Goal: Communication & Community: Answer question/provide support

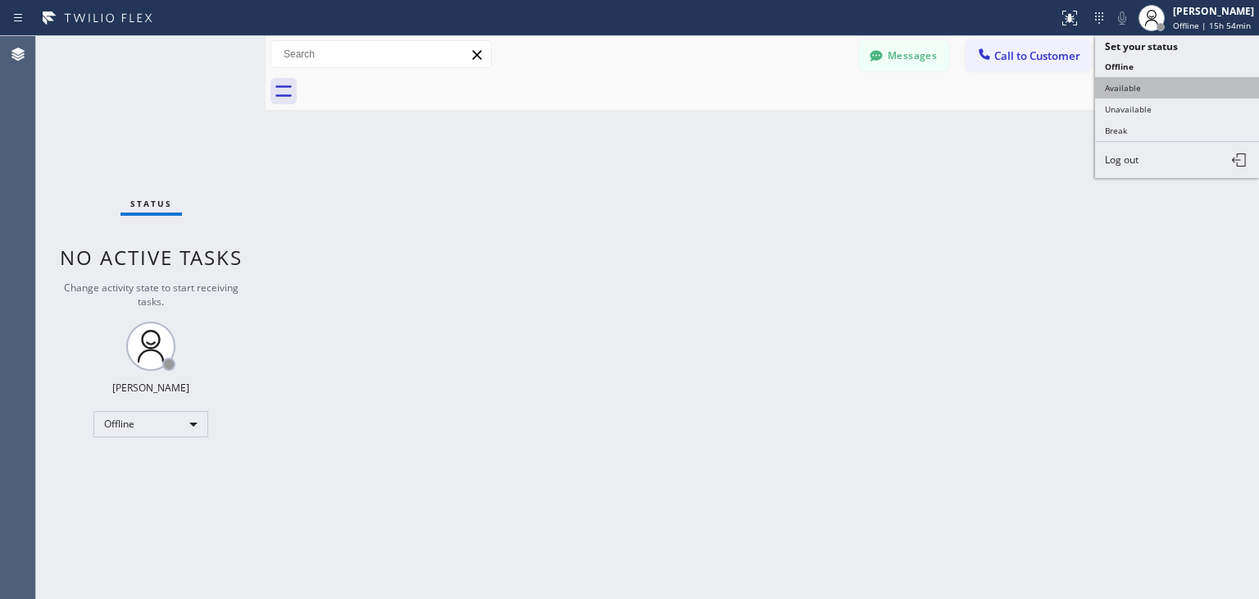
click at [1189, 77] on button "Available" at bounding box center [1177, 87] width 164 height 21
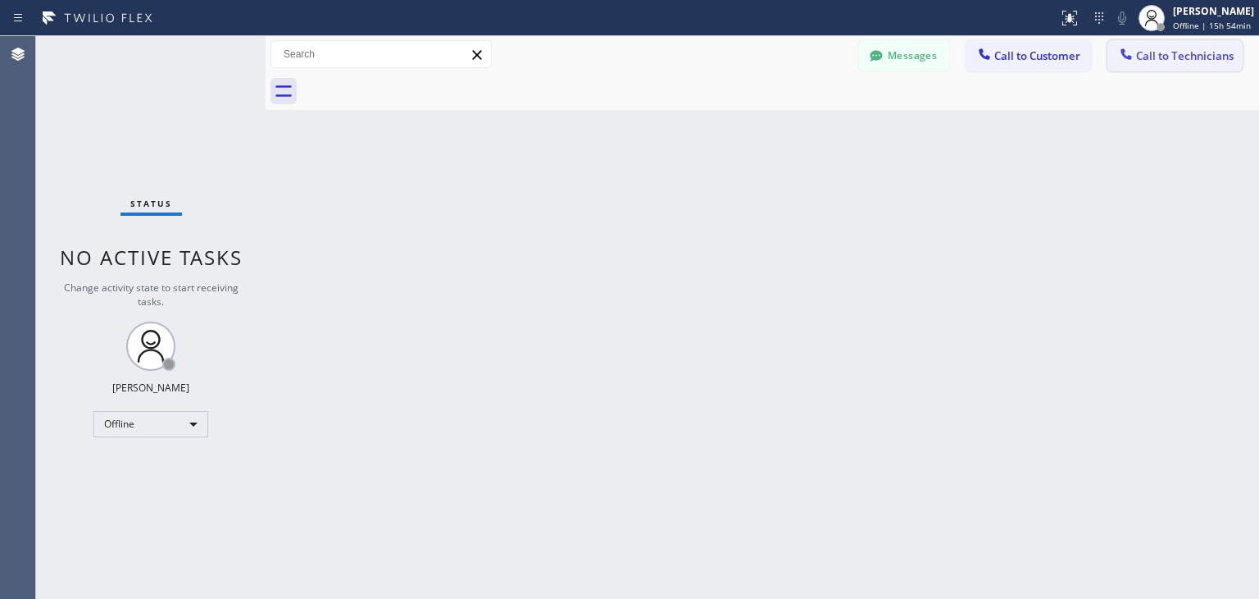
click at [1181, 53] on span "Call to Technicians" at bounding box center [1185, 55] width 98 height 15
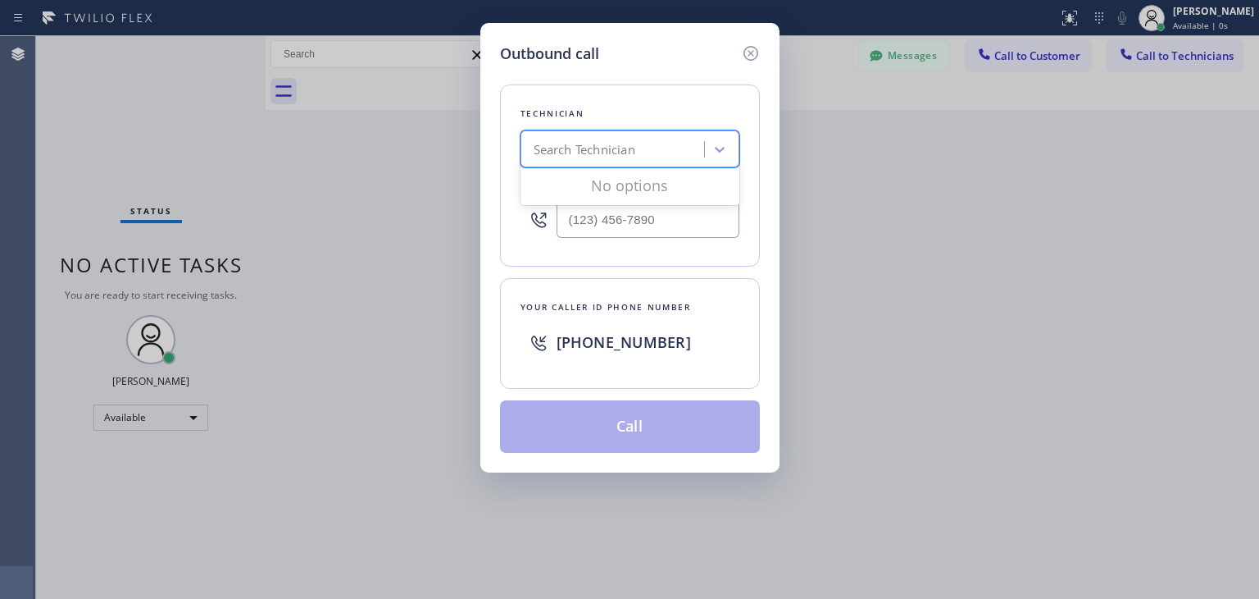
click at [645, 139] on div "Search Technician" at bounding box center [615, 149] width 179 height 29
type input "sargis"
click at [655, 186] on div "Sargis Abrahamyan" at bounding box center [630, 184] width 219 height 30
type input "(818) 270-4540"
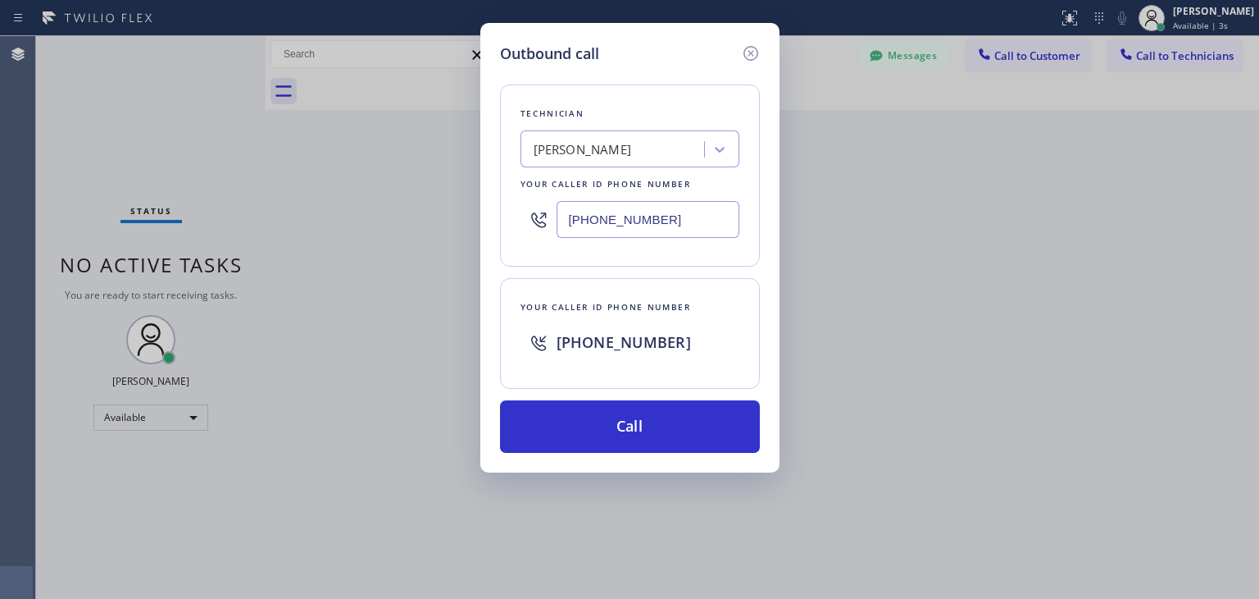
click at [671, 214] on input "(818) 270-4540" at bounding box center [648, 219] width 183 height 37
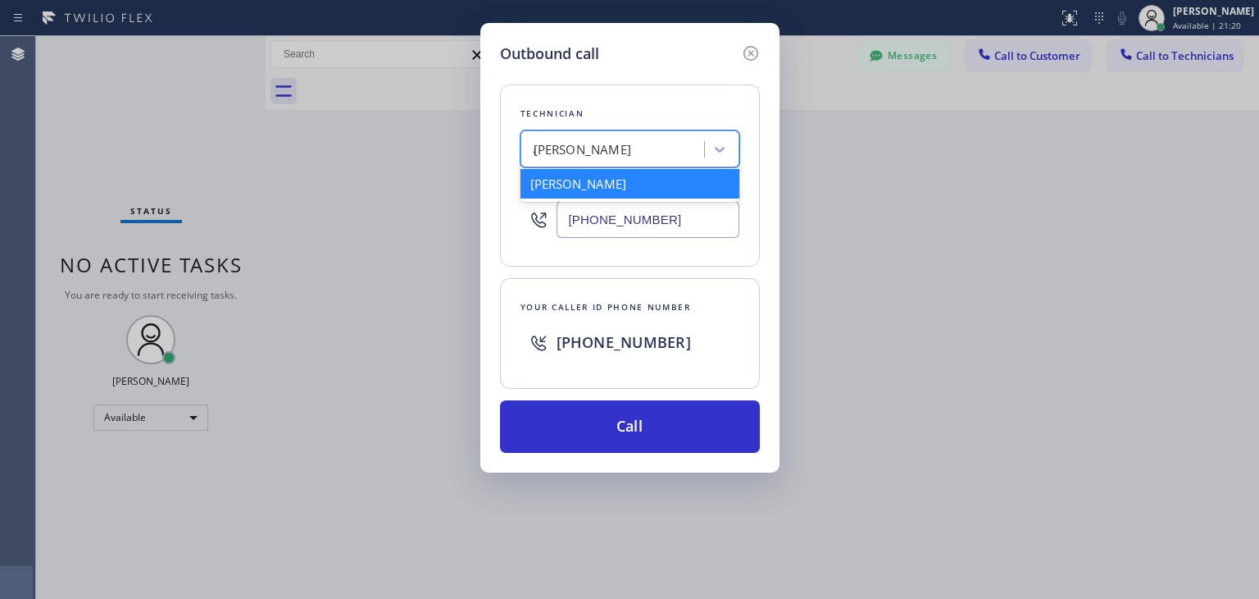
click at [669, 153] on div "Sargis Abrahamyan a" at bounding box center [615, 149] width 179 height 29
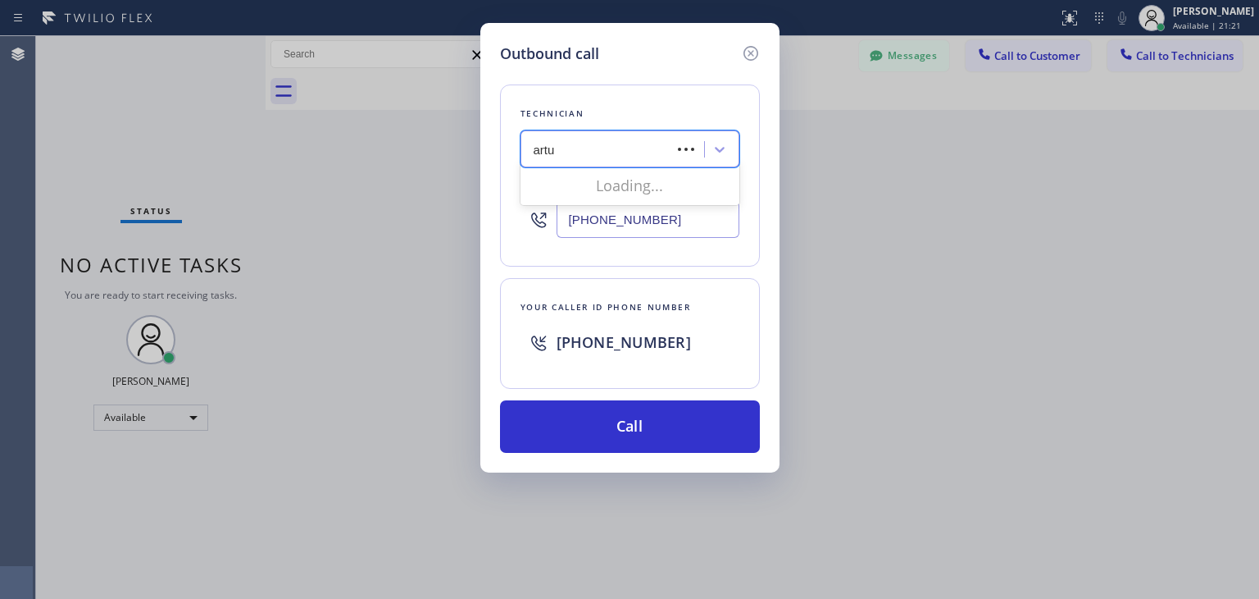
type input "artur"
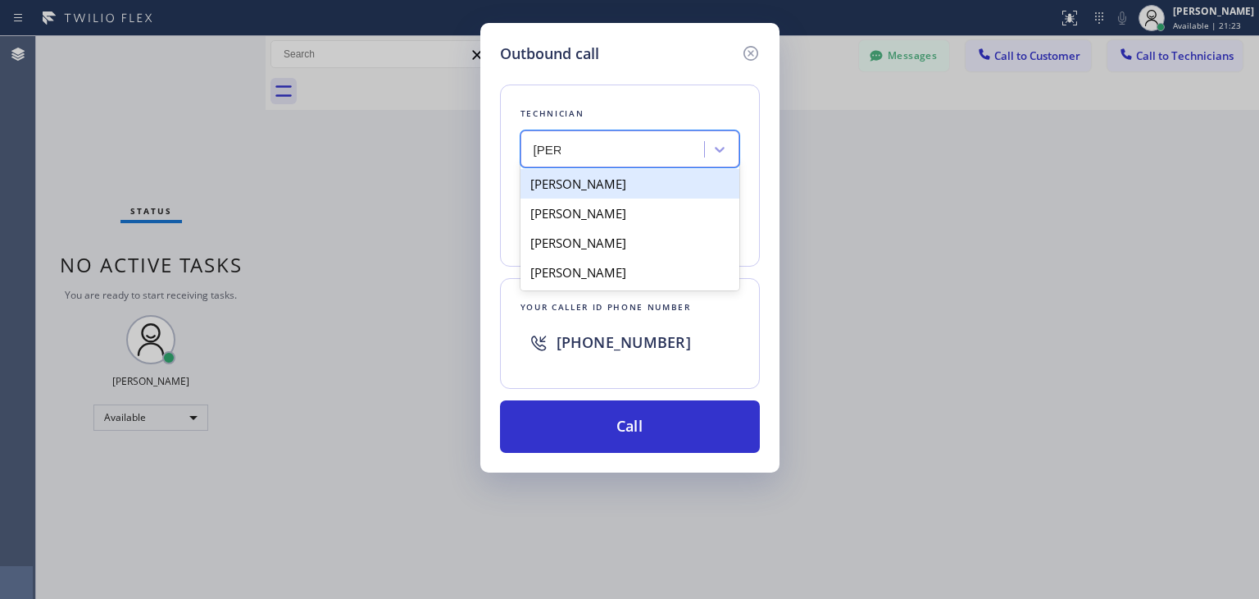
click at [669, 185] on div "Artur Hovsepyan" at bounding box center [630, 184] width 219 height 30
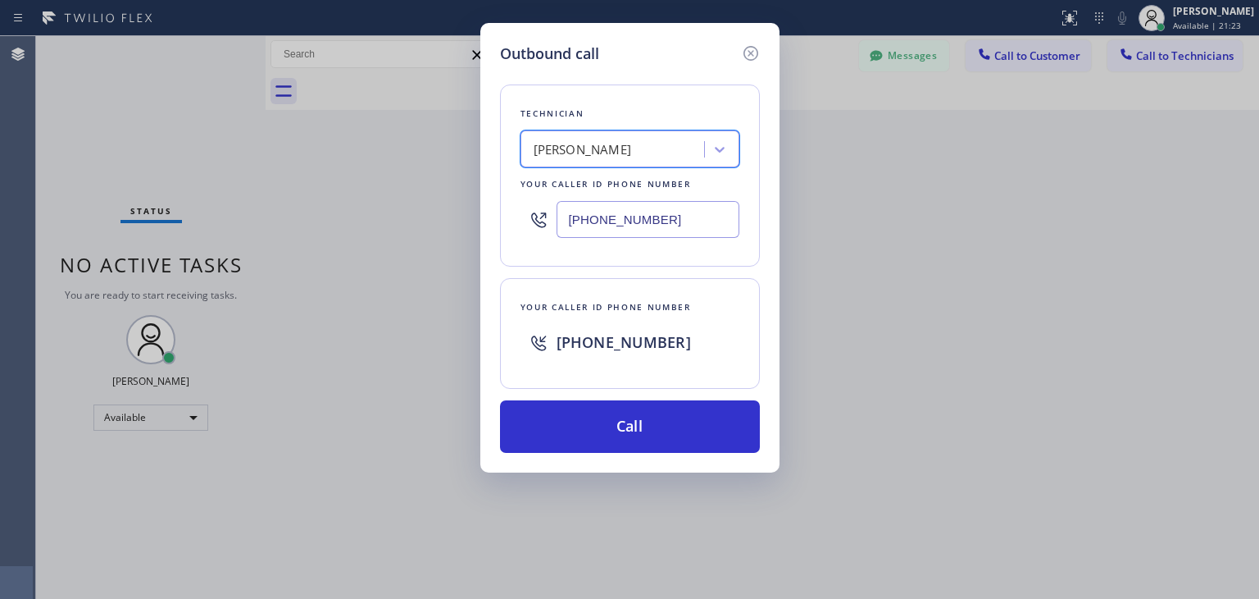
type input "(818) 530-6163"
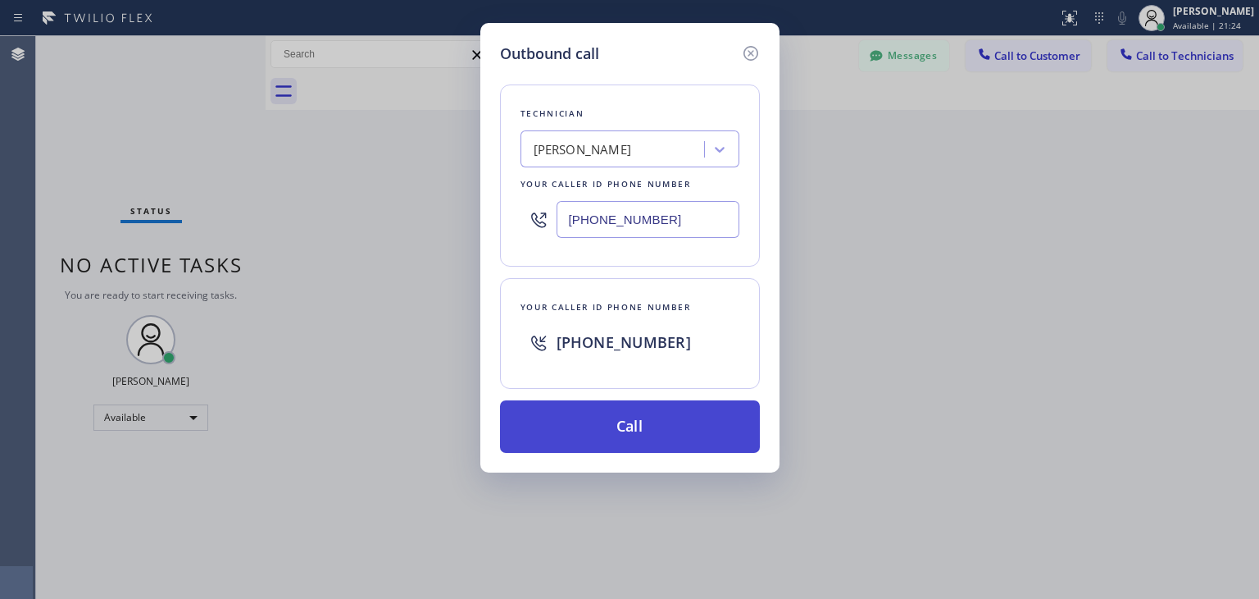
click at [676, 407] on button "Call" at bounding box center [630, 426] width 260 height 52
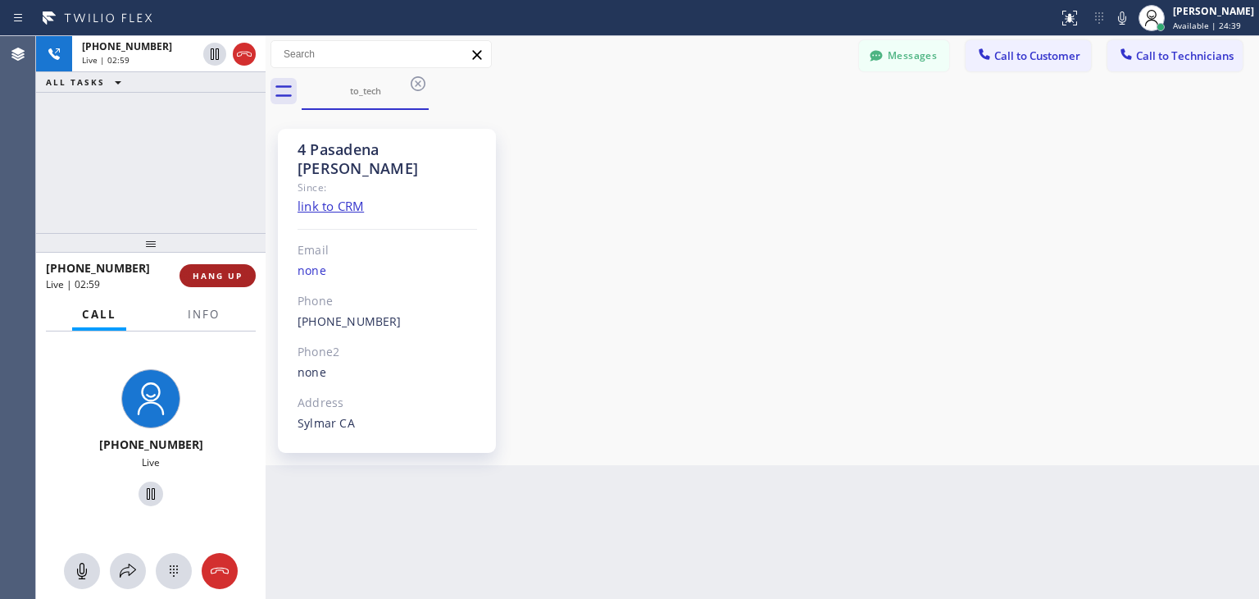
click at [226, 275] on span "HANG UP" at bounding box center [218, 275] width 50 height 11
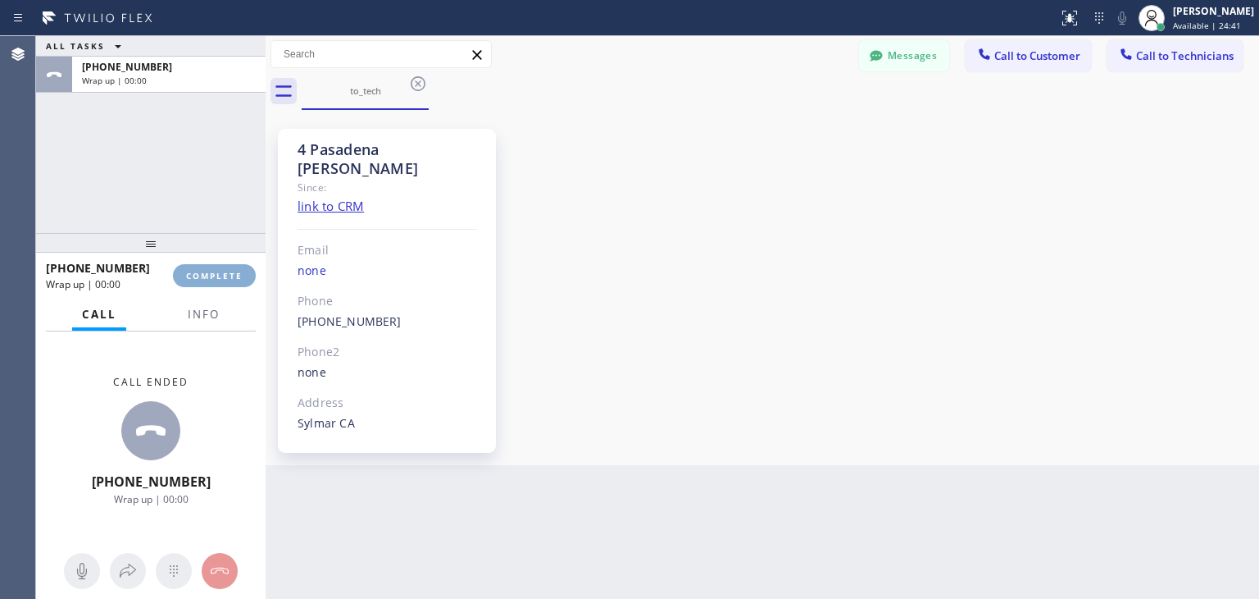
click at [226, 275] on span "COMPLETE" at bounding box center [214, 275] width 57 height 11
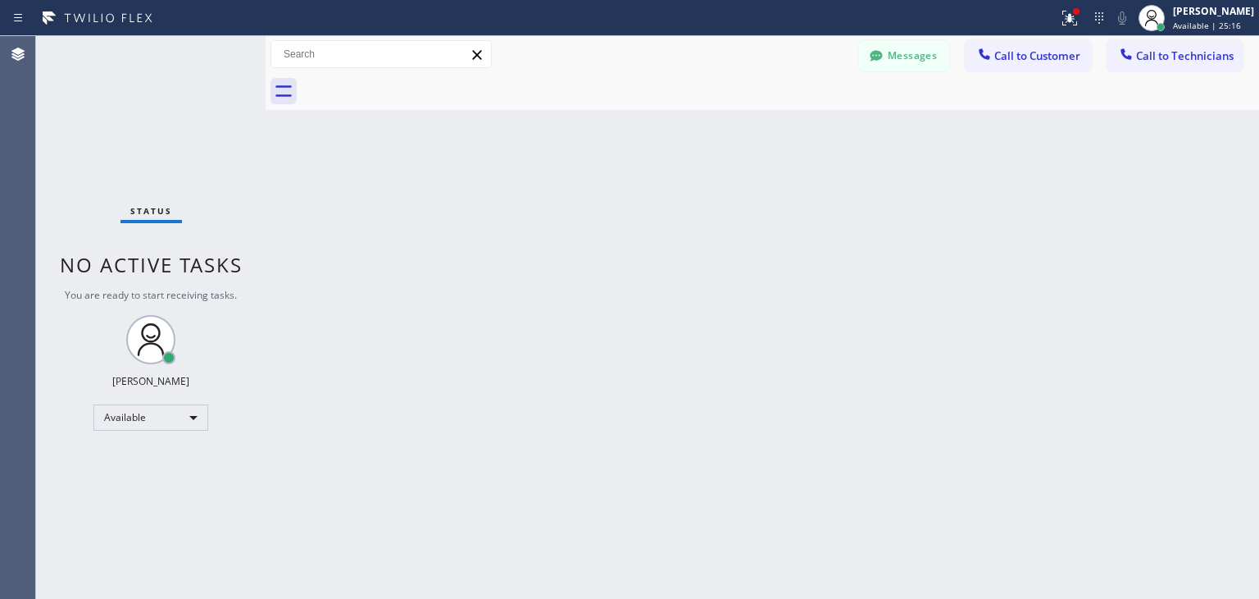
click at [1163, 37] on div "Messages Call to Customer Call to Technicians Outbound call Location Search loc…" at bounding box center [763, 54] width 994 height 37
click at [1160, 64] on button "Call to Technicians" at bounding box center [1175, 55] width 135 height 31
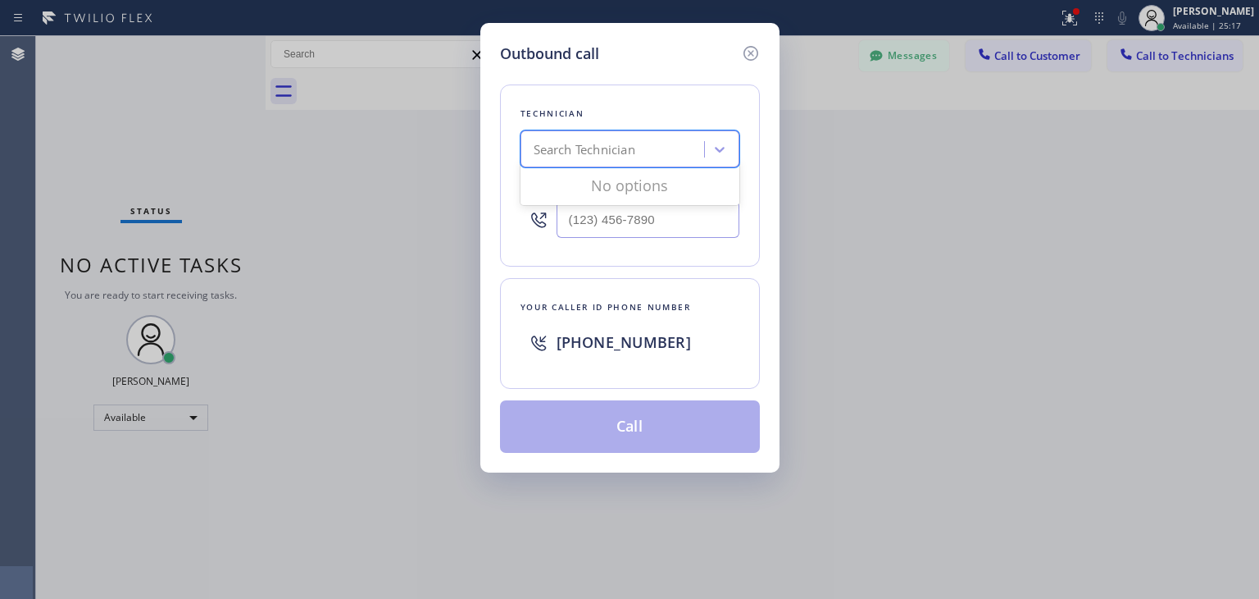
click at [618, 132] on div "Search Technician" at bounding box center [630, 148] width 219 height 37
type input "ilia"
click at [633, 189] on div "[PERSON_NAME]" at bounding box center [630, 184] width 219 height 30
type input "[PHONE_NUMBER]"
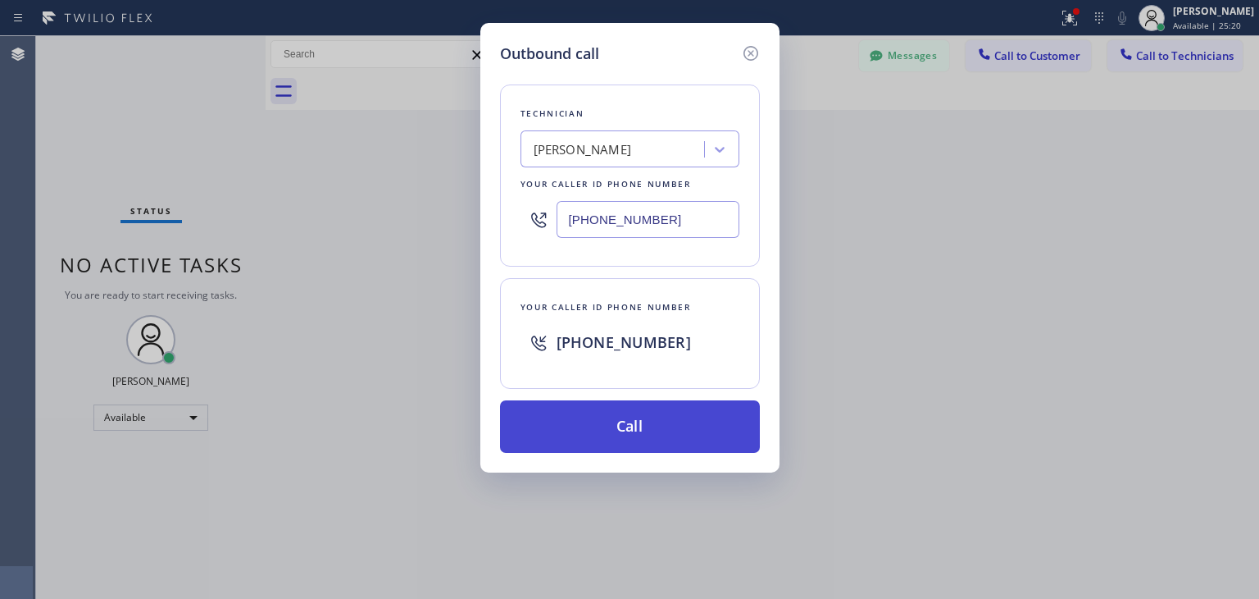
click at [635, 412] on button "Call" at bounding box center [630, 426] width 260 height 52
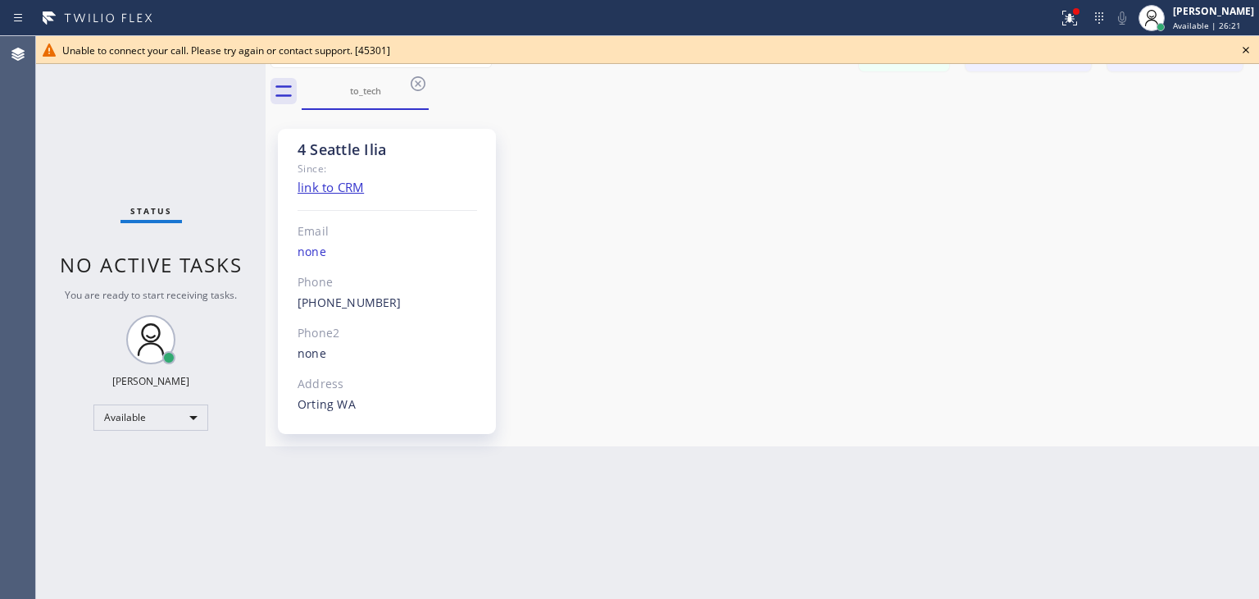
click at [1239, 53] on icon at bounding box center [1246, 50] width 20 height 20
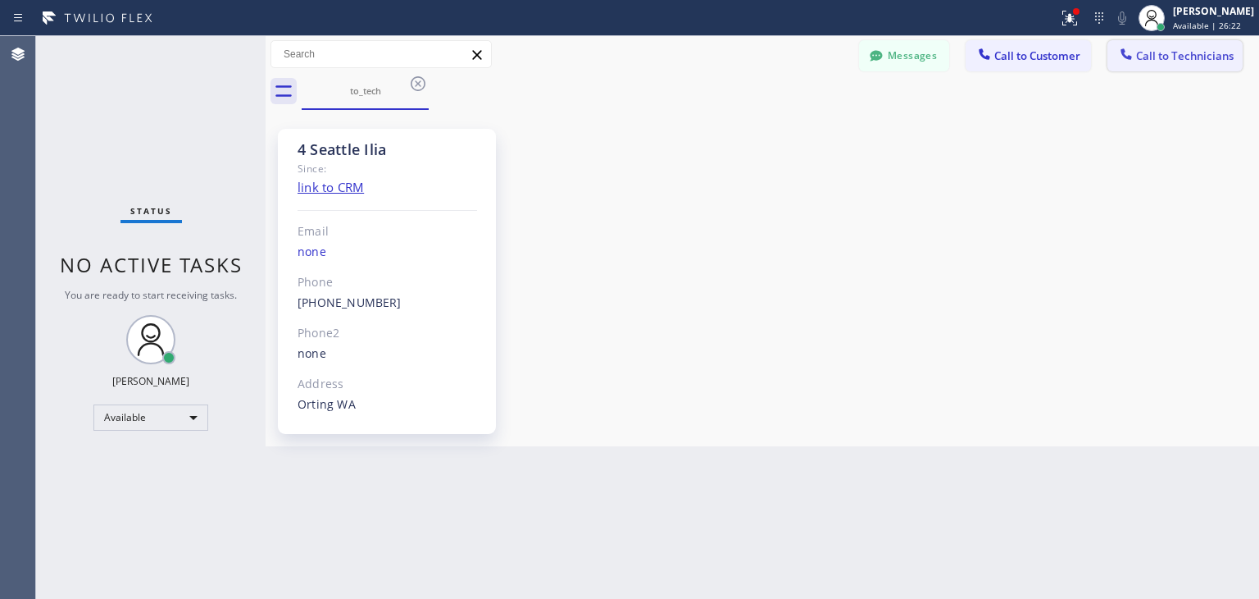
click at [1172, 53] on span "Call to Technicians" at bounding box center [1185, 55] width 98 height 15
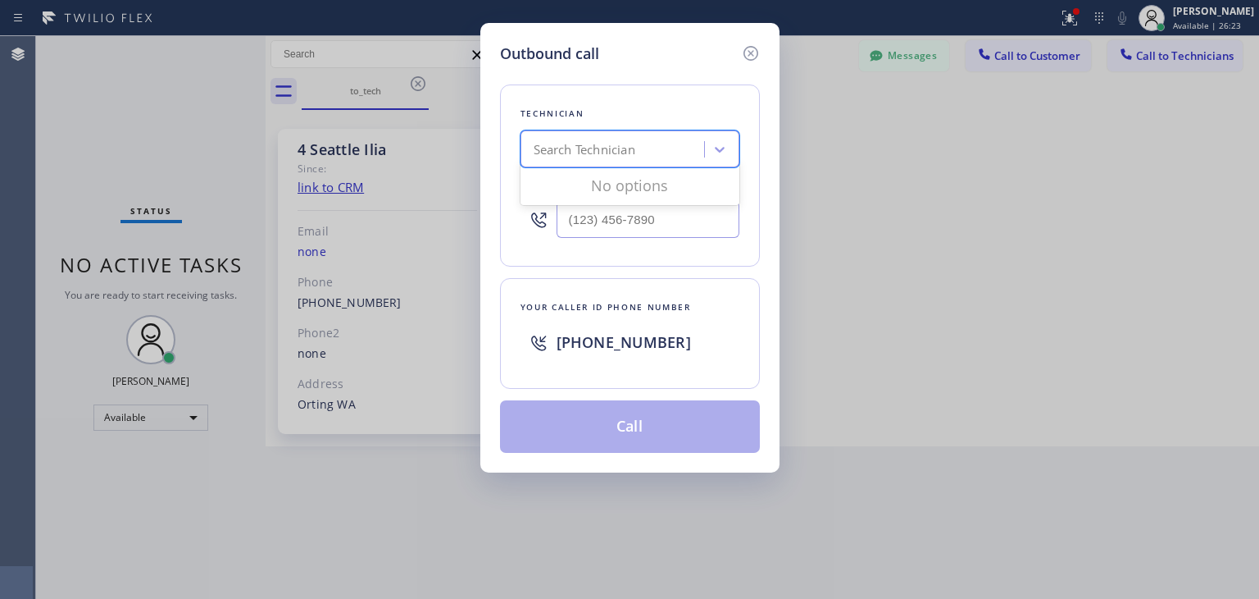
click at [604, 166] on div "Search Technician" at bounding box center [630, 148] width 219 height 37
type input "ilia"
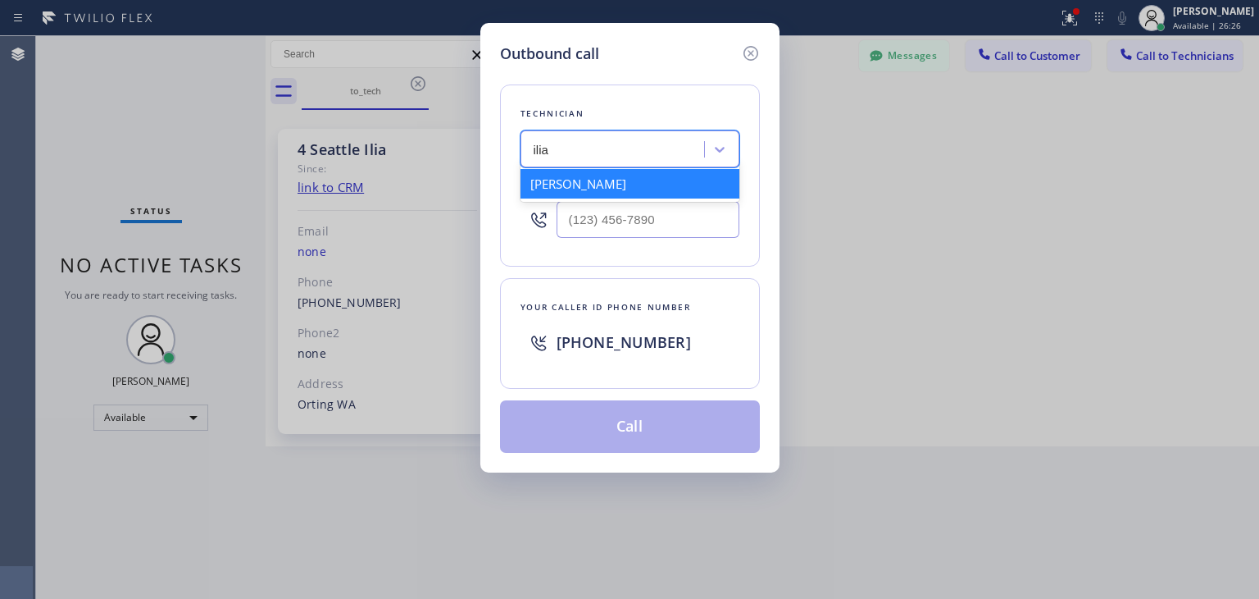
click at [672, 188] on div "[PERSON_NAME]" at bounding box center [630, 184] width 219 height 30
type input "[PHONE_NUMBER]"
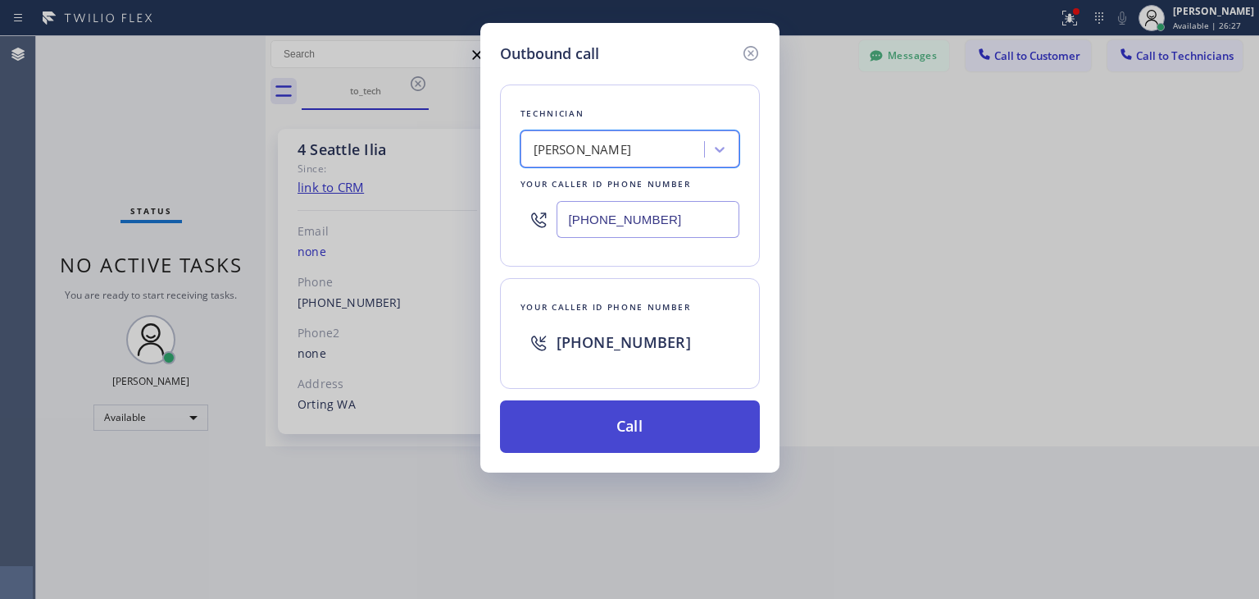
click at [666, 417] on button "Call" at bounding box center [630, 426] width 260 height 52
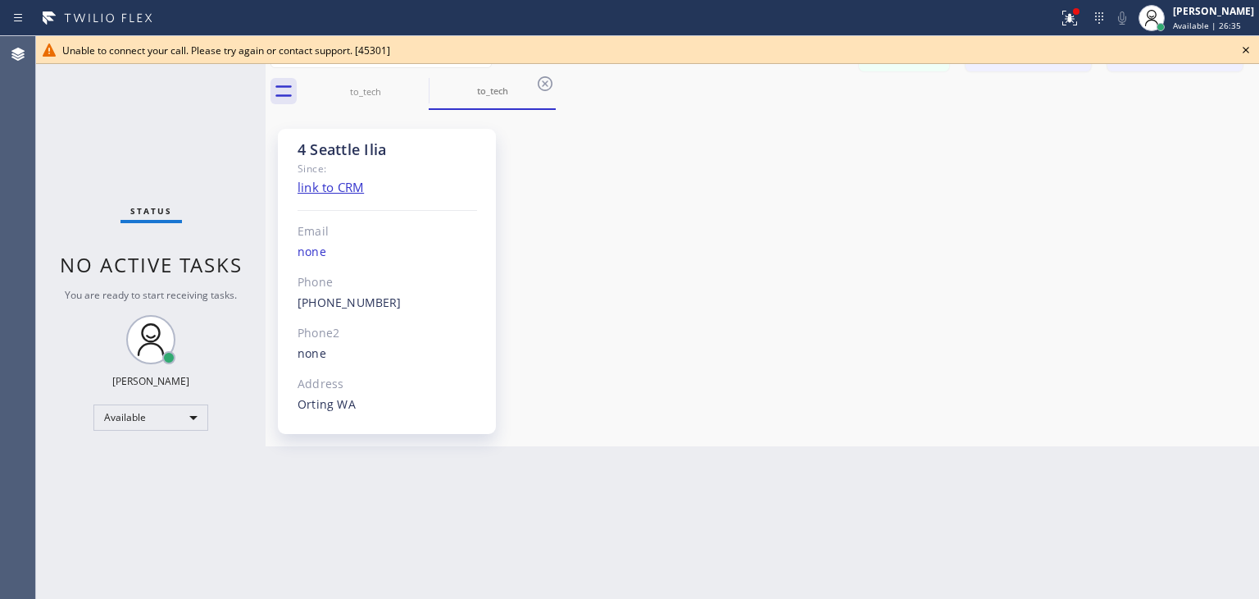
click at [1243, 50] on icon at bounding box center [1246, 50] width 20 height 20
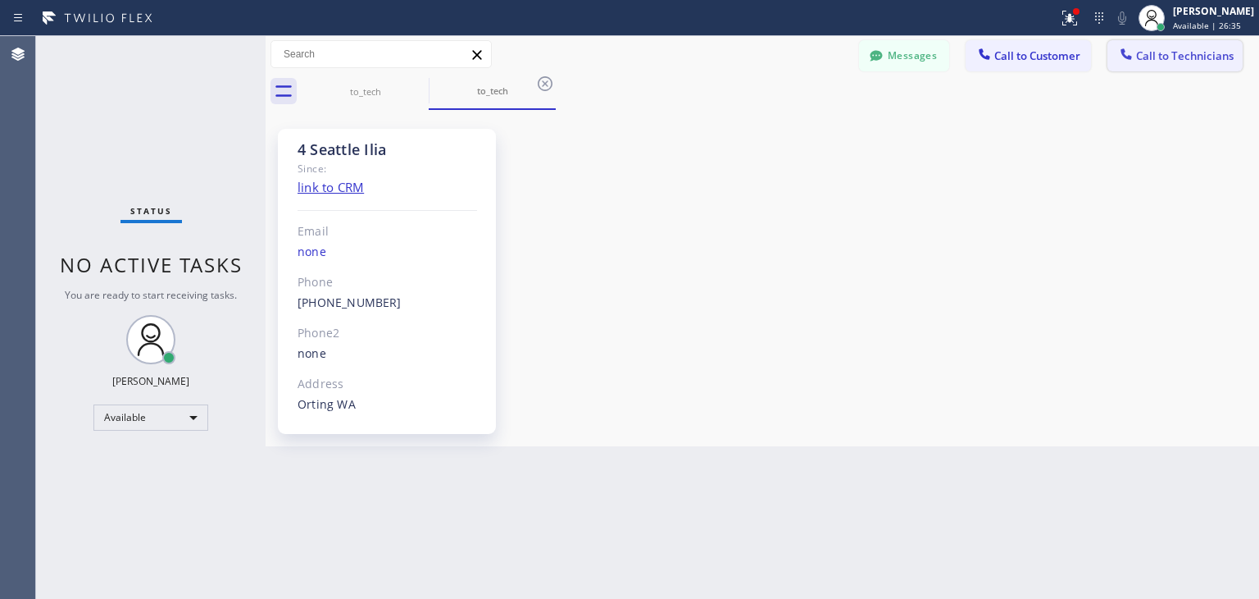
click at [1211, 57] on span "Call to Technicians" at bounding box center [1185, 55] width 98 height 15
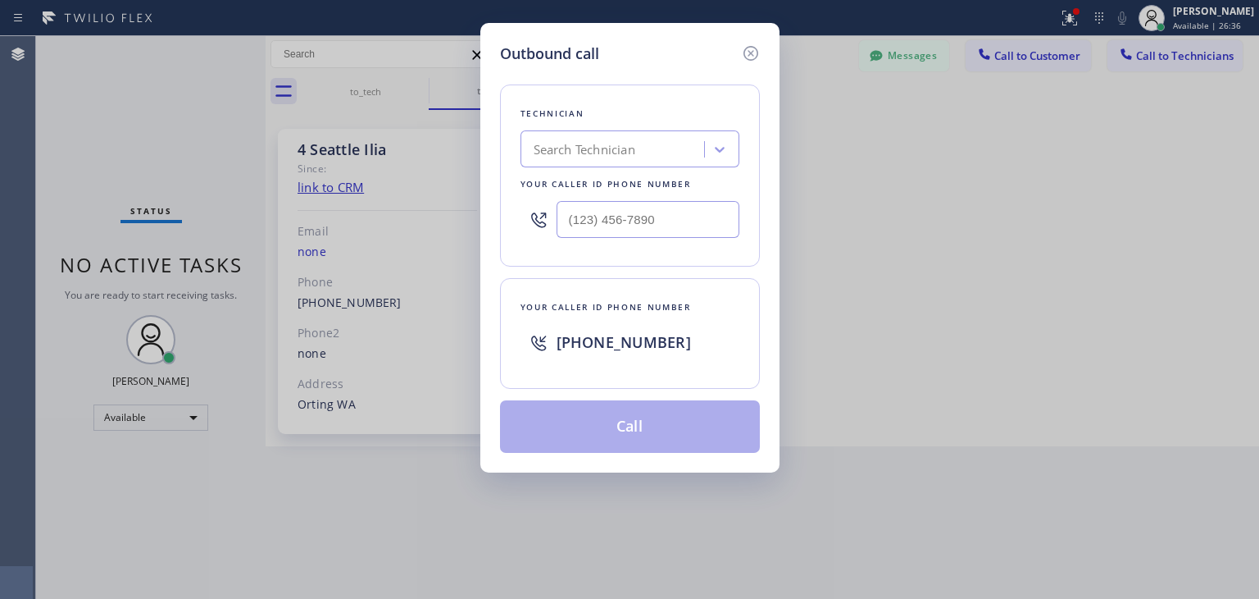
click at [604, 136] on div "Search Technician" at bounding box center [615, 149] width 179 height 29
type input "ilia"
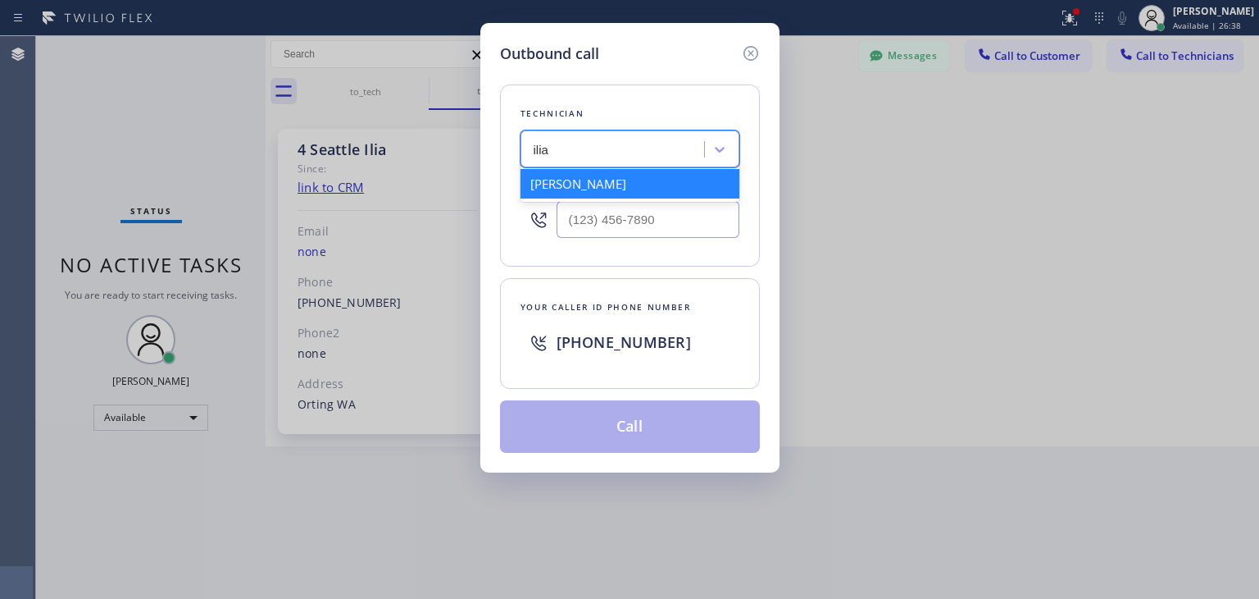
click at [609, 188] on div "[PERSON_NAME]" at bounding box center [630, 184] width 219 height 30
type input "[PHONE_NUMBER]"
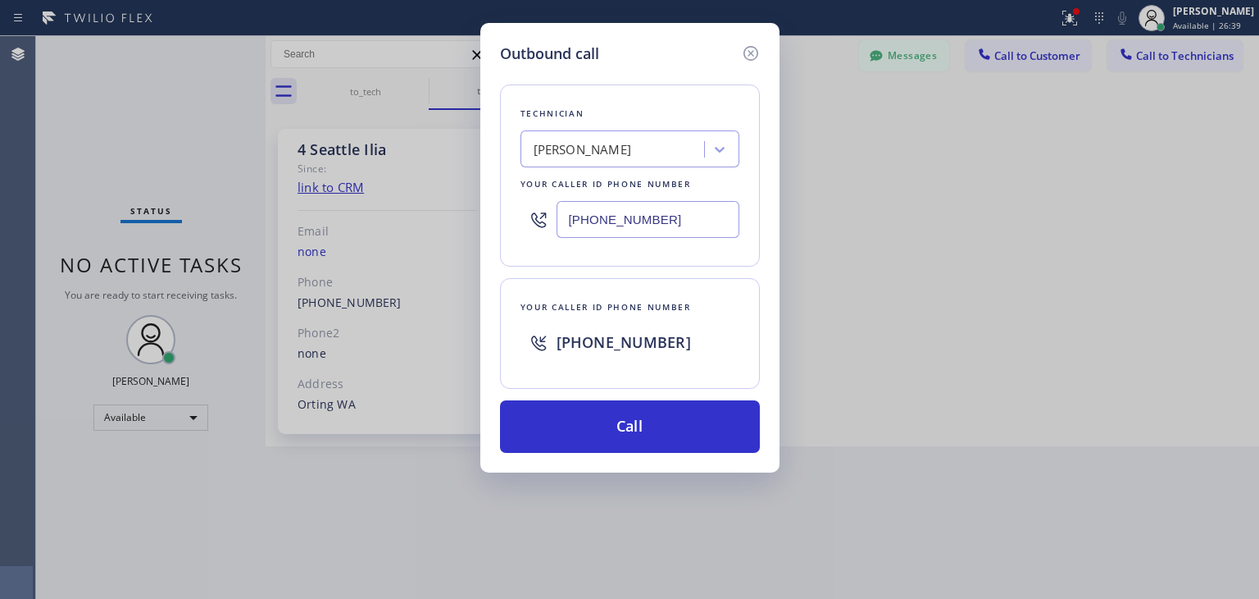
click at [691, 224] on input "[PHONE_NUMBER]" at bounding box center [648, 219] width 183 height 37
click at [754, 44] on icon at bounding box center [751, 53] width 20 height 20
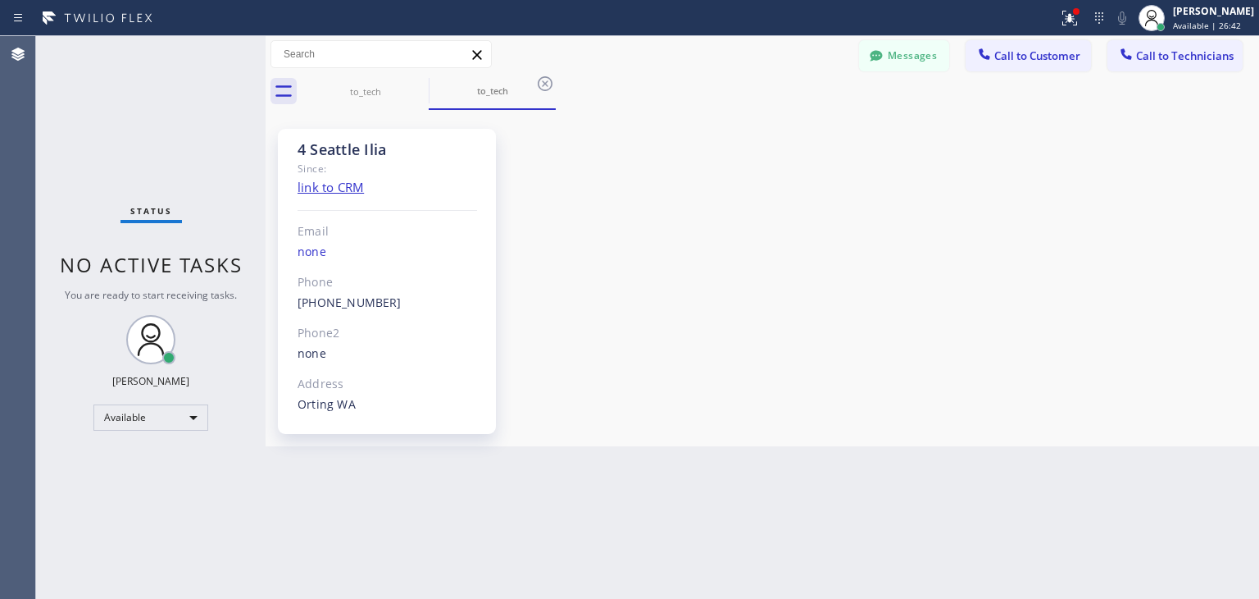
click at [1041, 39] on div "Messages Call to Customer Call to Technicians Outbound call Location Search loc…" at bounding box center [763, 54] width 994 height 37
click at [1041, 40] on button "Call to Customer" at bounding box center [1028, 55] width 125 height 31
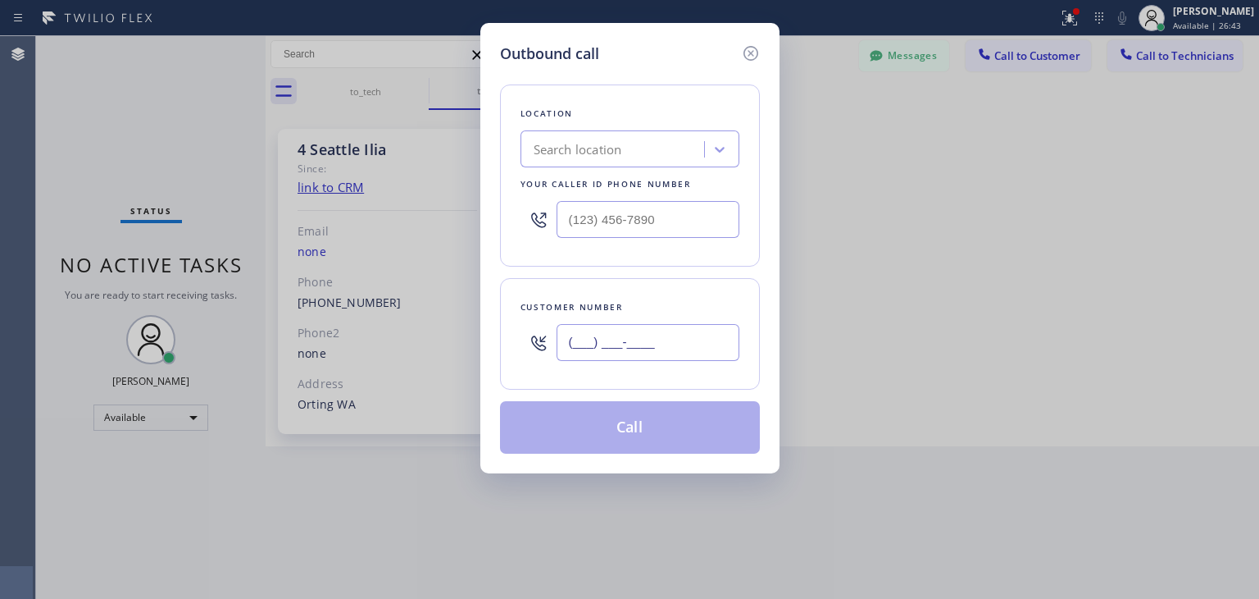
paste input "253) 632-2843"
click at [699, 344] on input "[PHONE_NUMBER]" at bounding box center [648, 342] width 183 height 37
type input "[PHONE_NUMBER]"
click at [613, 162] on div "Search location" at bounding box center [615, 149] width 179 height 29
type input "5 star"
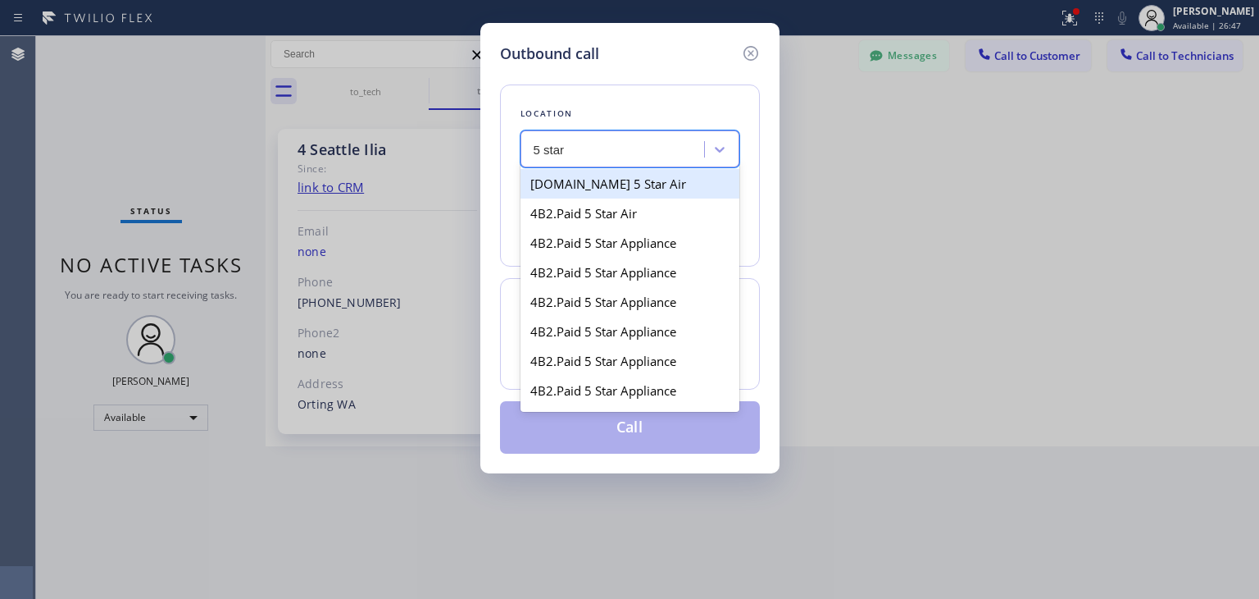
click at [642, 179] on div "4C.Email 5 Star Air" at bounding box center [630, 184] width 219 height 30
type input "(833) 246-4036"
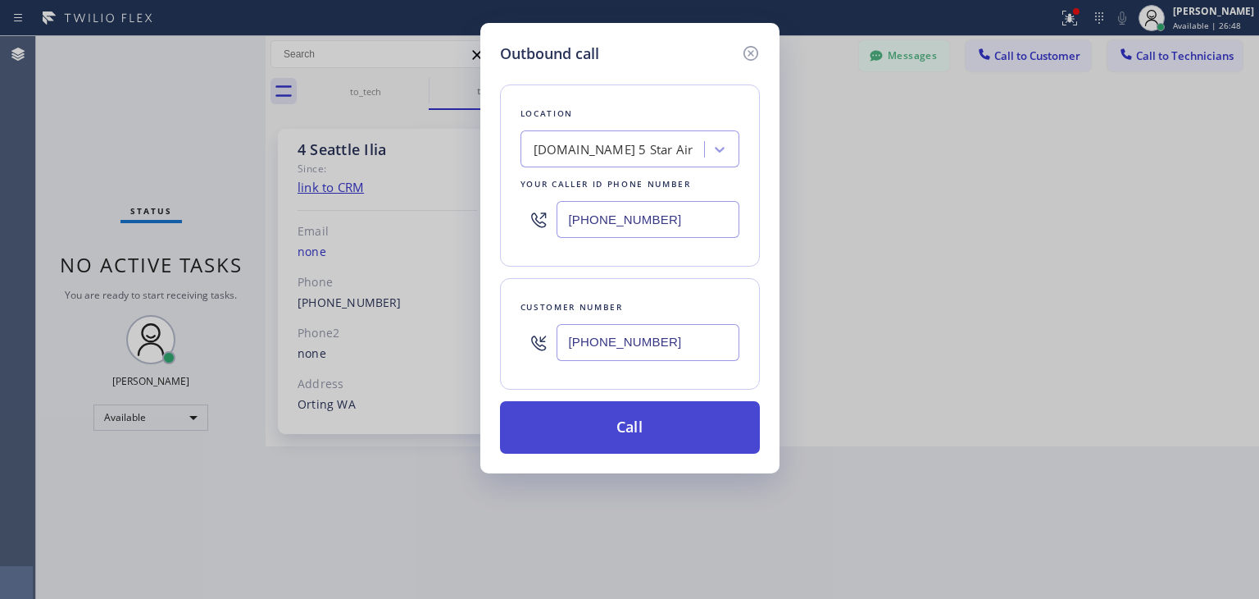
click at [612, 421] on button "Call" at bounding box center [630, 427] width 260 height 52
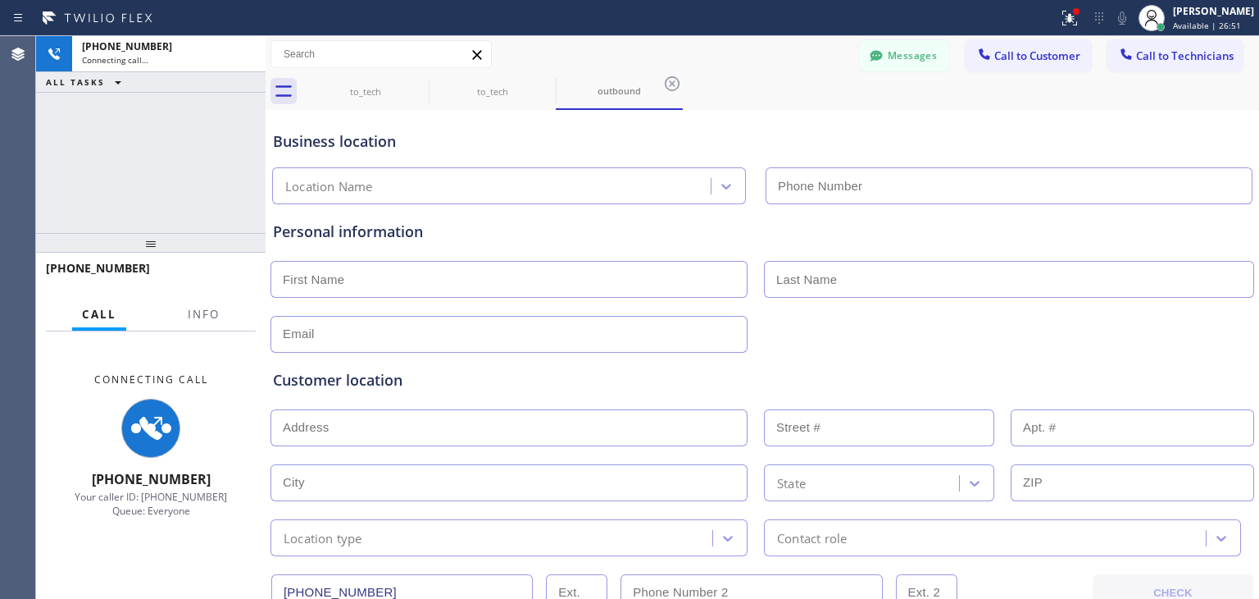
type input "(833) 246-4036"
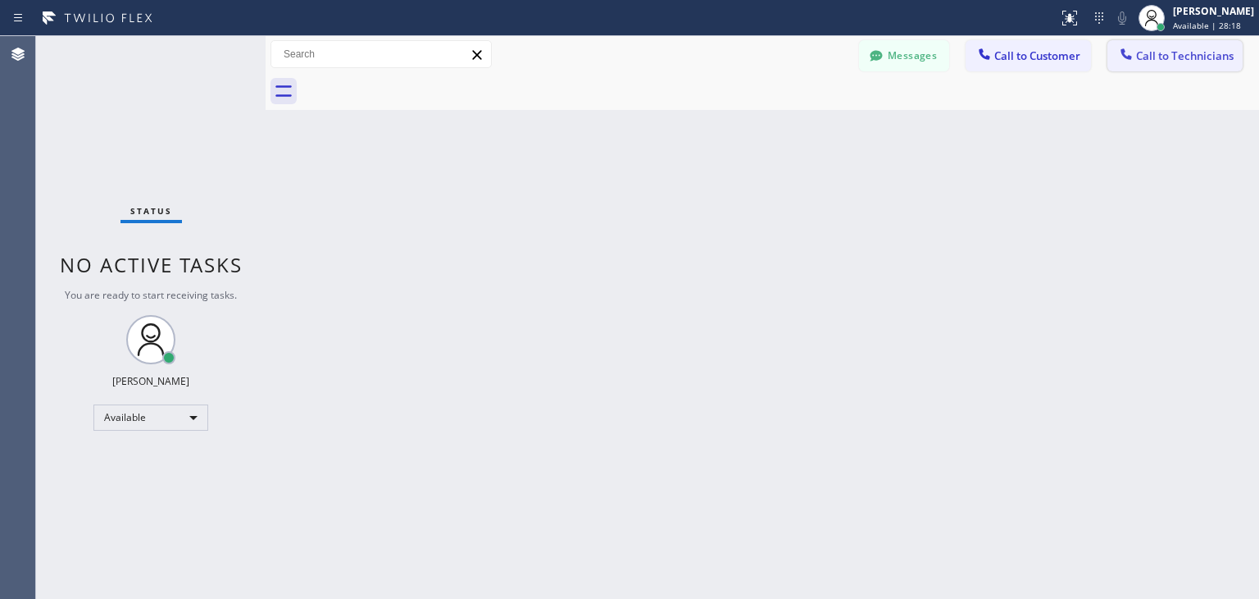
click at [1205, 61] on span "Call to Technicians" at bounding box center [1185, 55] width 98 height 15
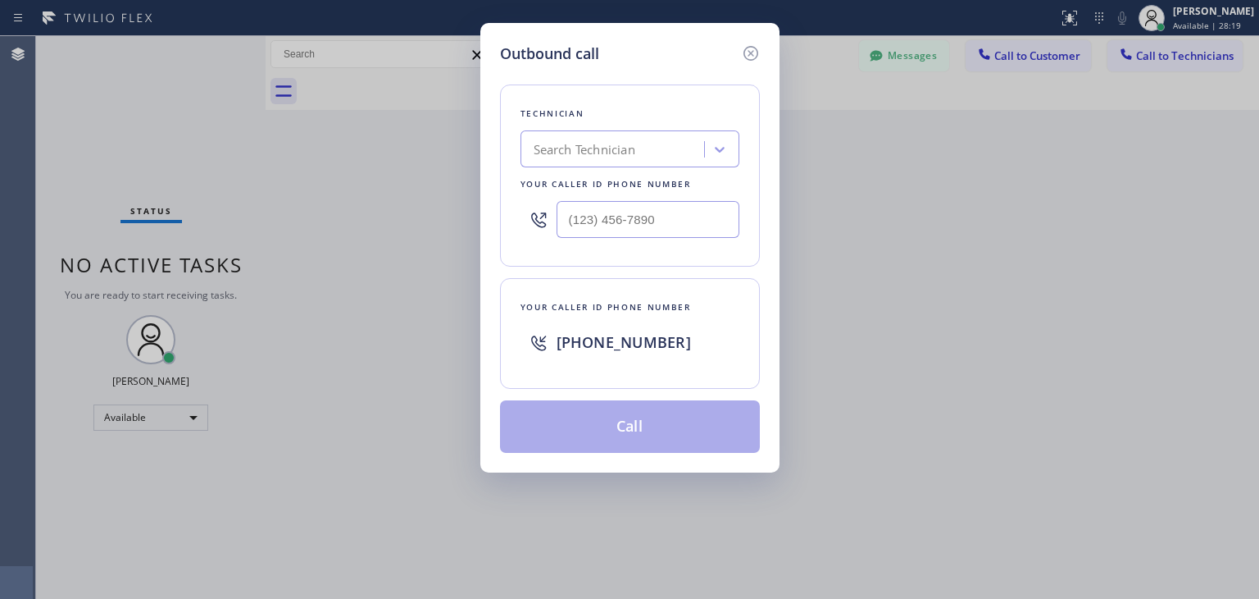
click at [522, 158] on div "Search Technician" at bounding box center [630, 148] width 219 height 37
type input "ш"
type input "ilia"
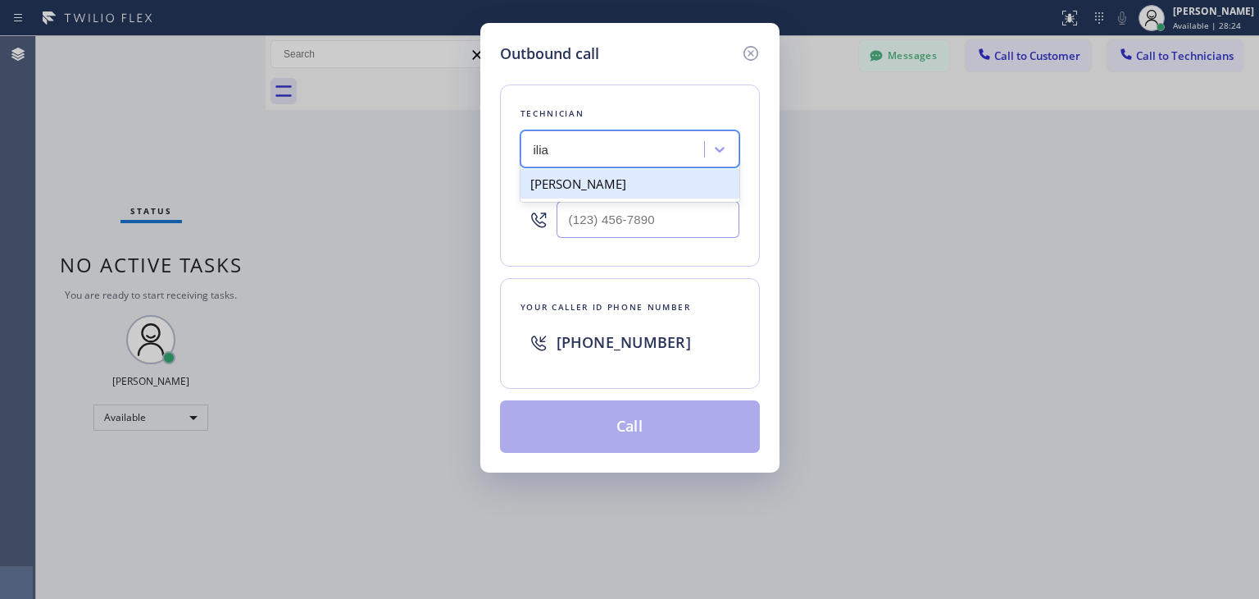
click at [634, 193] on div "[PERSON_NAME]" at bounding box center [630, 184] width 219 height 30
type input "[PHONE_NUMBER]"
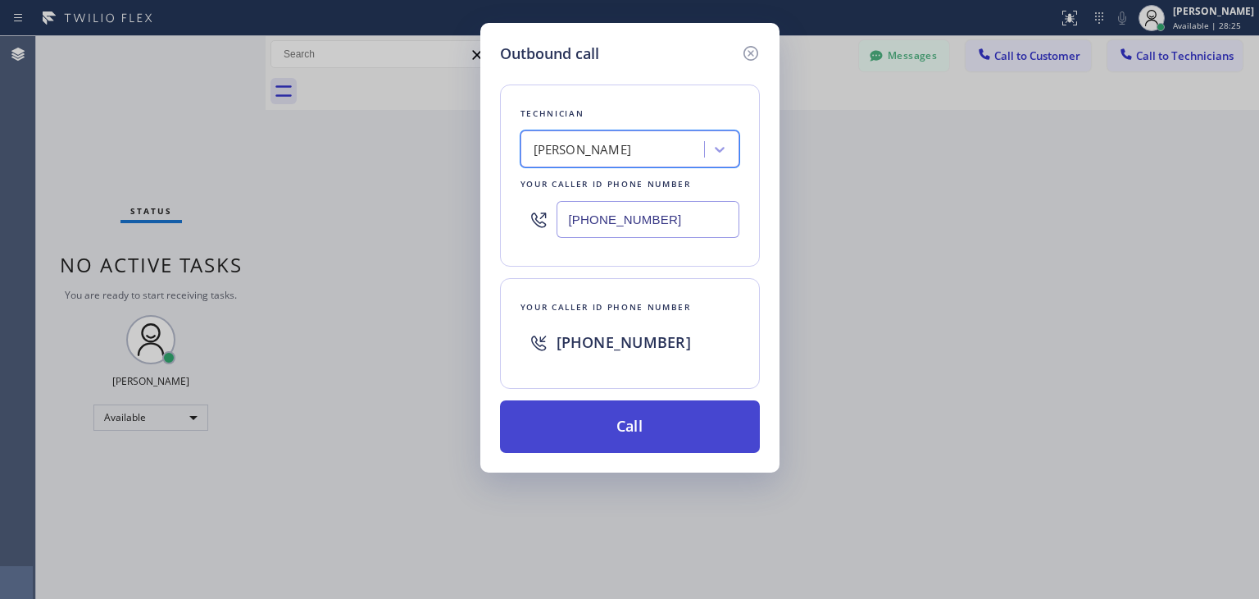
click at [627, 404] on button "Call" at bounding box center [630, 426] width 260 height 52
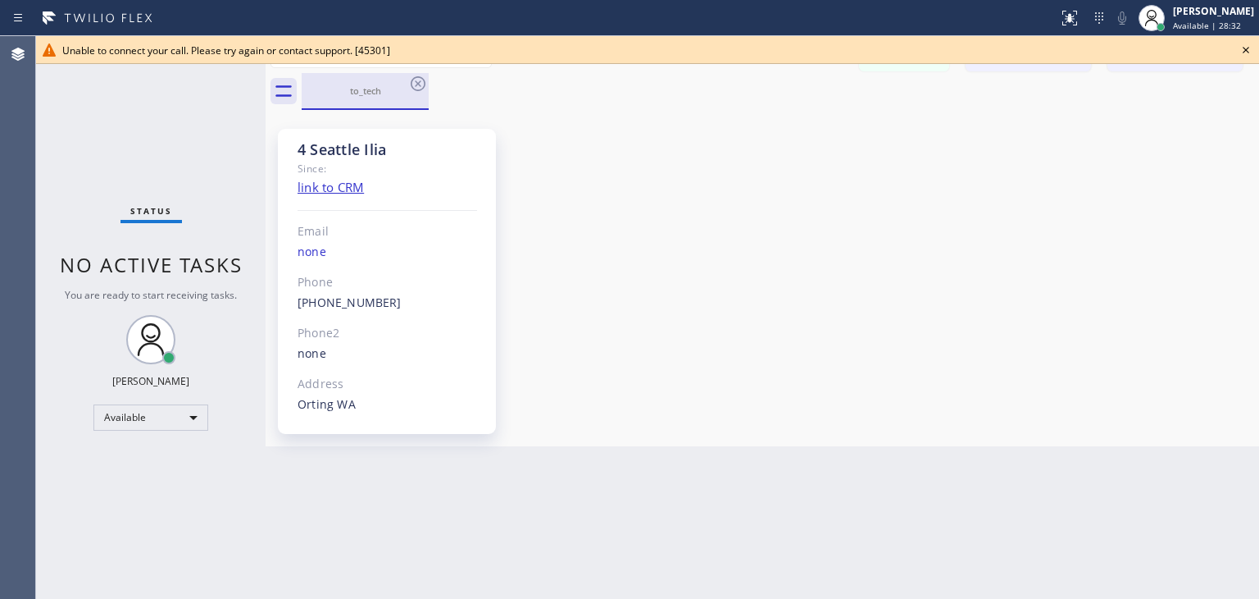
click at [422, 97] on div "to_tech" at bounding box center [365, 90] width 124 height 35
click at [1241, 55] on icon at bounding box center [1246, 50] width 20 height 20
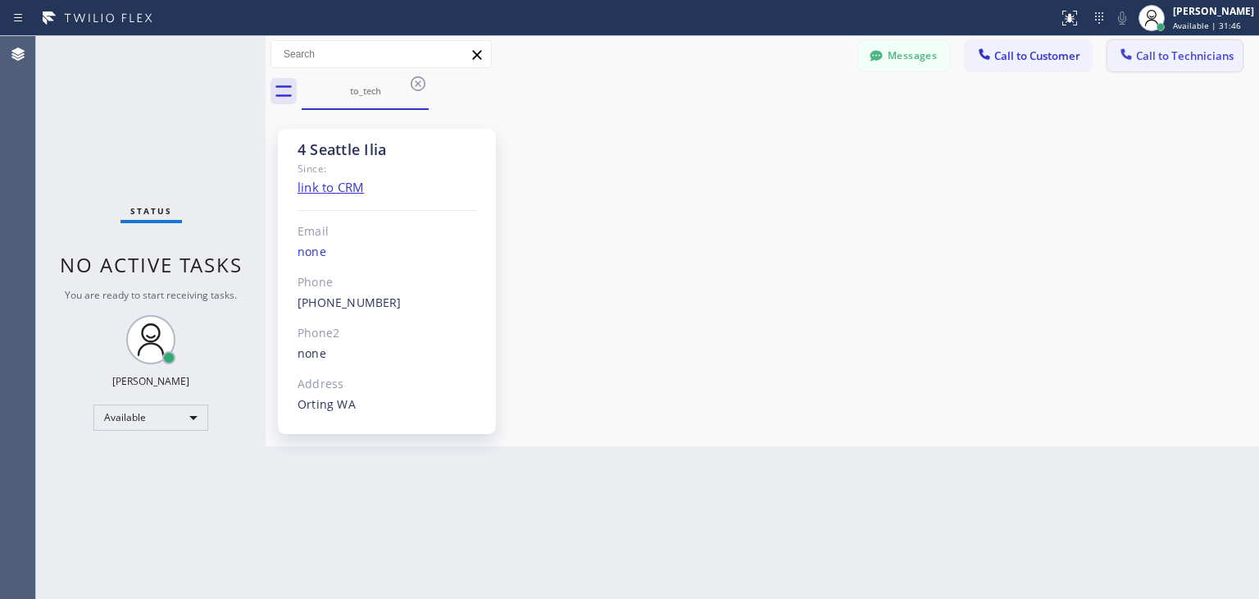
click at [1164, 63] on button "Call to Technicians" at bounding box center [1175, 55] width 135 height 31
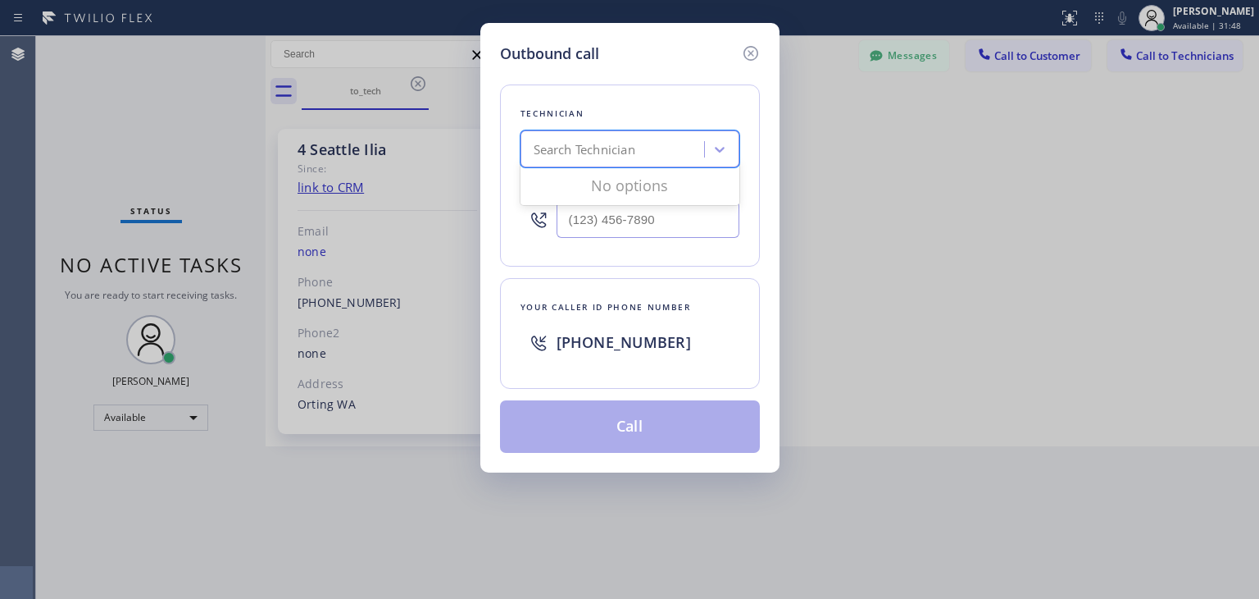
click at [660, 131] on div "Search Technician" at bounding box center [630, 148] width 219 height 37
type input "O"
type input "Ilia"
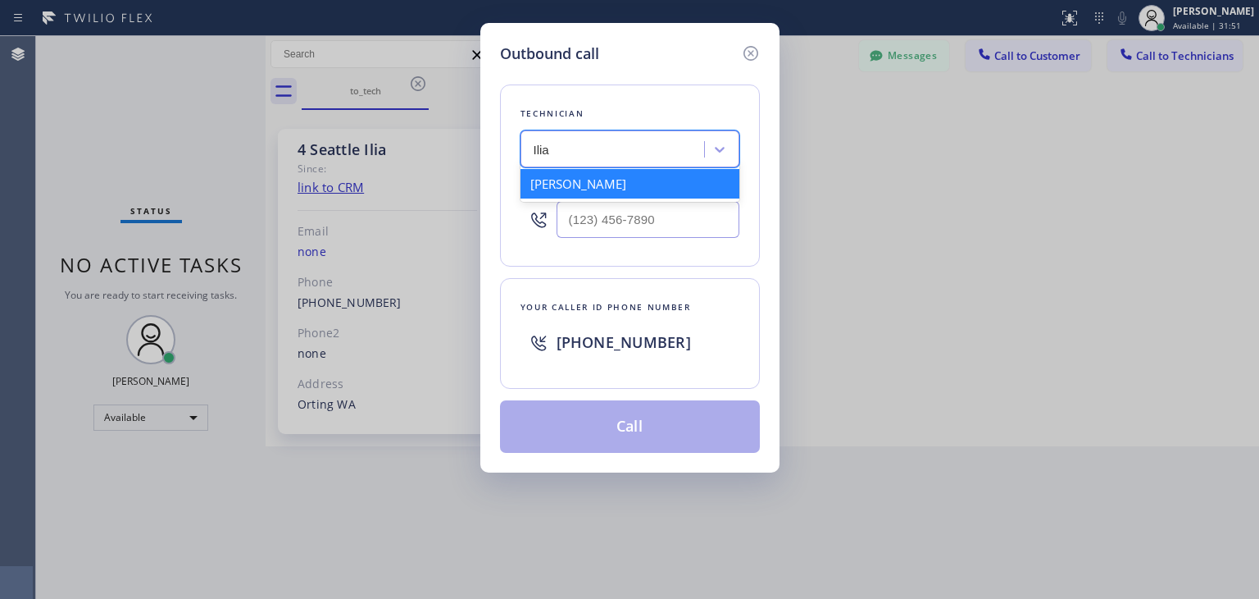
click at [645, 193] on div "[PERSON_NAME]" at bounding box center [630, 184] width 219 height 30
type input "[PHONE_NUMBER]"
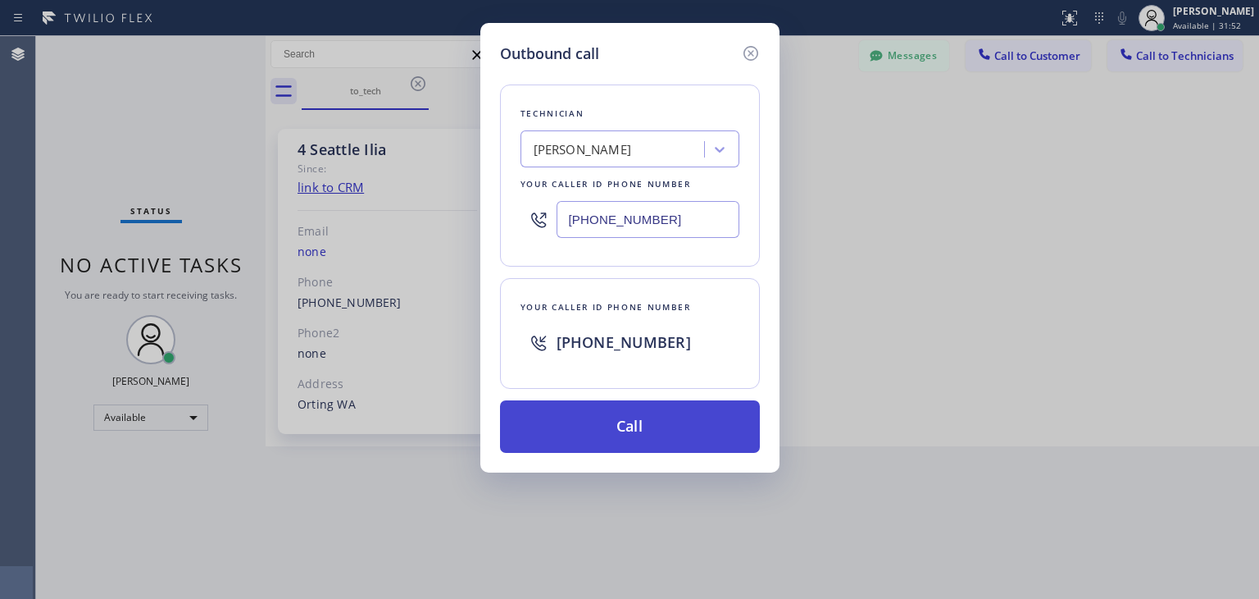
click at [631, 418] on button "Call" at bounding box center [630, 426] width 260 height 52
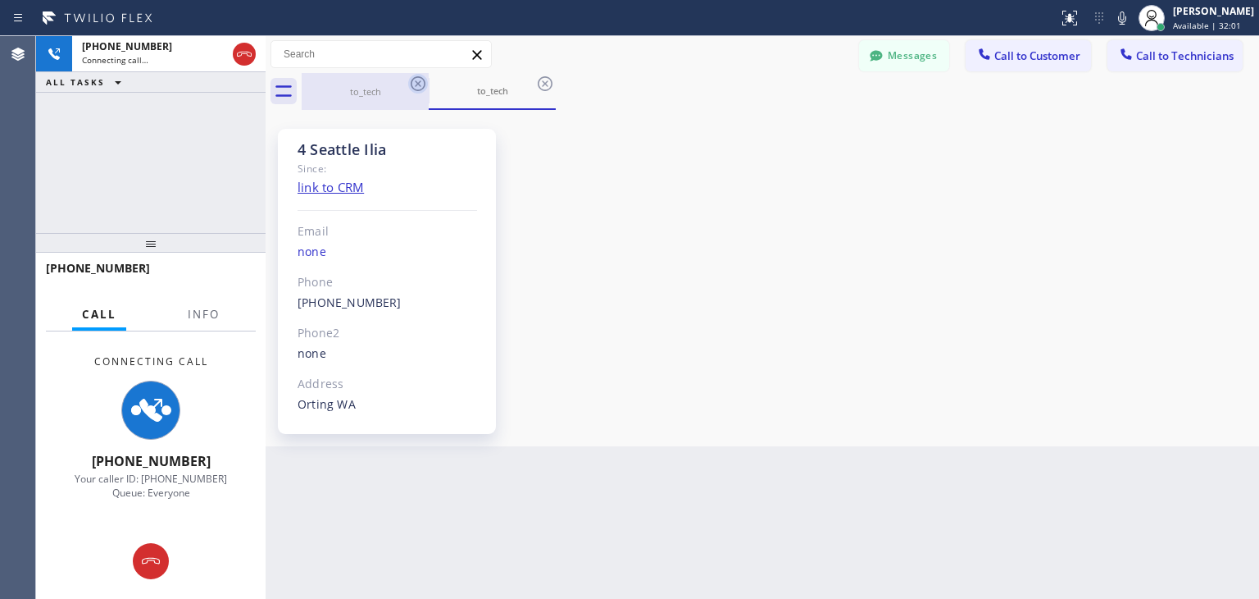
click at [421, 86] on icon at bounding box center [418, 83] width 15 height 15
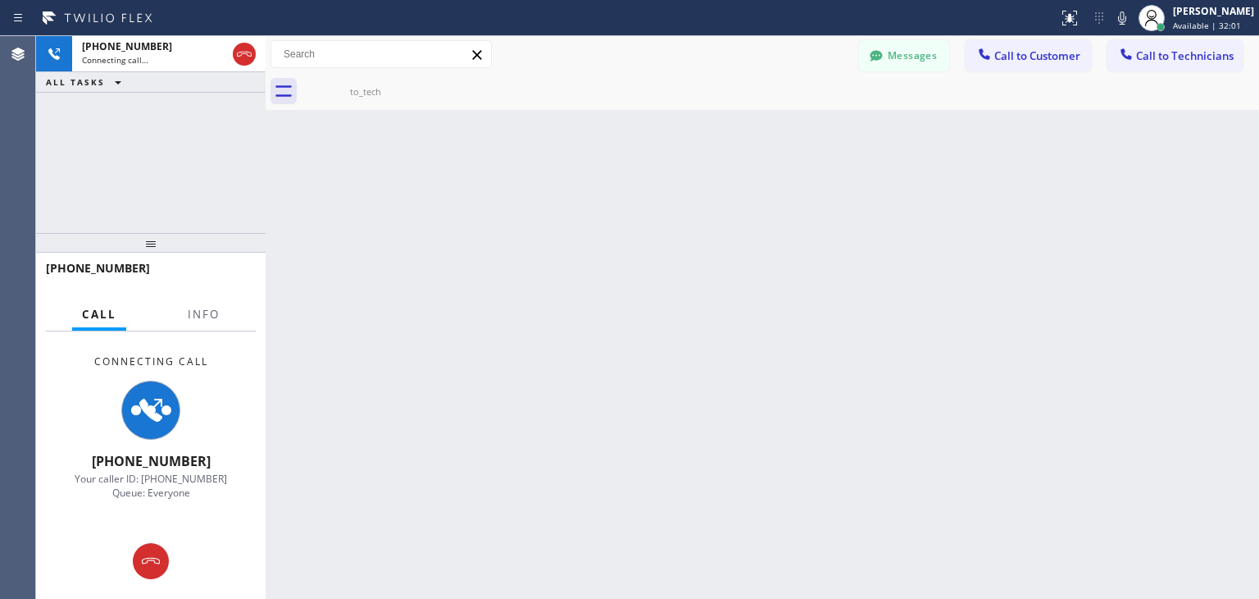
click at [0, 0] on icon at bounding box center [0, 0] width 0 height 0
click at [421, 86] on div at bounding box center [781, 91] width 958 height 37
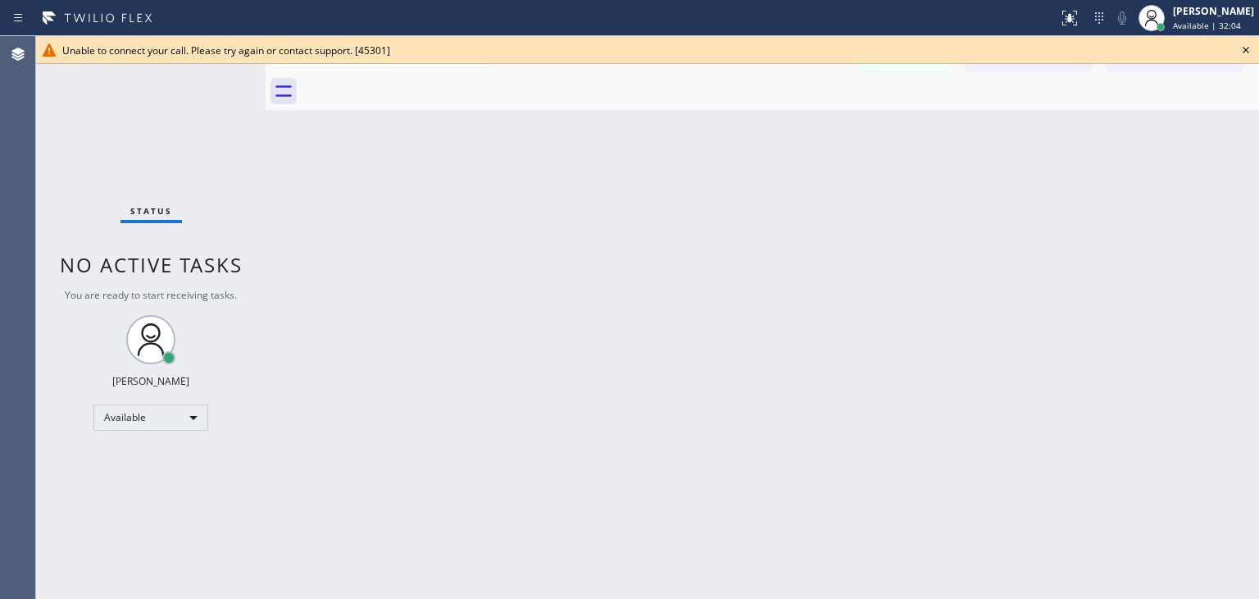
click at [1247, 44] on icon at bounding box center [1246, 50] width 20 height 20
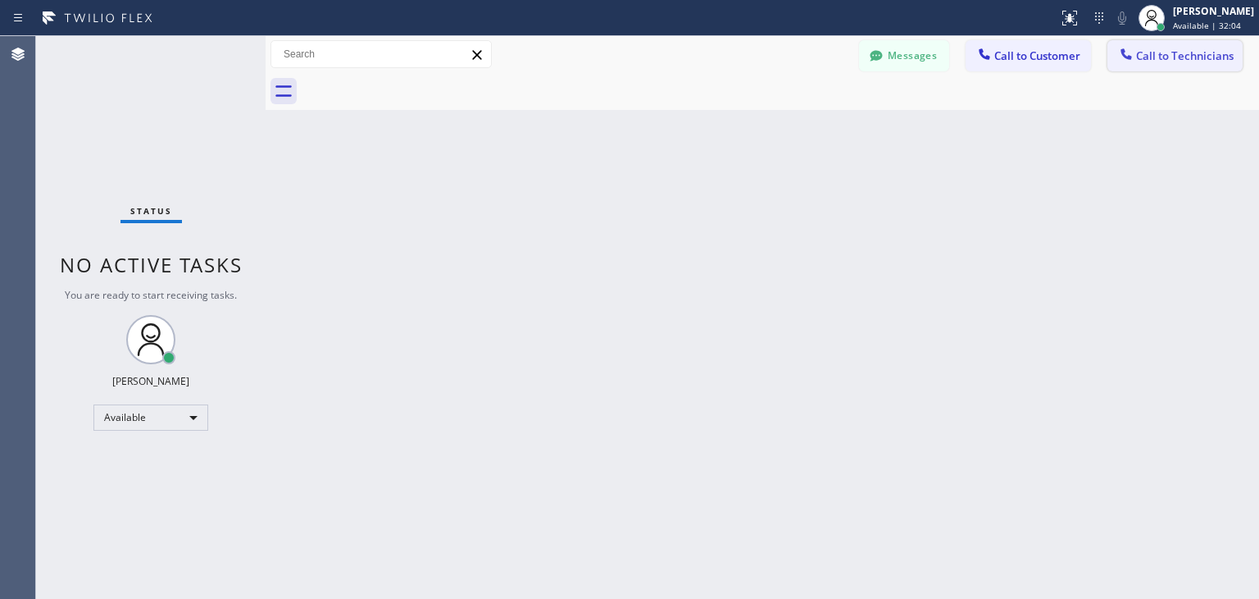
click at [1204, 53] on span "Call to Technicians" at bounding box center [1185, 55] width 98 height 15
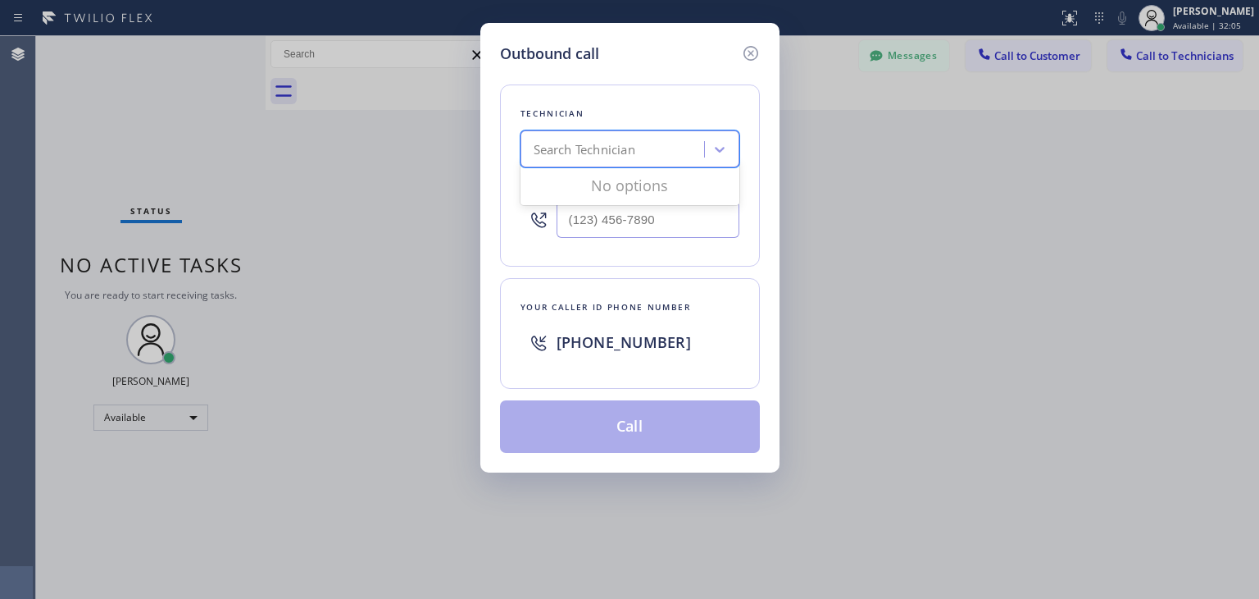
click at [667, 148] on div "Search Technician" at bounding box center [615, 149] width 179 height 29
type input "[PERSON_NAME]"
click at [685, 184] on div "[PERSON_NAME]" at bounding box center [630, 184] width 219 height 30
type input "[PHONE_NUMBER]"
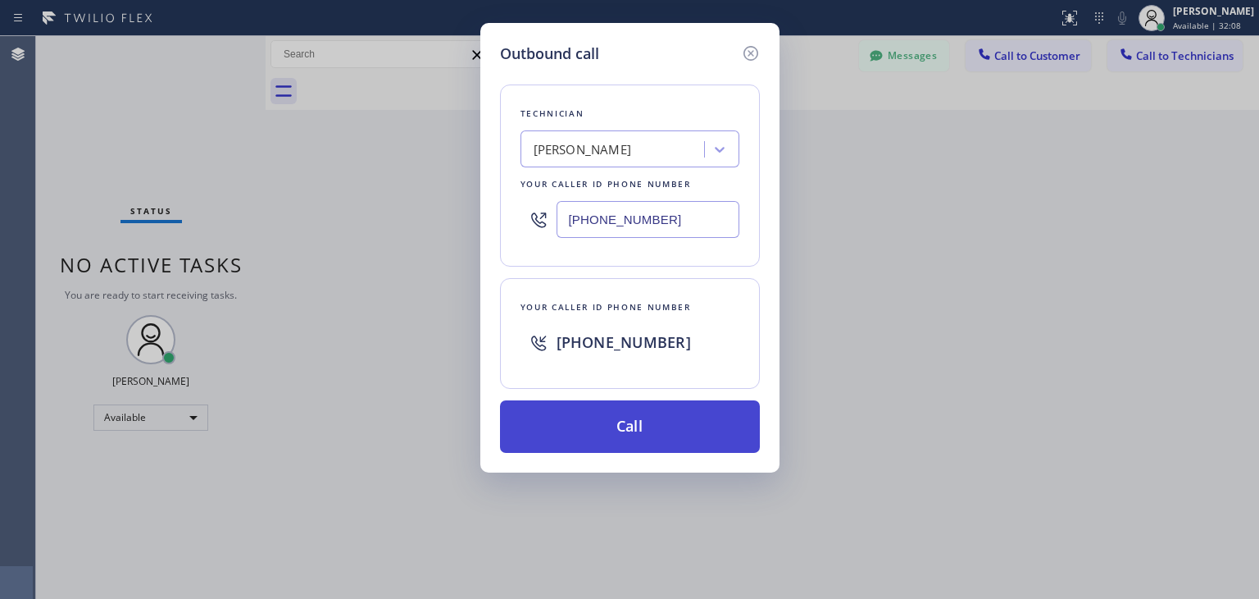
click at [646, 418] on button "Call" at bounding box center [630, 426] width 260 height 52
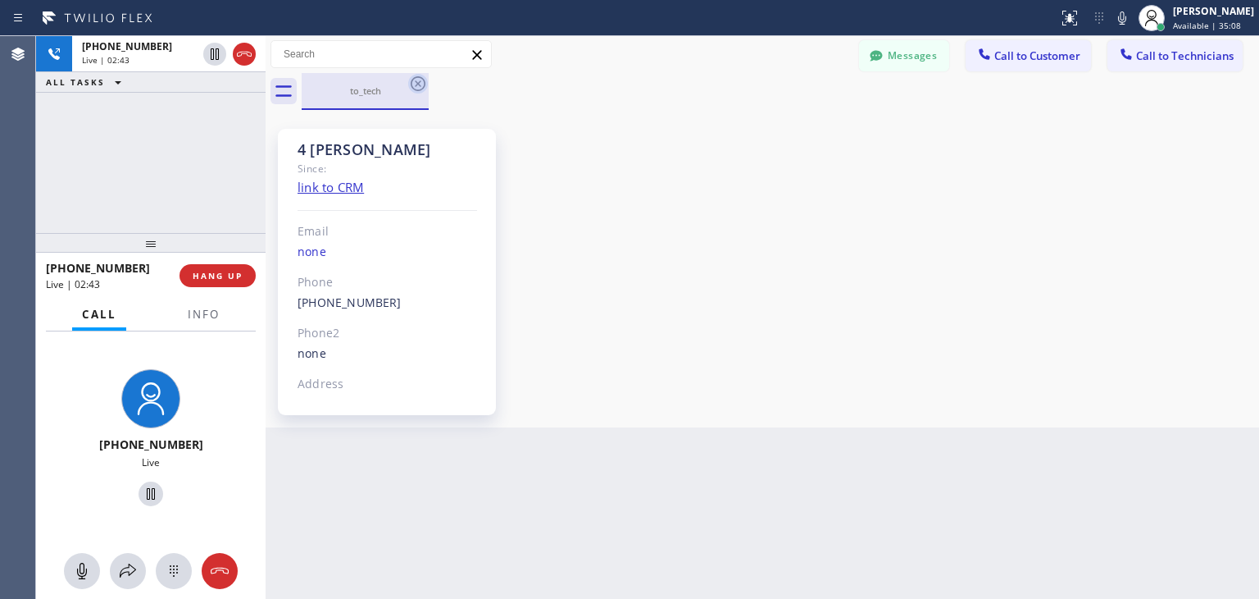
click at [420, 89] on icon at bounding box center [418, 83] width 15 height 15
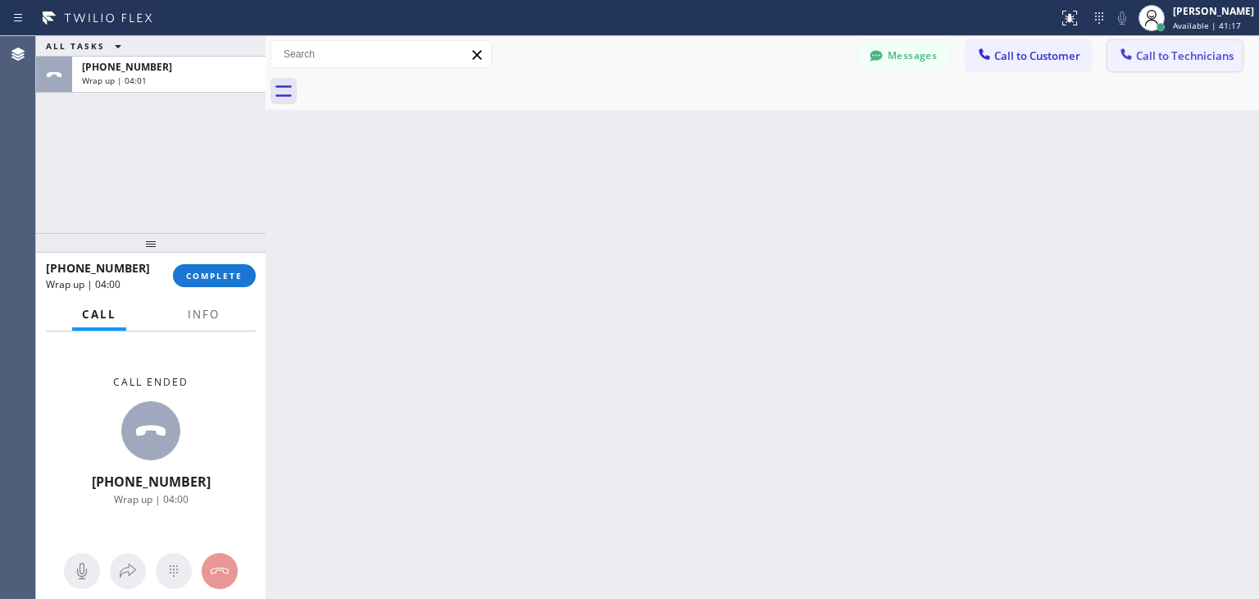
click at [1181, 68] on button "Call to Technicians" at bounding box center [1175, 55] width 135 height 31
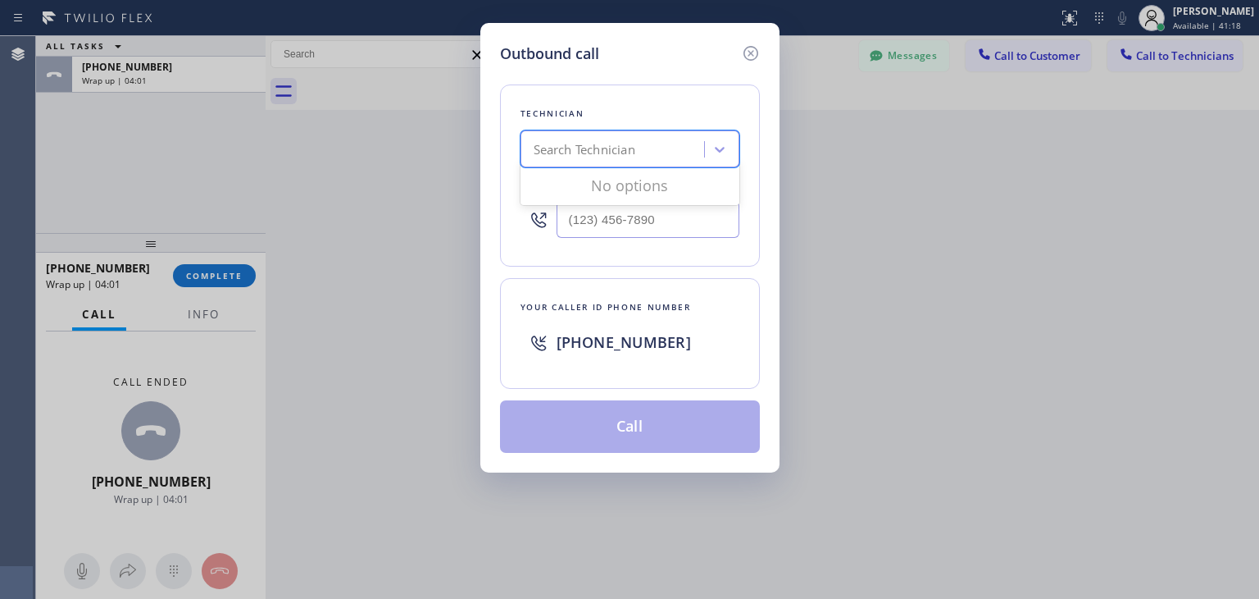
click at [589, 156] on div "Search Technician" at bounding box center [585, 149] width 102 height 19
type input "t"
type input "[PERSON_NAME]"
click at [656, 184] on div "[PERSON_NAME]" at bounding box center [630, 184] width 219 height 30
type input "[PHONE_NUMBER]"
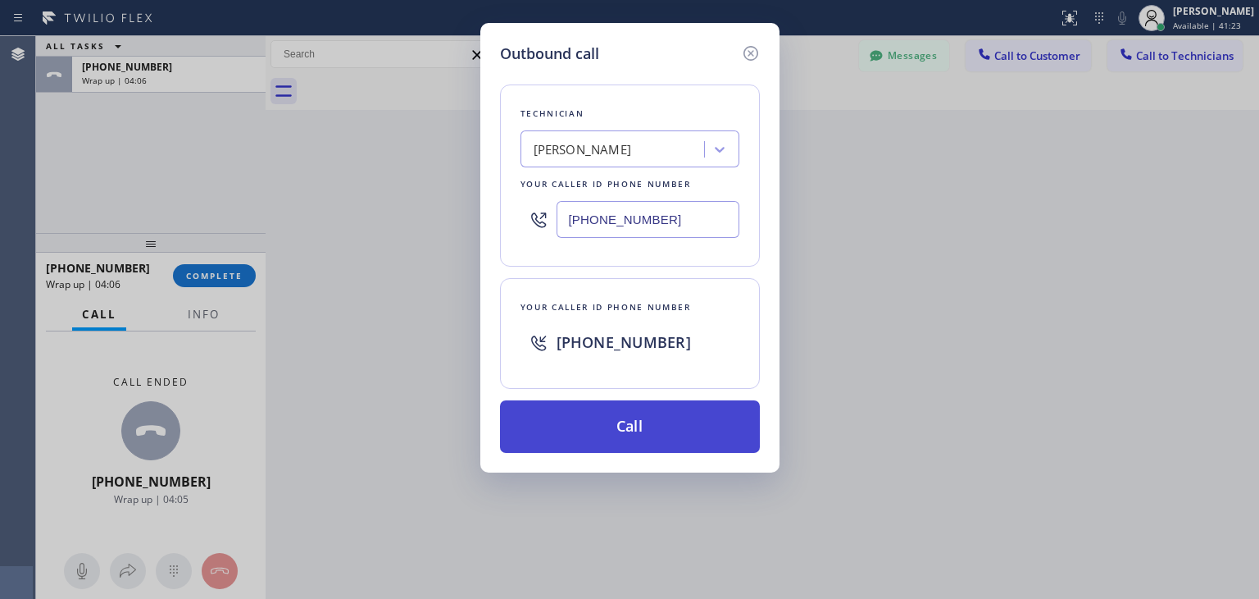
click at [666, 424] on button "Call" at bounding box center [630, 426] width 260 height 52
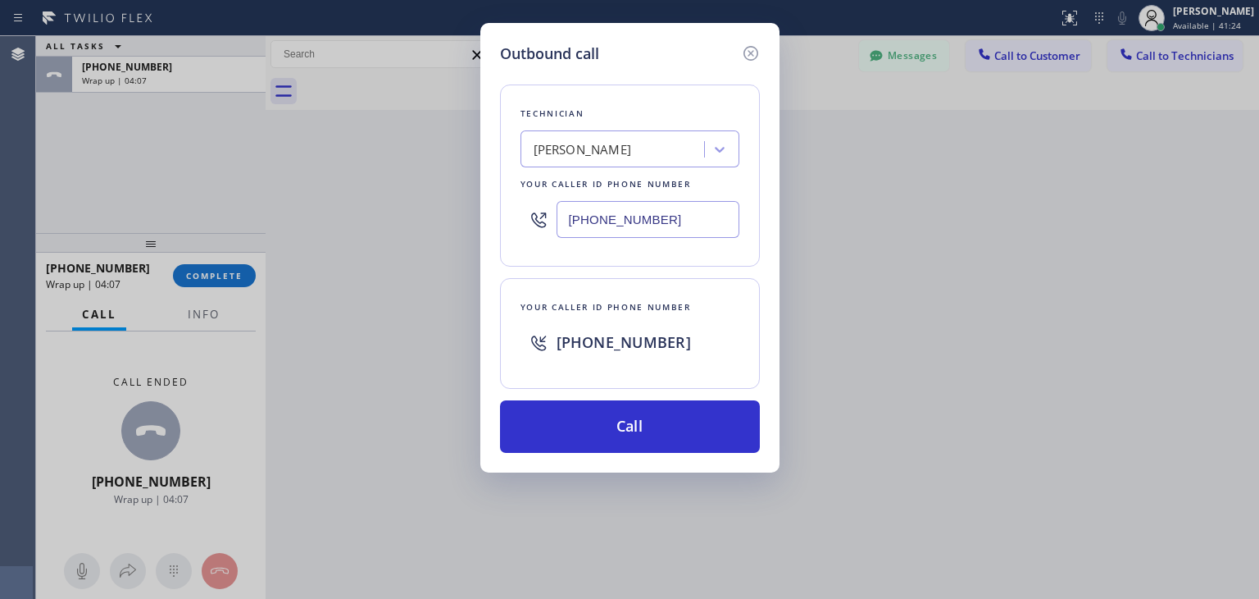
click at [210, 281] on div "Outbound call Technician [PERSON_NAME] Your caller id phone number [PHONE_NUMBE…" at bounding box center [629, 299] width 1259 height 599
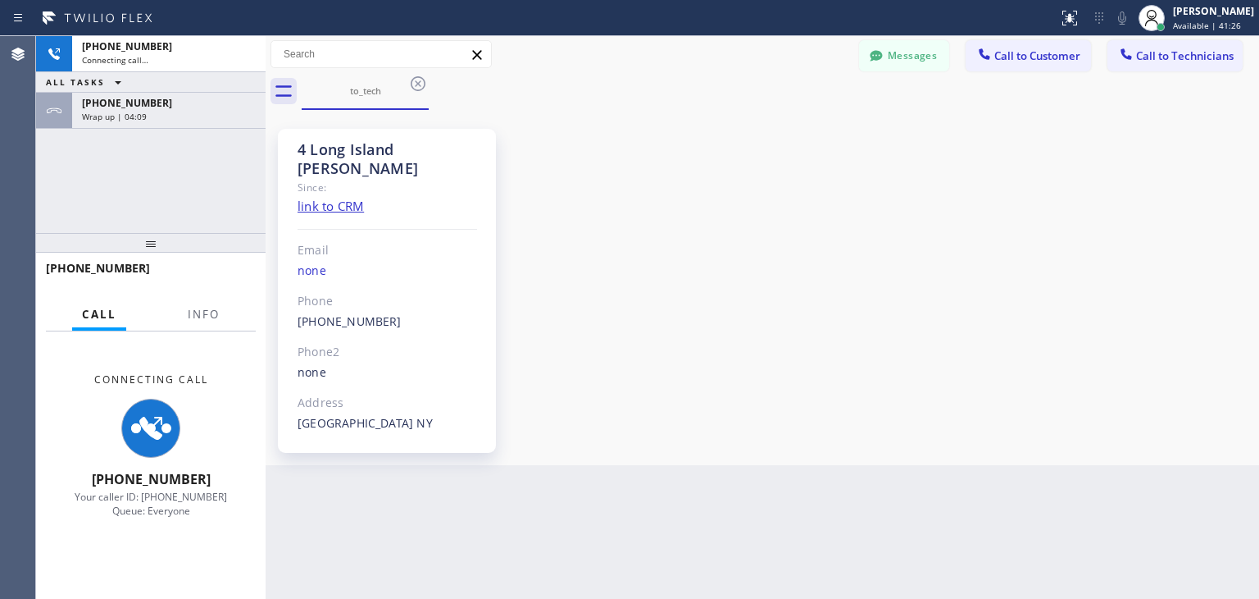
click at [695, 421] on div "4 Long Island [PERSON_NAME] Since: link to CRM Email none Phone [PHONE_NUMBER] …" at bounding box center [762, 287] width 985 height 347
drag, startPoint x: 233, startPoint y: 129, endPoint x: 239, endPoint y: 112, distance: 17.7
click at [239, 112] on div "[PHONE_NUMBER] Connecting call… ALL TASKS ALL TASKS ACTIVE TASKS TASKS IN WRAP …" at bounding box center [151, 134] width 230 height 197
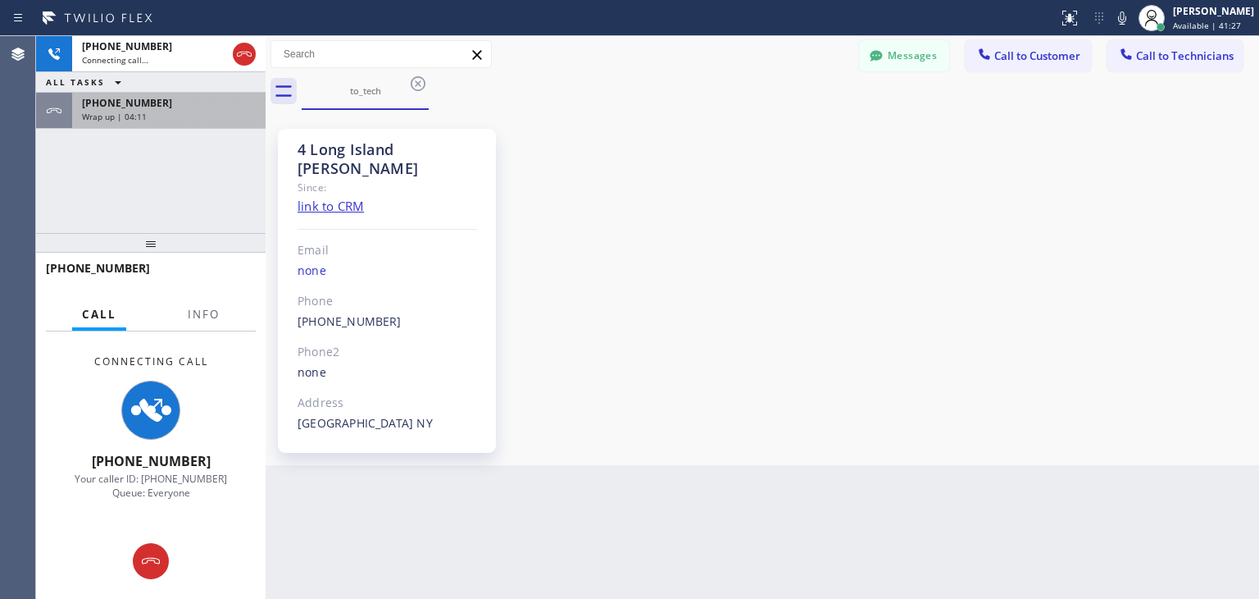
click at [239, 112] on div "Wrap up | 04:11" at bounding box center [169, 116] width 174 height 11
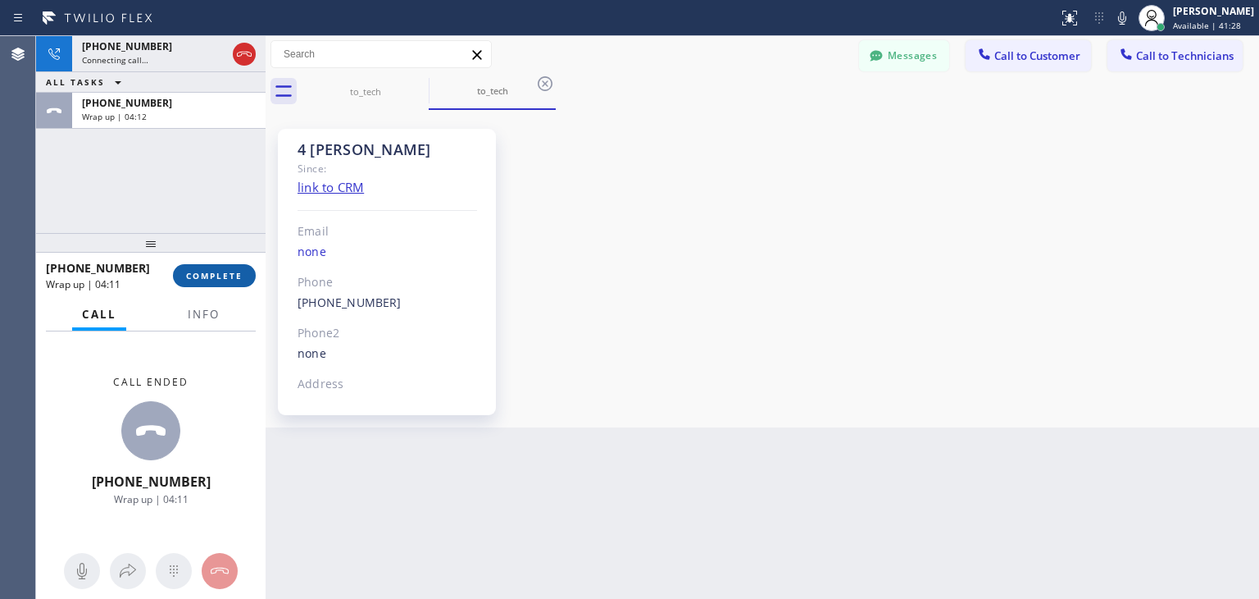
click at [239, 280] on span "COMPLETE" at bounding box center [214, 275] width 57 height 11
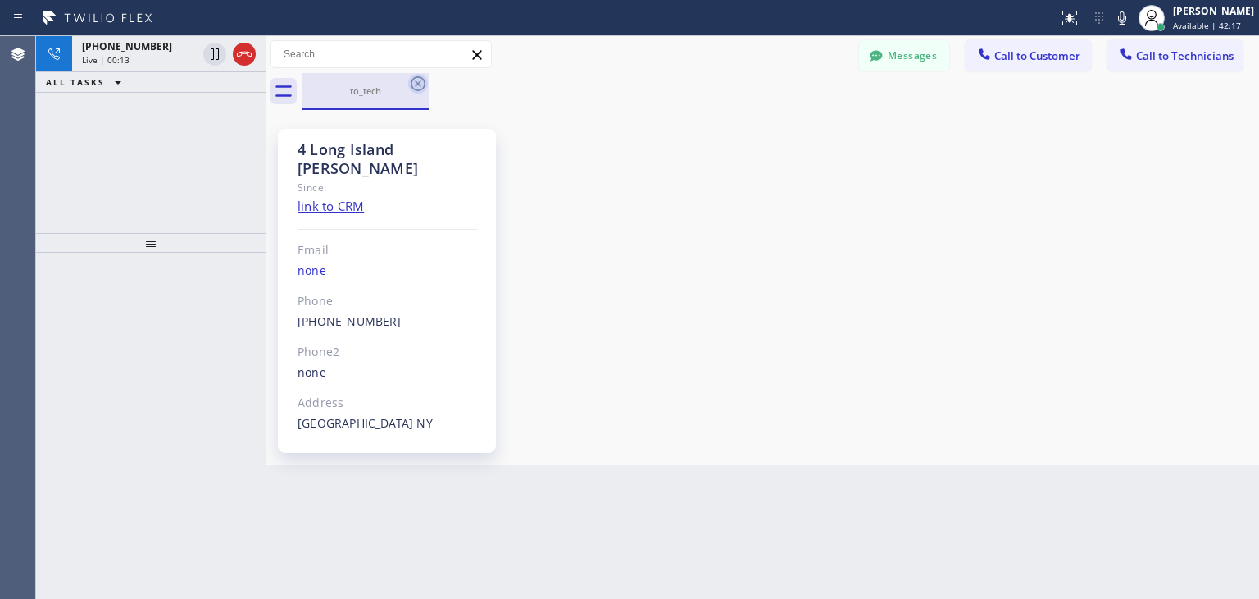
click at [426, 88] on icon at bounding box center [418, 84] width 20 height 20
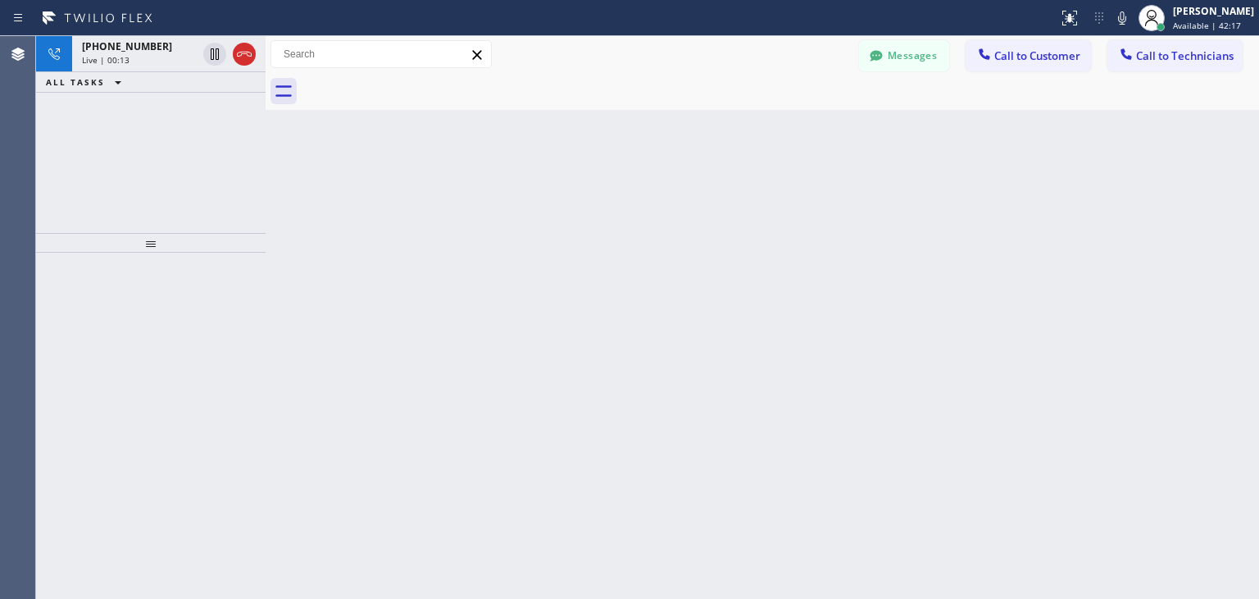
click at [426, 88] on div at bounding box center [781, 91] width 958 height 37
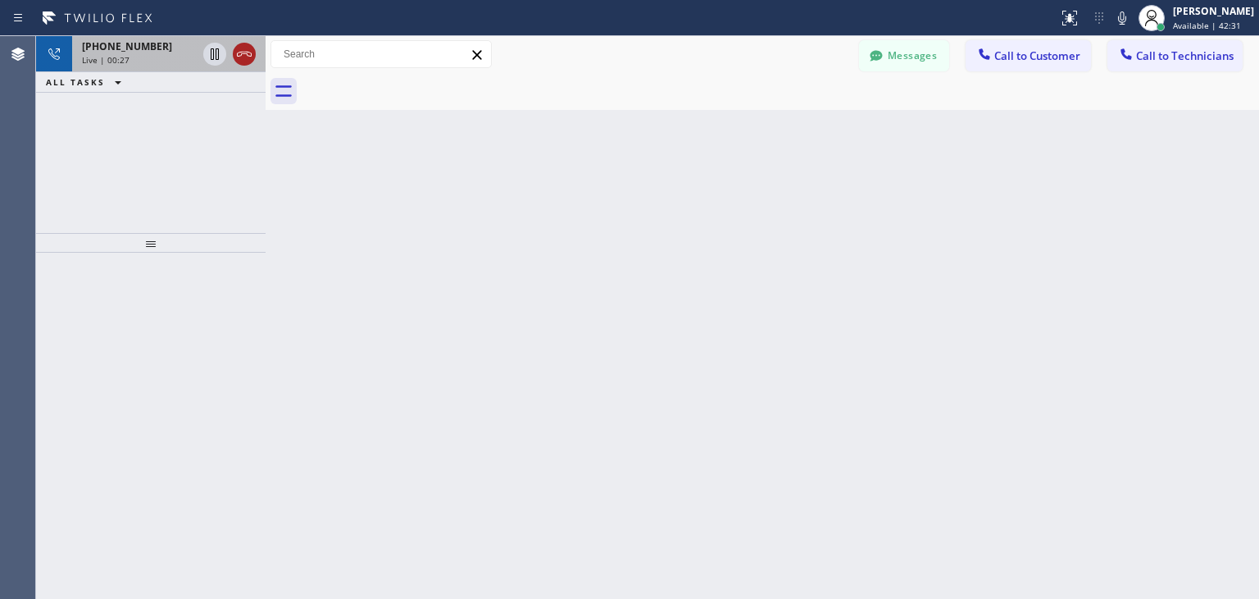
click at [249, 53] on icon at bounding box center [244, 54] width 20 height 20
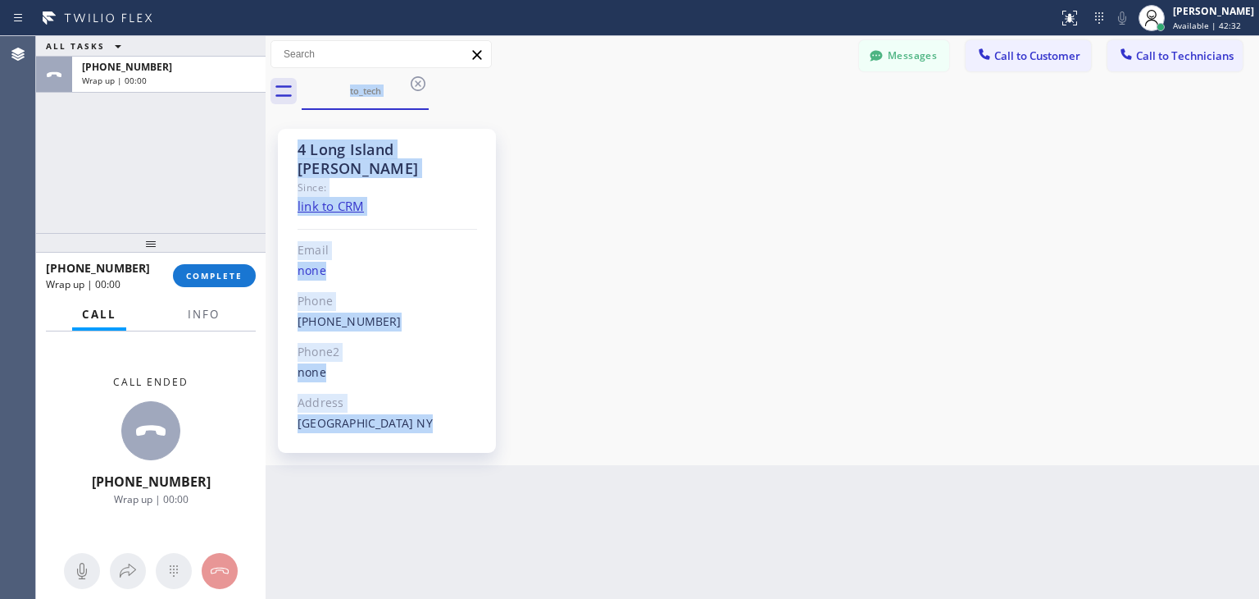
drag, startPoint x: 249, startPoint y: 53, endPoint x: 240, endPoint y: 254, distance: 201.1
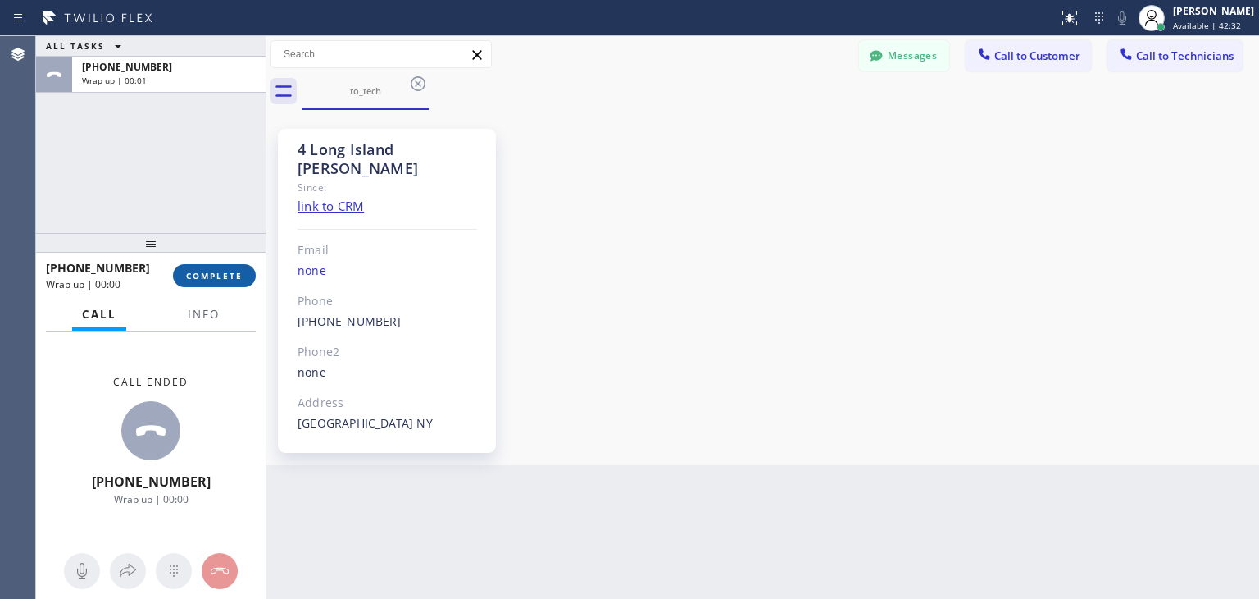
drag, startPoint x: 234, startPoint y: 294, endPoint x: 239, endPoint y: 279, distance: 15.6
click at [239, 279] on div "[PHONE_NUMBER] Wrap up | 00:00 COMPLETE" at bounding box center [151, 275] width 210 height 43
click at [239, 279] on span "COMPLETE" at bounding box center [214, 275] width 57 height 11
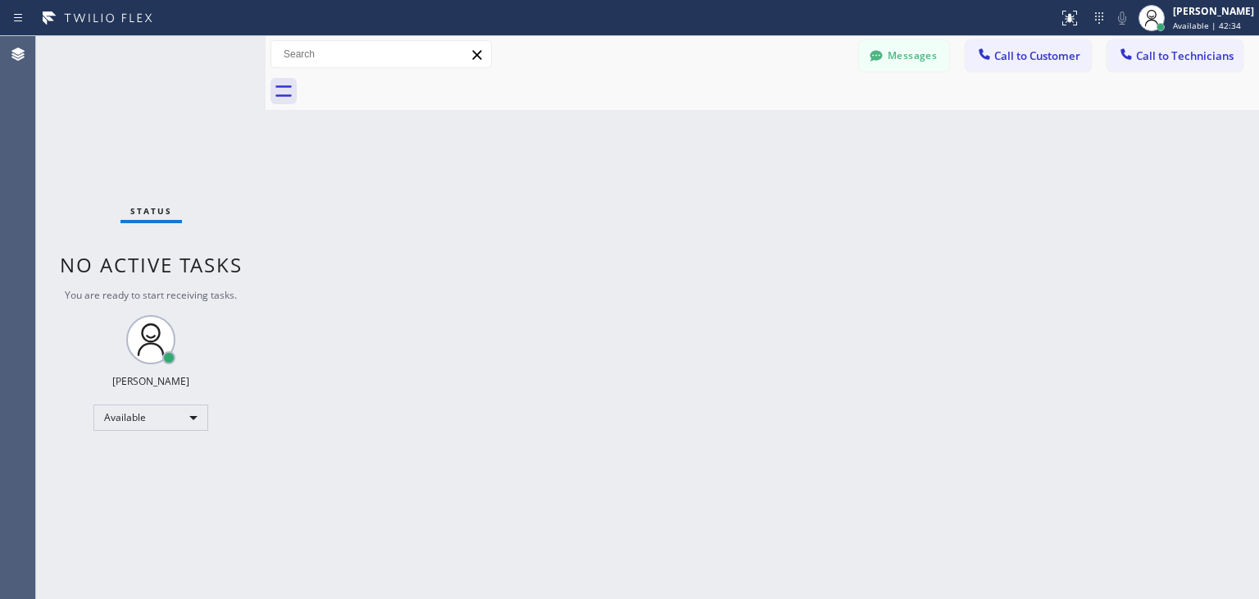
drag, startPoint x: 417, startPoint y: 86, endPoint x: 695, endPoint y: 555, distance: 545.1
click at [695, 555] on div "Back to Dashboard Change Sender ID Customers Technicians [PERSON_NAME] [DATE] 0…" at bounding box center [763, 317] width 994 height 562
click at [1014, 66] on button "Call to Customer" at bounding box center [1028, 55] width 125 height 31
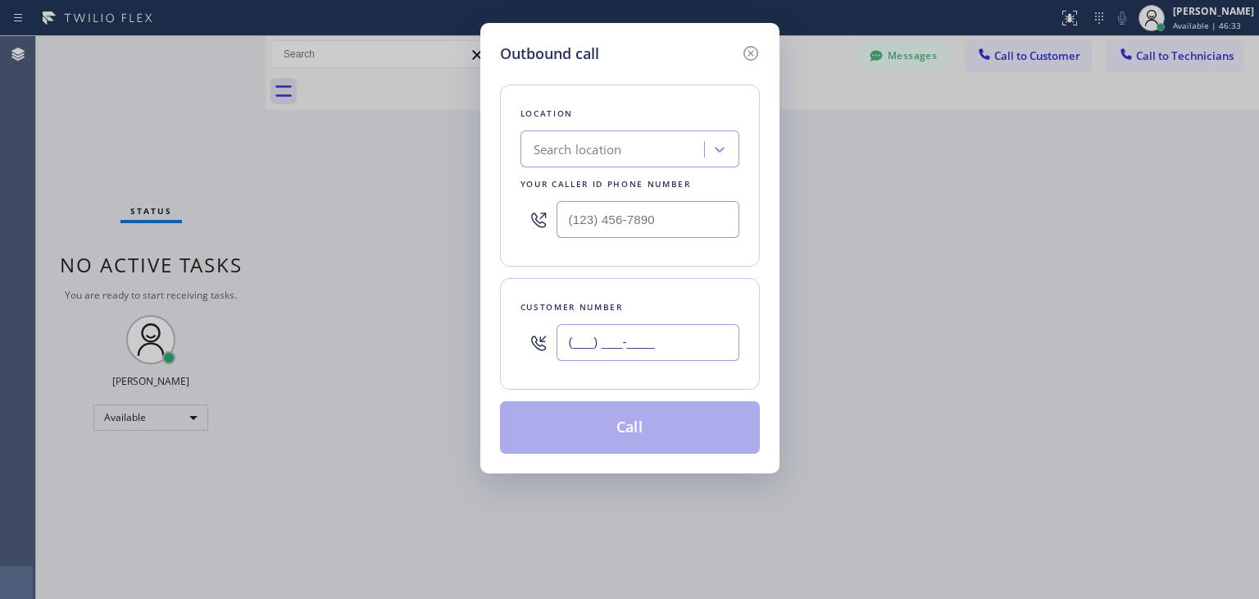
paste input "514) 947-5969"
click at [703, 335] on input "[PHONE_NUMBER]" at bounding box center [648, 342] width 183 height 37
type input "[PHONE_NUMBER]"
paste input "Viking Appliancerepair Pros ([US_STATE], Google Ads)"
type input "Viking Appliancerepair Pros ([US_STATE], Google Ads)"
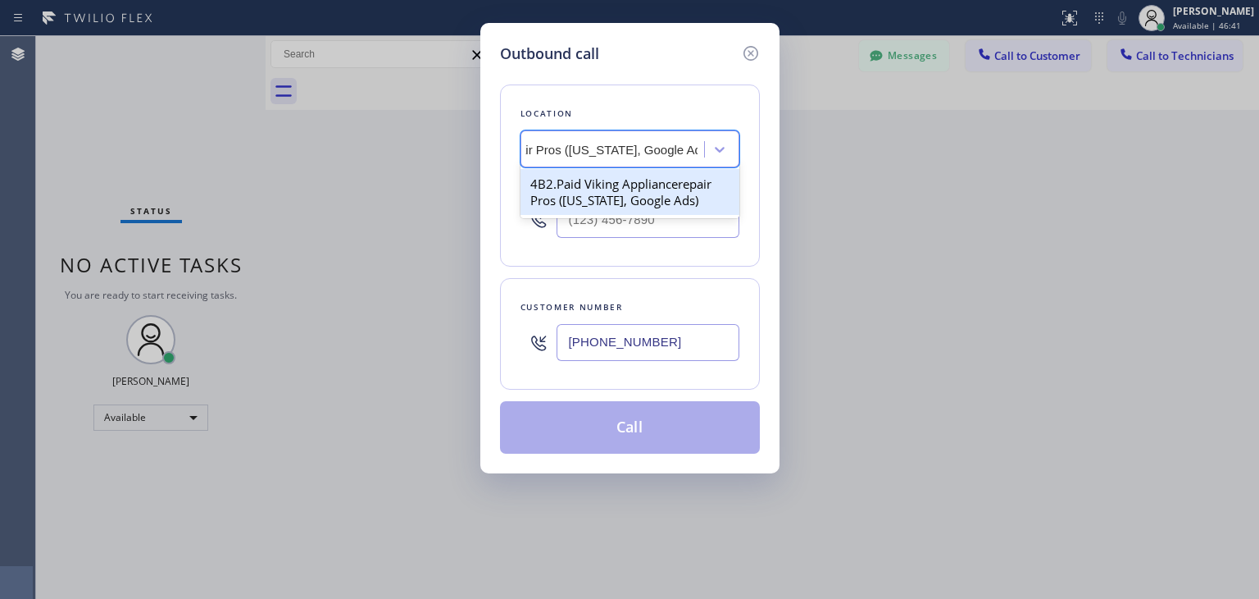
click at [623, 178] on div "4B2.Paid Viking Appliancerepair Pros ([US_STATE], Google Ads)" at bounding box center [630, 192] width 219 height 46
type input "[PHONE_NUMBER]"
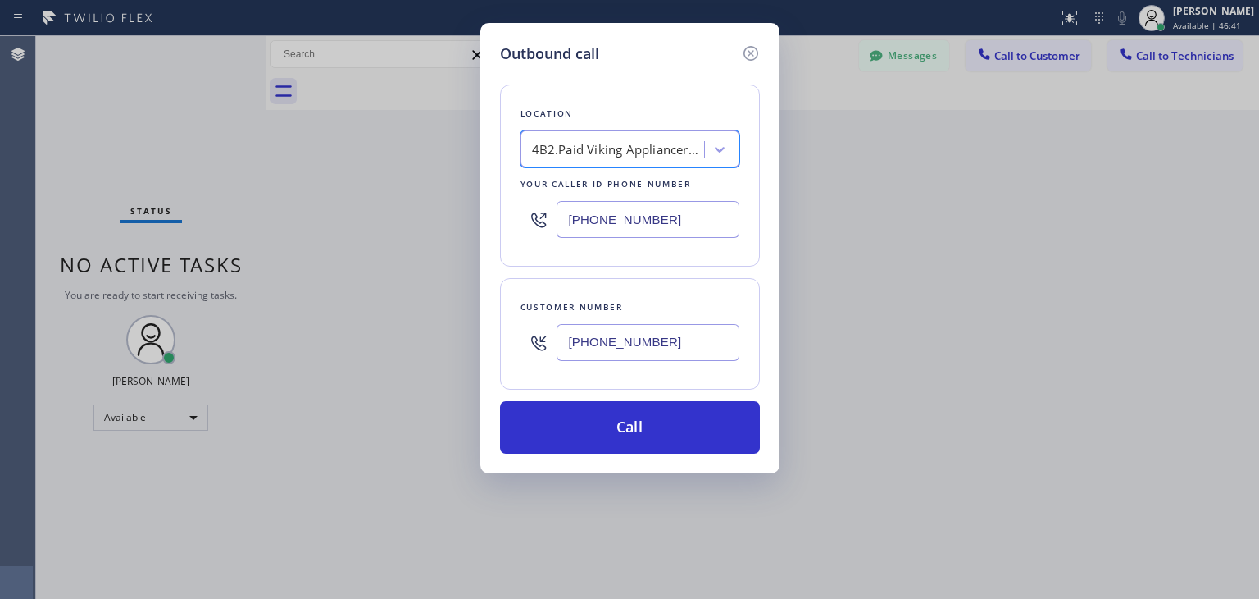
scroll to position [0, 1]
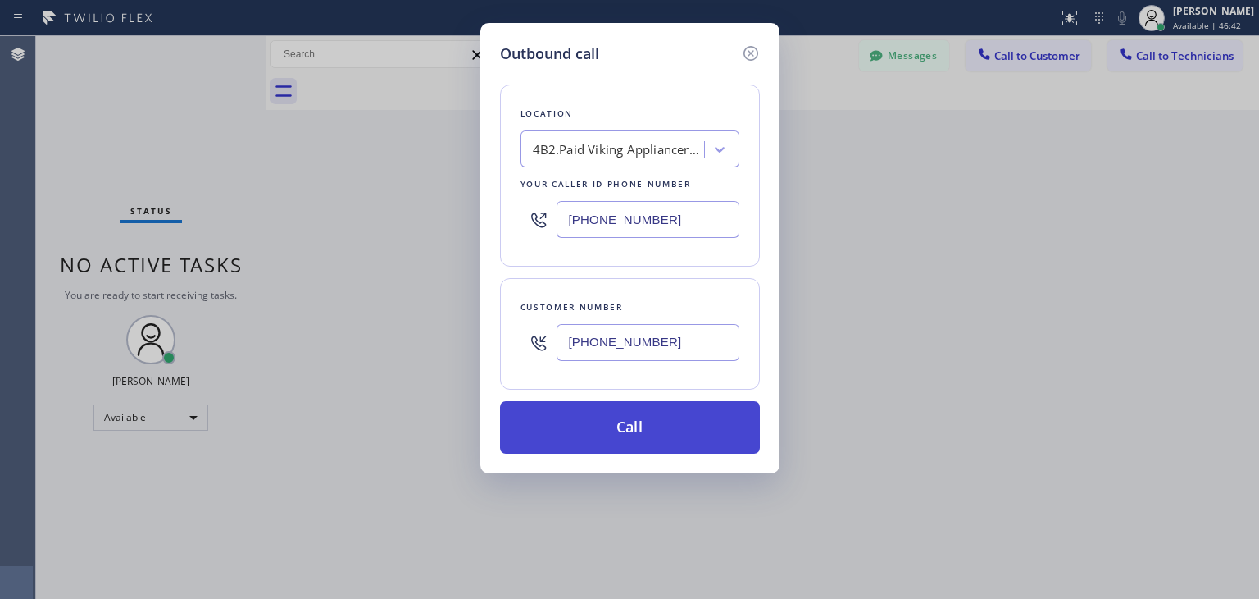
click at [684, 434] on button "Call" at bounding box center [630, 427] width 260 height 52
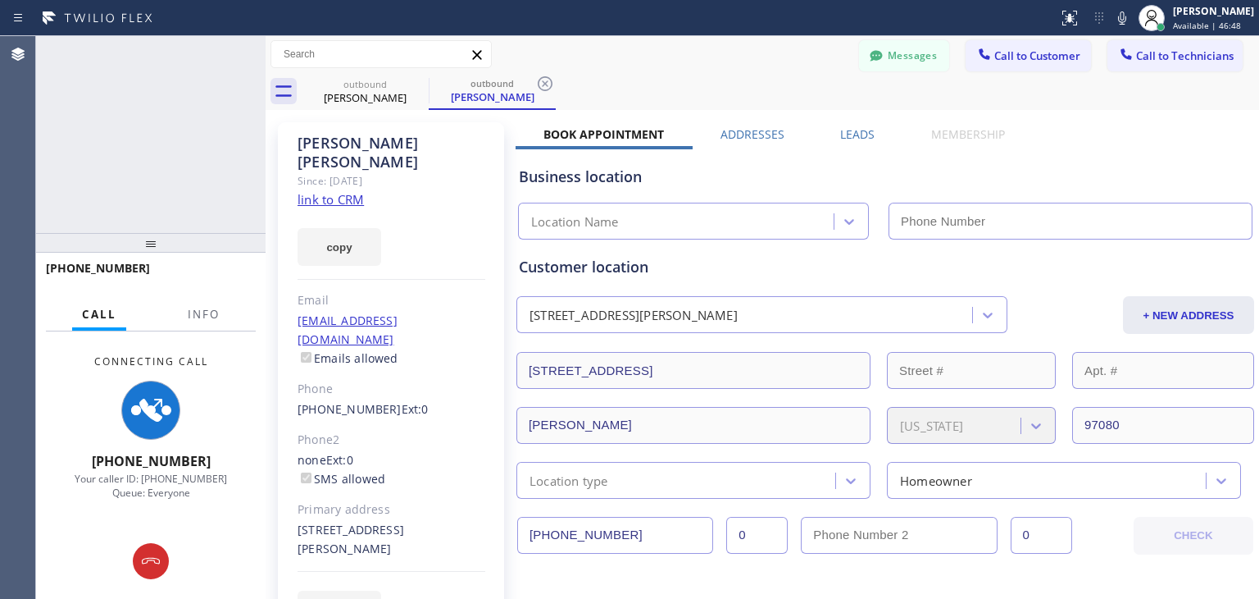
type input "[PHONE_NUMBER]"
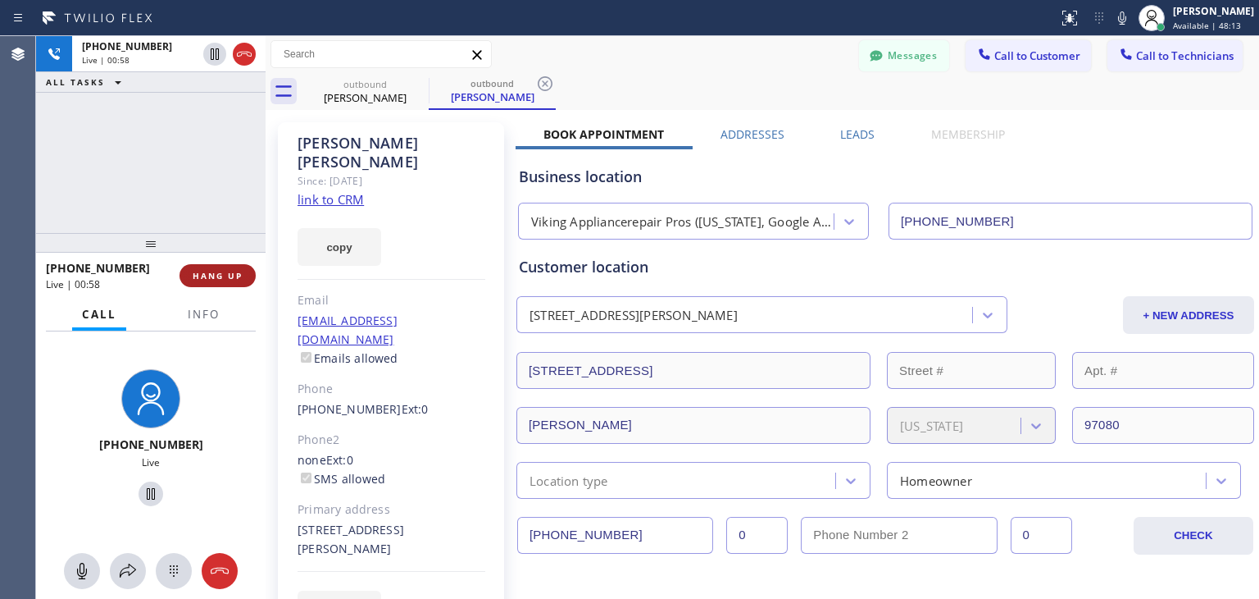
click at [239, 280] on span "HANG UP" at bounding box center [218, 275] width 50 height 11
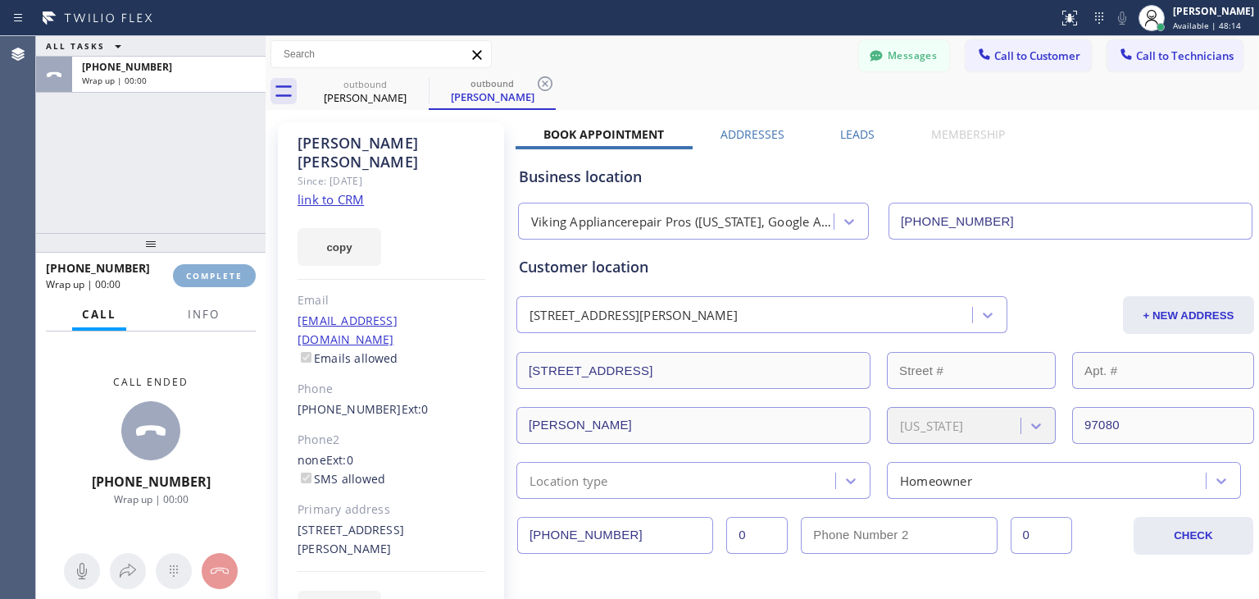
click at [239, 280] on span "COMPLETE" at bounding box center [214, 275] width 57 height 11
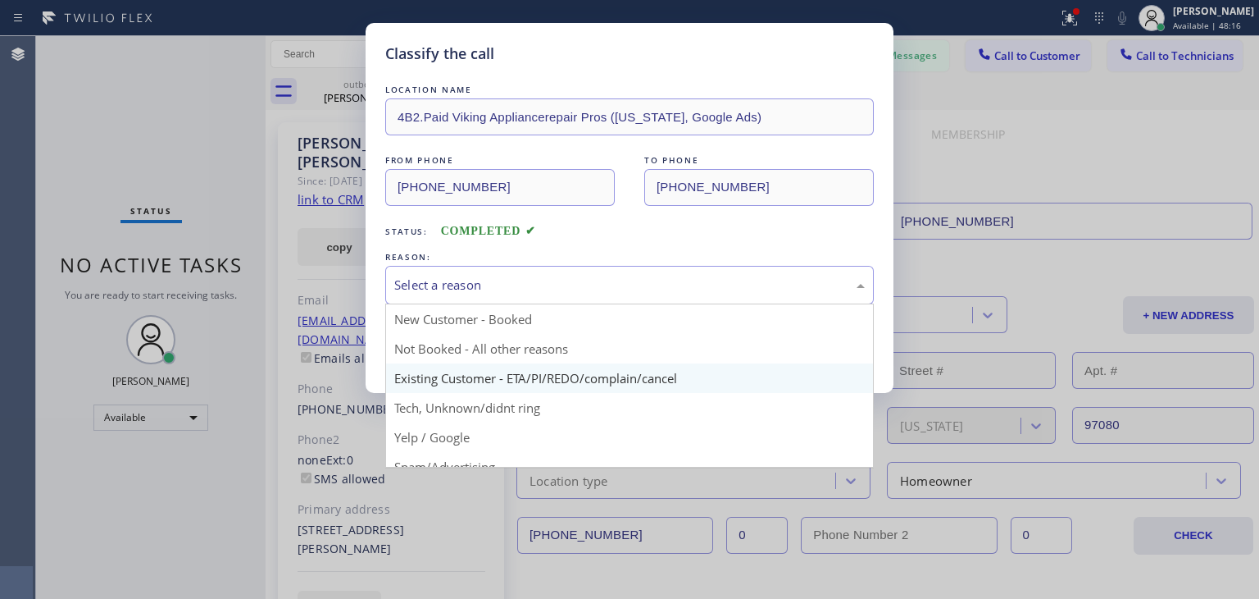
drag, startPoint x: 527, startPoint y: 268, endPoint x: 580, endPoint y: 387, distance: 130.3
click at [580, 304] on div "Select a reason New Customer - Booked Not Booked - All other reasons Existing C…" at bounding box center [629, 285] width 489 height 39
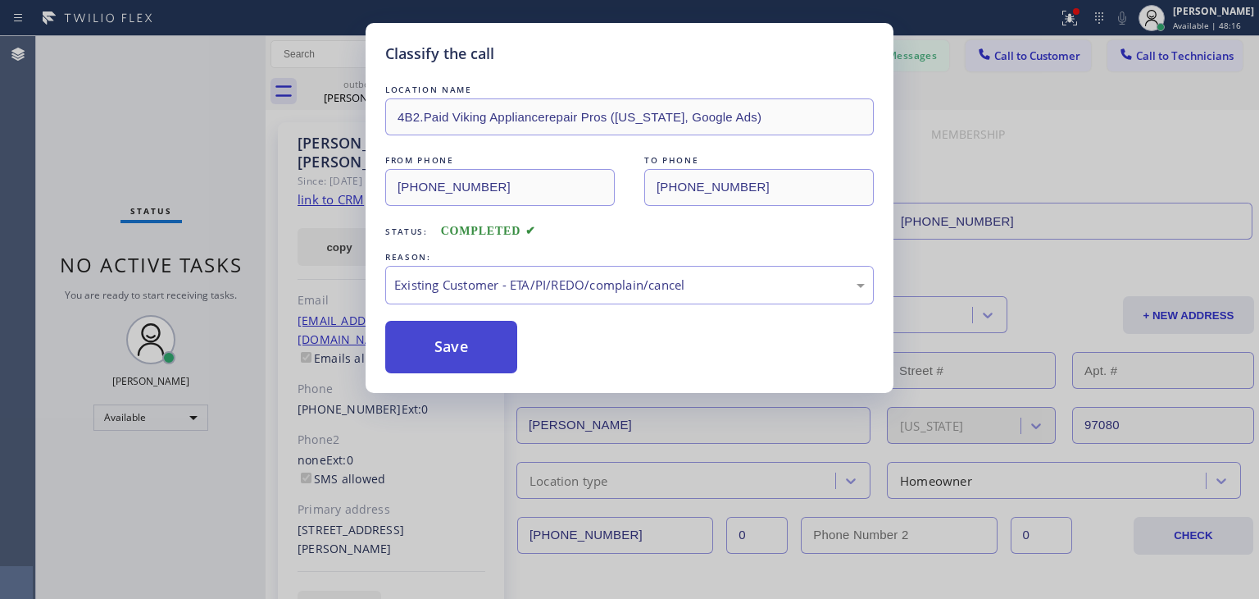
drag, startPoint x: 580, startPoint y: 387, endPoint x: 485, endPoint y: 357, distance: 99.8
click at [485, 357] on button "Save" at bounding box center [451, 347] width 132 height 52
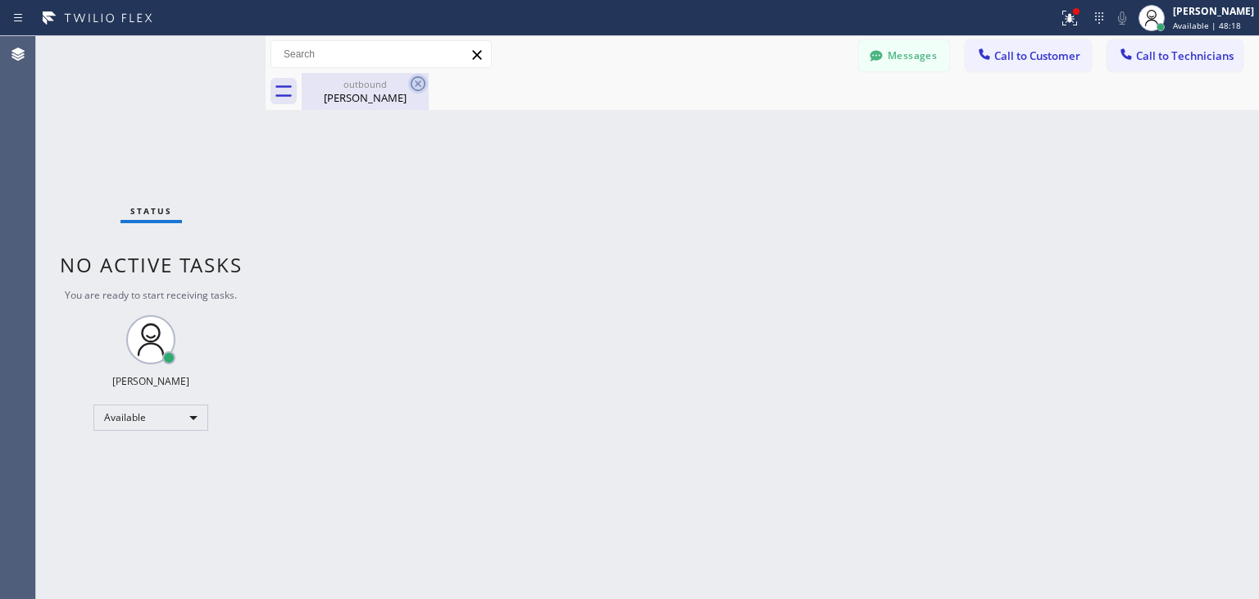
click at [412, 83] on icon at bounding box center [418, 84] width 20 height 20
click at [1031, 48] on span "Call to Customer" at bounding box center [1037, 55] width 86 height 15
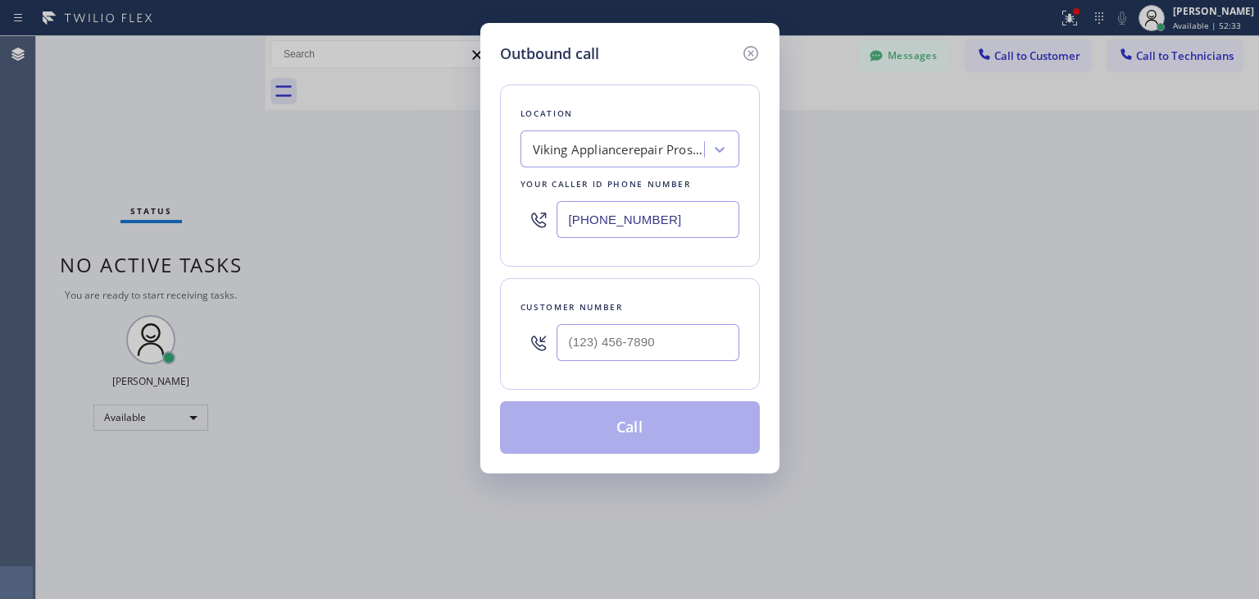
click at [688, 362] on div at bounding box center [648, 342] width 183 height 53
paste input "206) 940-9623"
click at [702, 346] on input "[PHONE_NUMBER]" at bounding box center [648, 342] width 183 height 37
type input "[PHONE_NUMBER]"
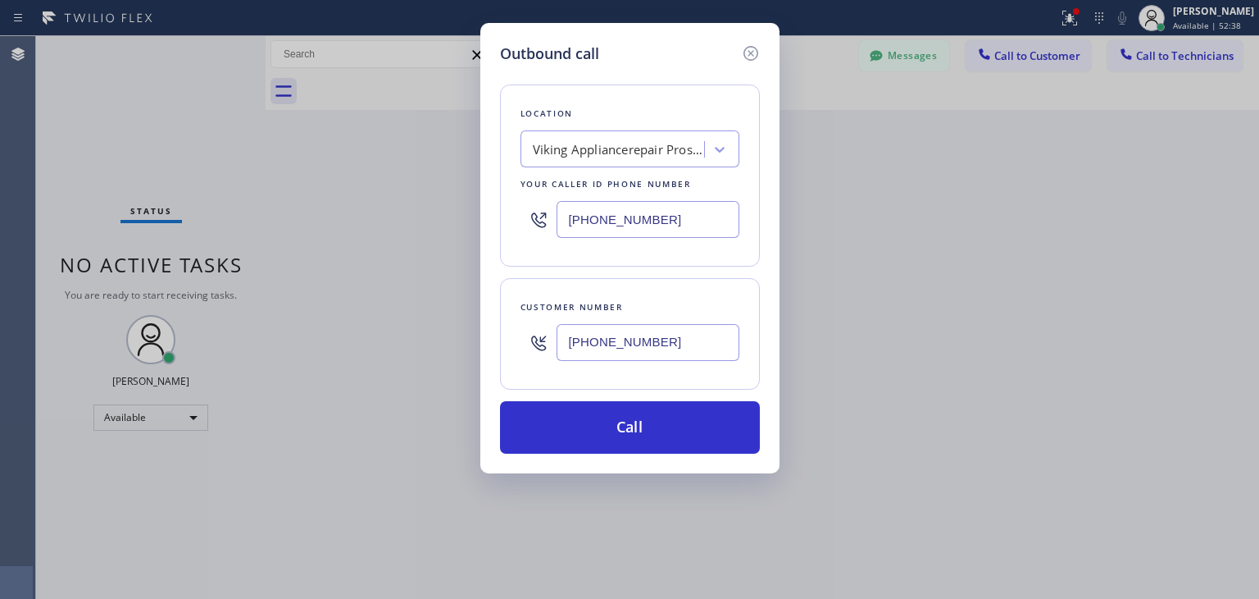
paste input "E Appliance Repair & HVAC SeaTac"
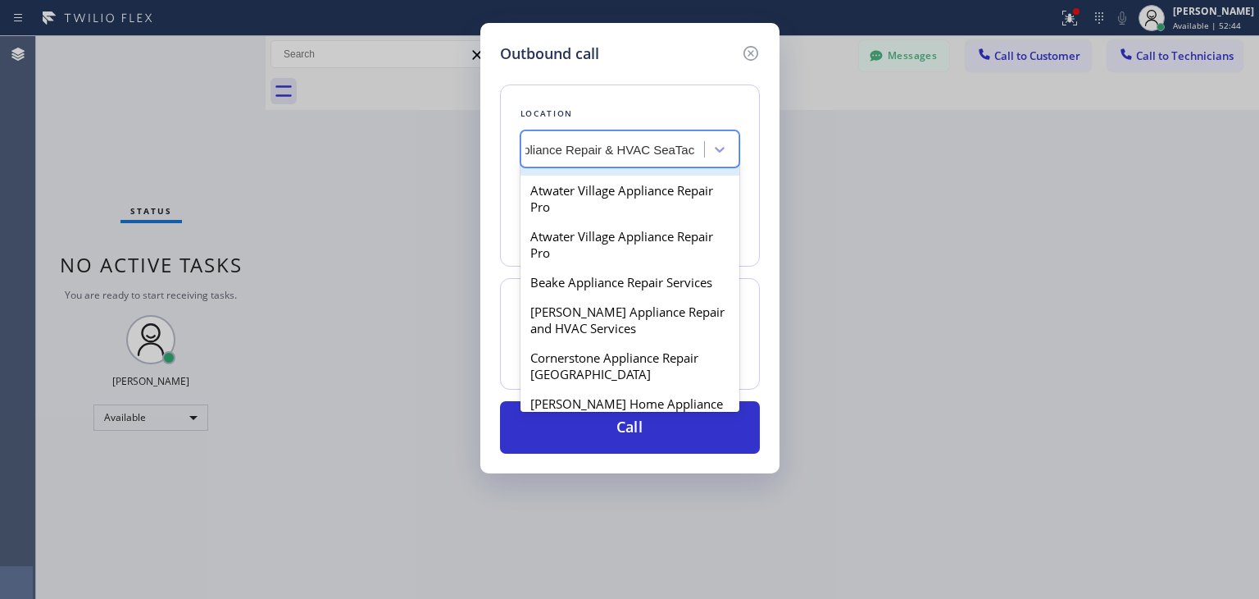
scroll to position [625, 0]
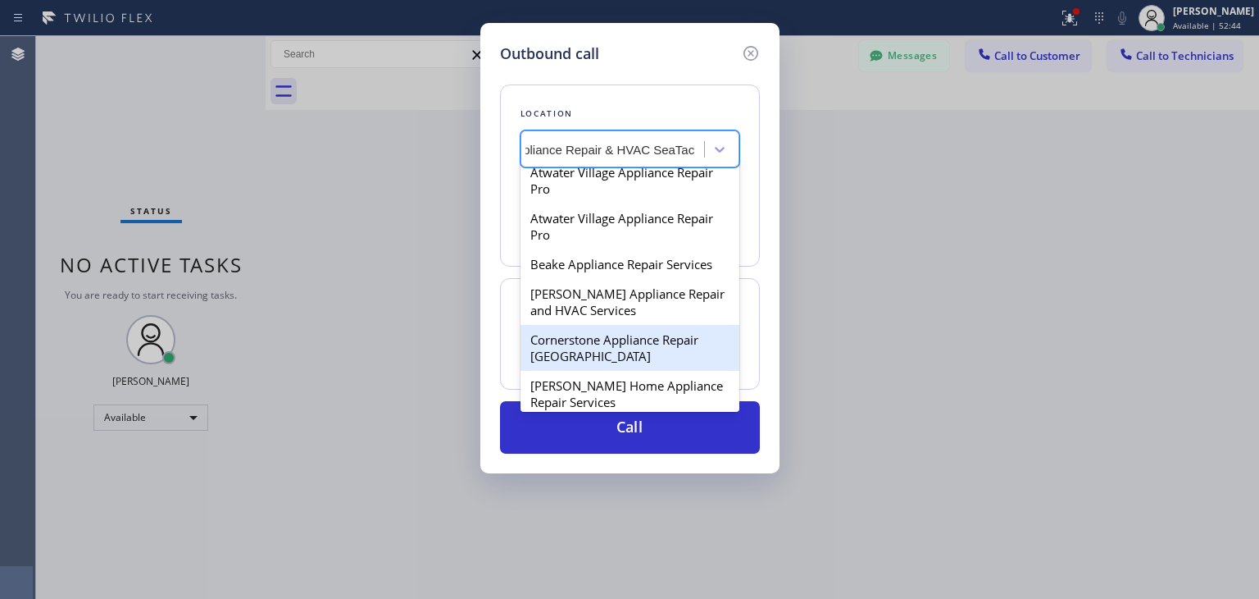
type input "E Appliance Repair & HVAC SeaTac"
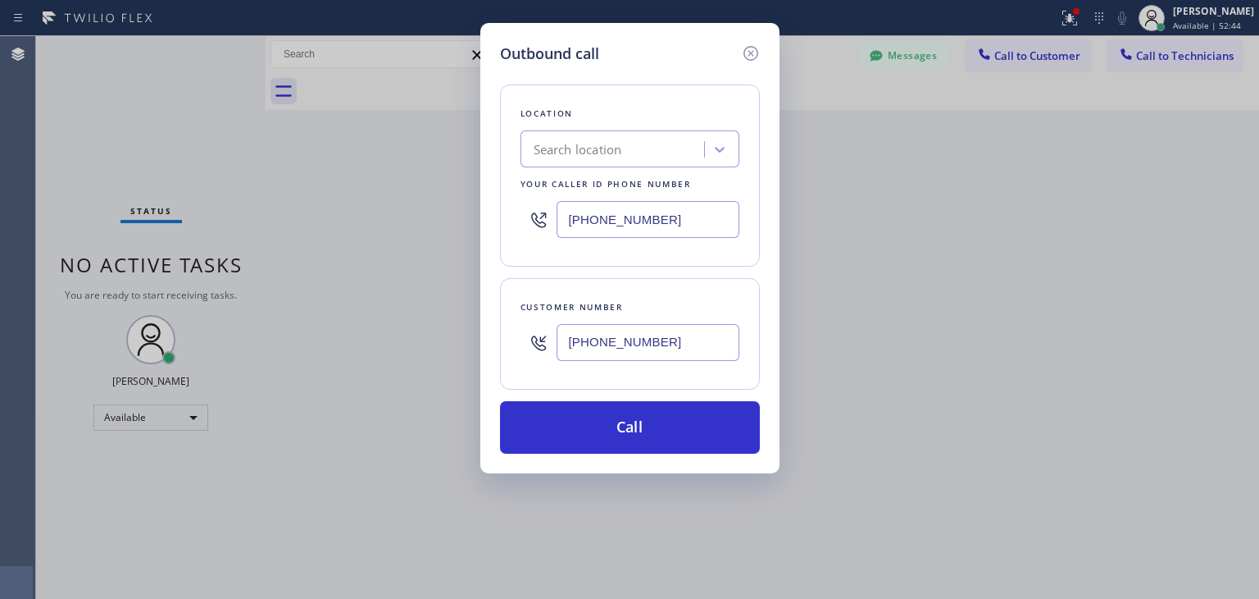
scroll to position [0, 0]
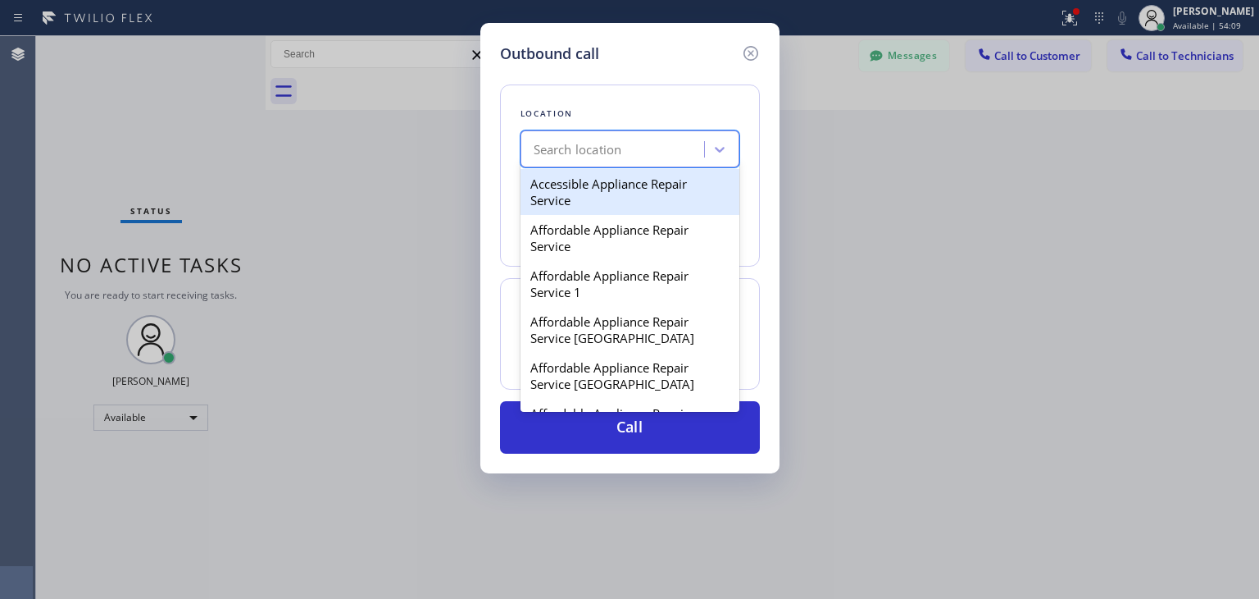
click at [600, 140] on div "Search location" at bounding box center [578, 149] width 89 height 19
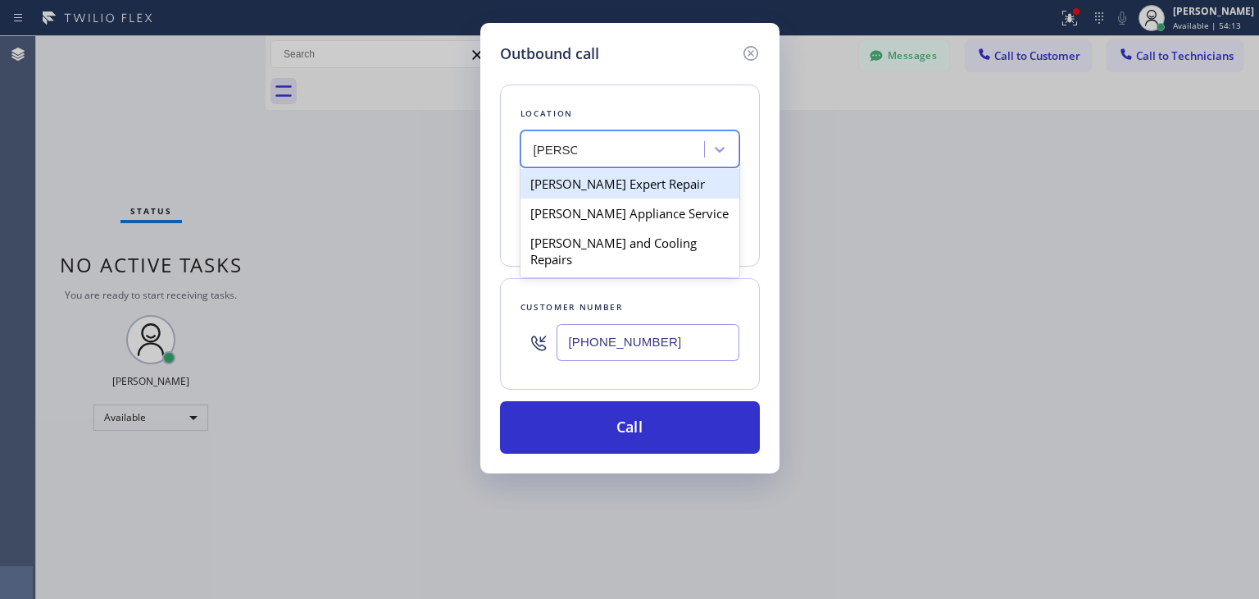
drag, startPoint x: 619, startPoint y: 189, endPoint x: 692, endPoint y: 142, distance: 87.1
click at [692, 142] on div "option 4B2.Paid Viking Appliancerepair Pros ([US_STATE], Google Ads), selected.…" at bounding box center [630, 148] width 219 height 37
type input "[PERSON_NAME]"
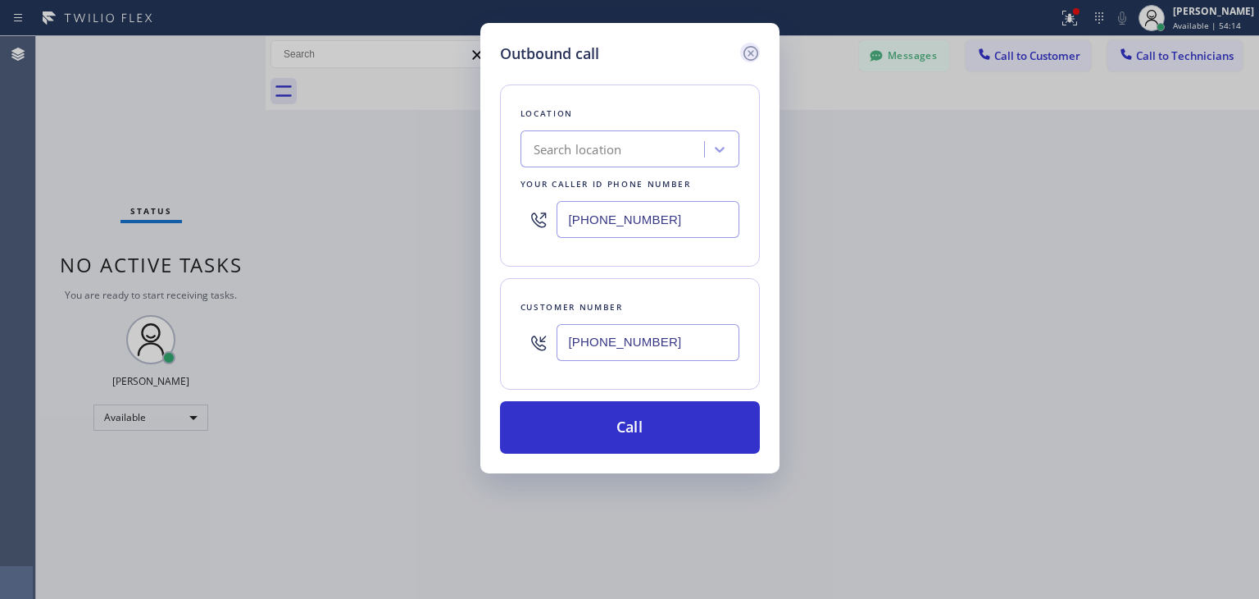
click at [748, 57] on icon at bounding box center [751, 53] width 20 height 20
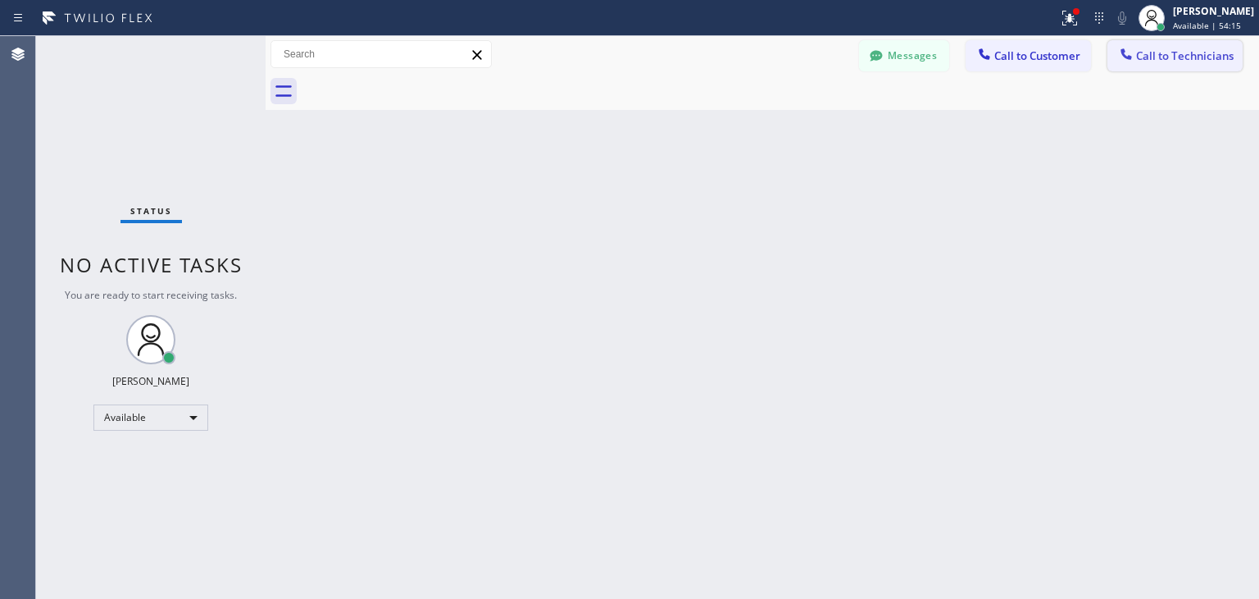
click at [1174, 67] on button "Call to Technicians" at bounding box center [1175, 55] width 135 height 31
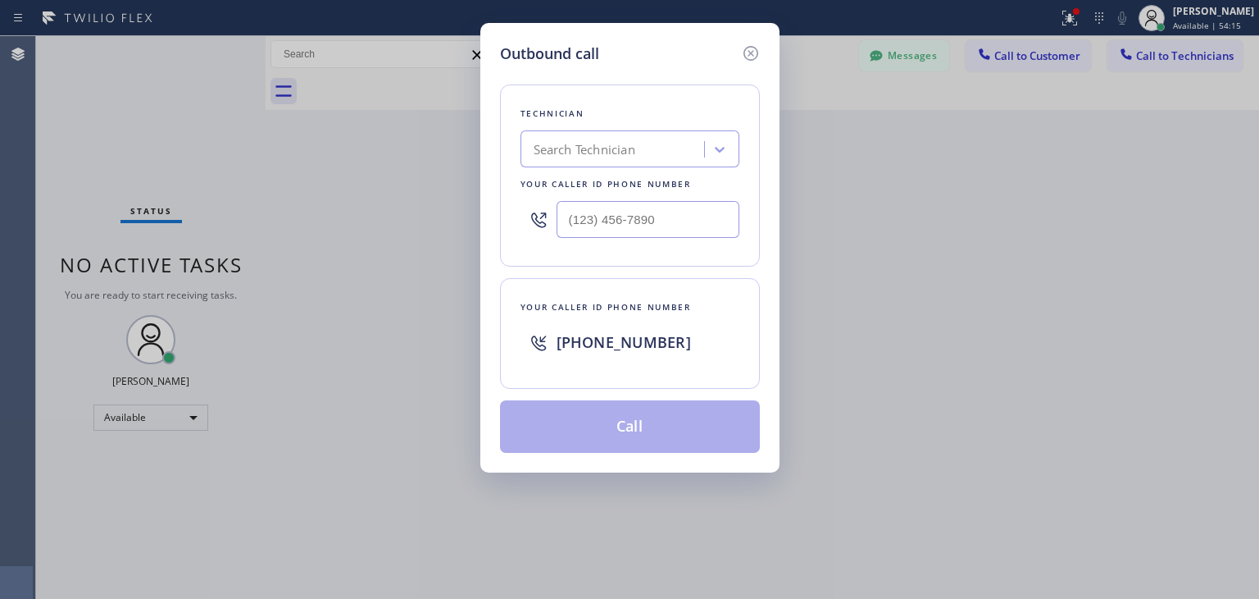
click at [552, 152] on div "Search Technician" at bounding box center [585, 149] width 102 height 19
type input "[PERSON_NAME]"
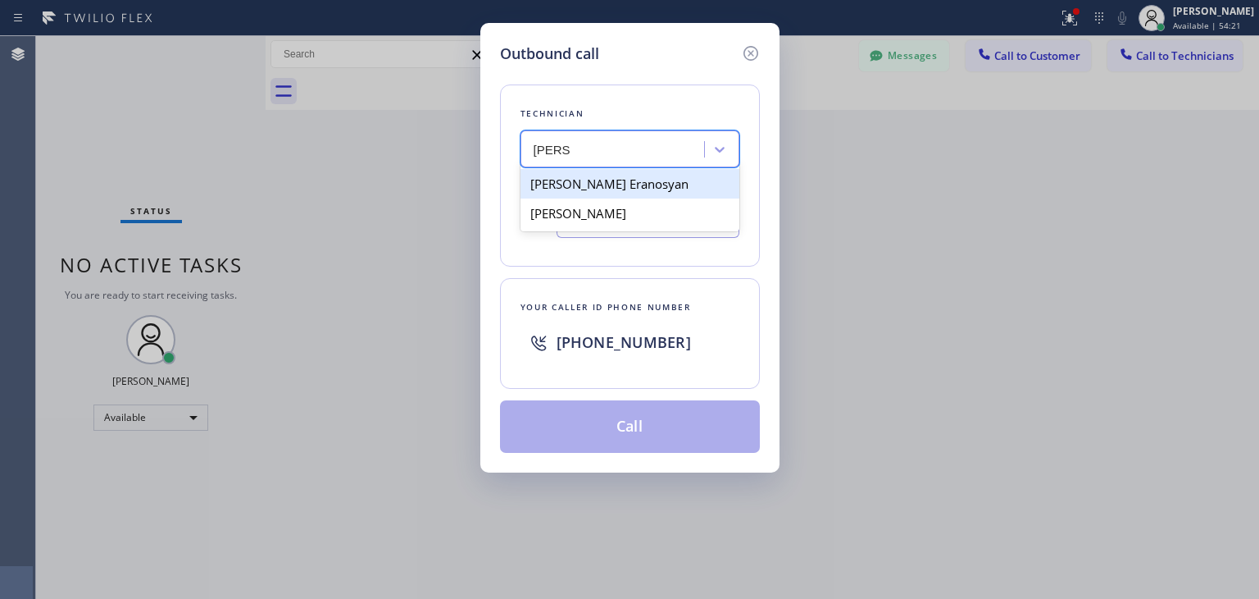
click at [606, 191] on div "[PERSON_NAME] Eranosyan" at bounding box center [630, 184] width 219 height 30
type input "[PHONE_NUMBER]"
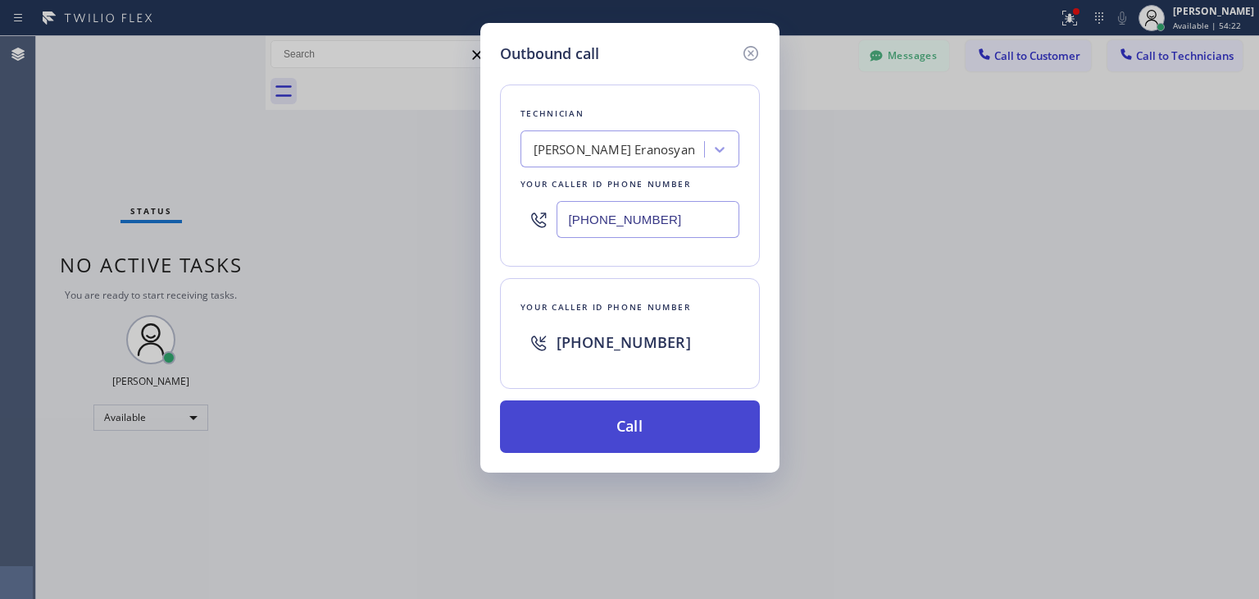
click at [644, 422] on button "Call" at bounding box center [630, 426] width 260 height 52
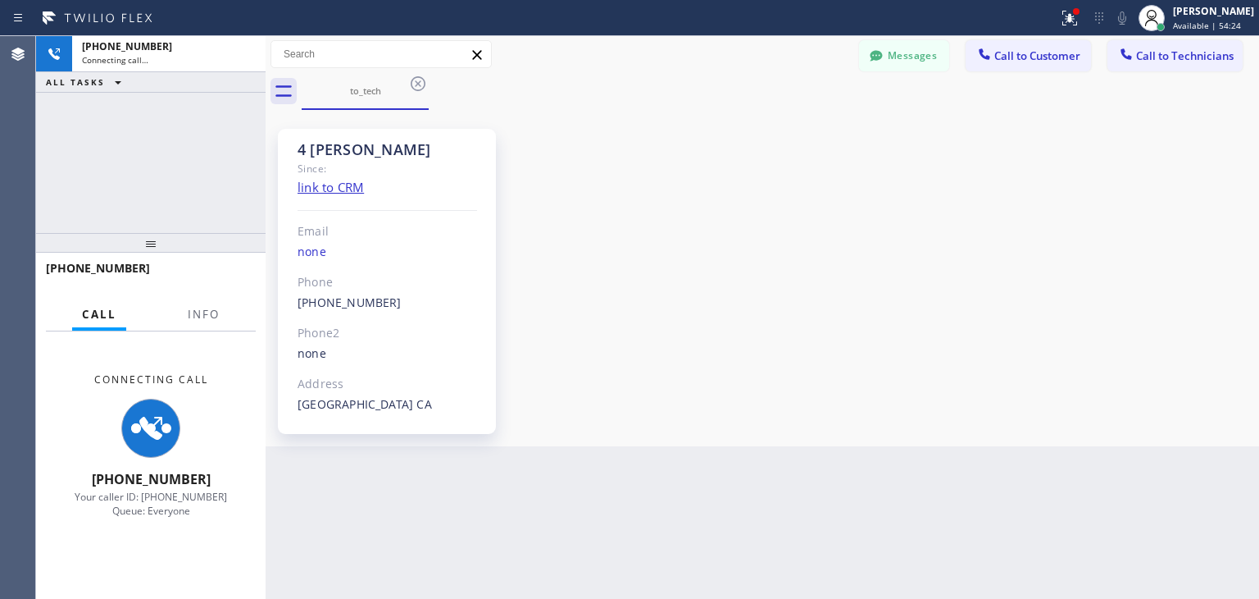
scroll to position [167, 0]
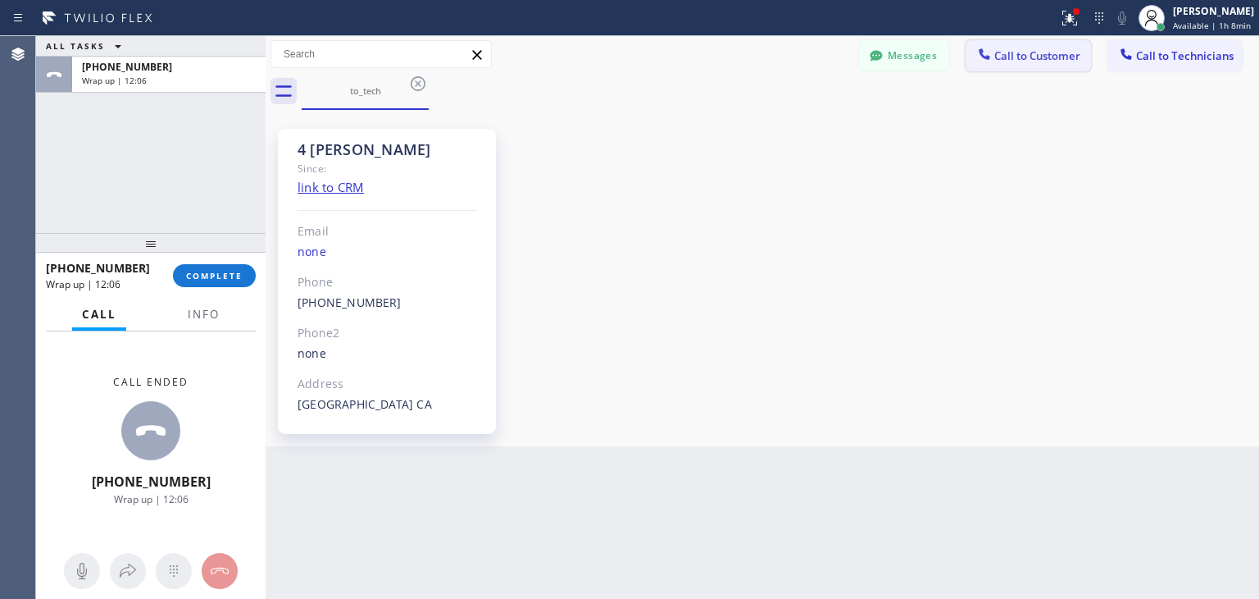
click at [1061, 51] on span "Call to Customer" at bounding box center [1037, 55] width 86 height 15
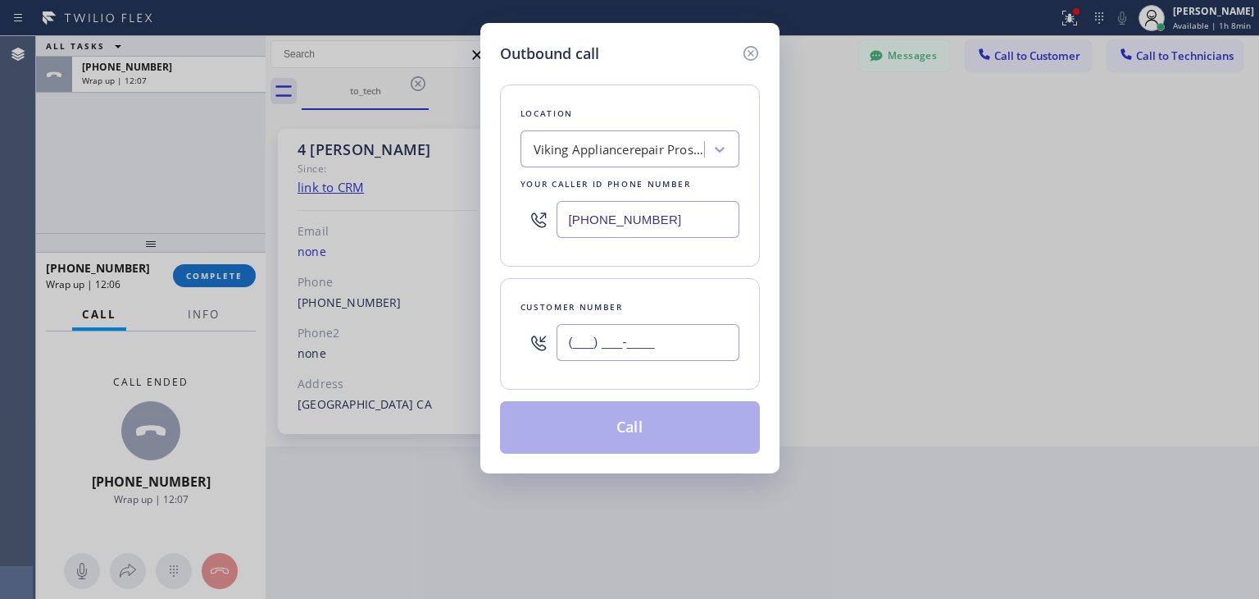
paste input "206) 940-9623"
click at [682, 337] on input "[PHONE_NUMBER]" at bounding box center [648, 342] width 183 height 37
type input "[PHONE_NUMBER]"
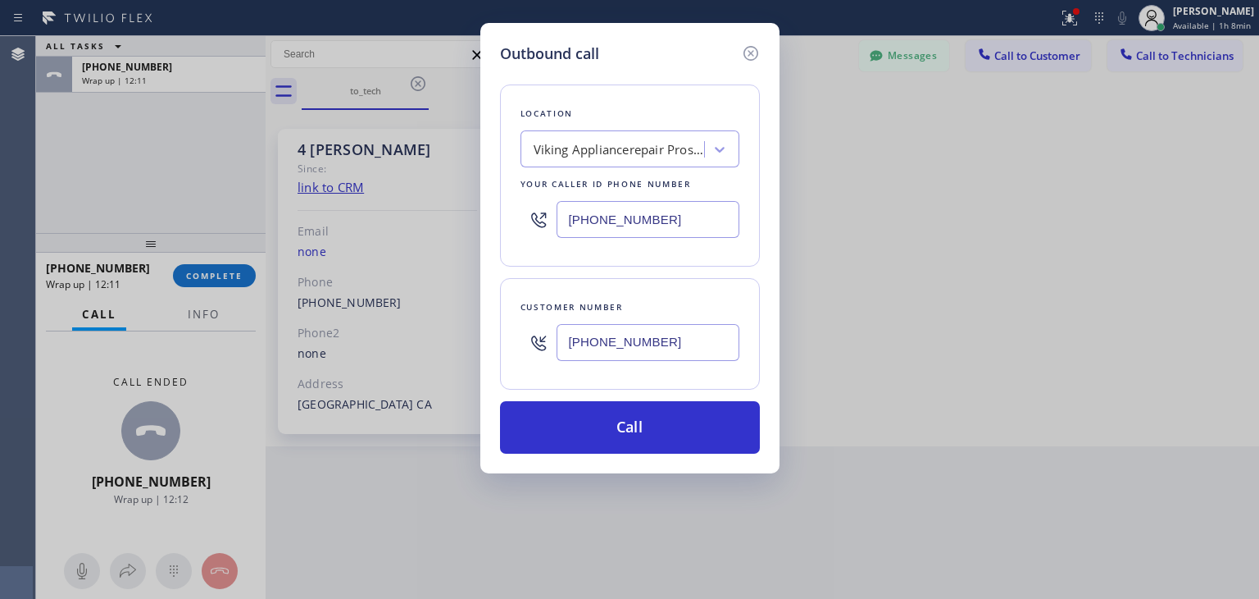
click at [652, 123] on div "Location Viking Appliancerepair Pros ([US_STATE], Google Ads) Your caller id ph…" at bounding box center [630, 175] width 260 height 182
click at [652, 126] on div "Location Viking Appliancerepair Pros ([US_STATE], Google Ads) Your caller id ph…" at bounding box center [630, 175] width 260 height 182
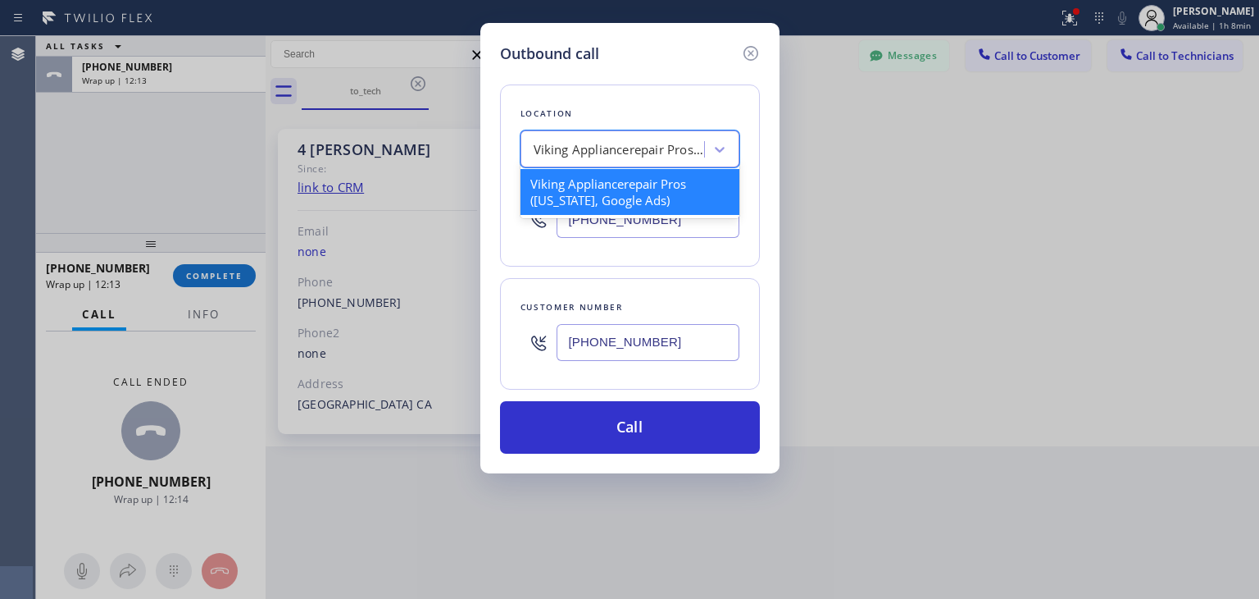
paste input "E Appliance Repair & HVAC SeaTac"
click at [652, 135] on div "Viking Appliancerepair Pros ([US_STATE], Google Ads)" at bounding box center [615, 149] width 179 height 29
type input "E Appliance Repair & HVAC SeaTac"
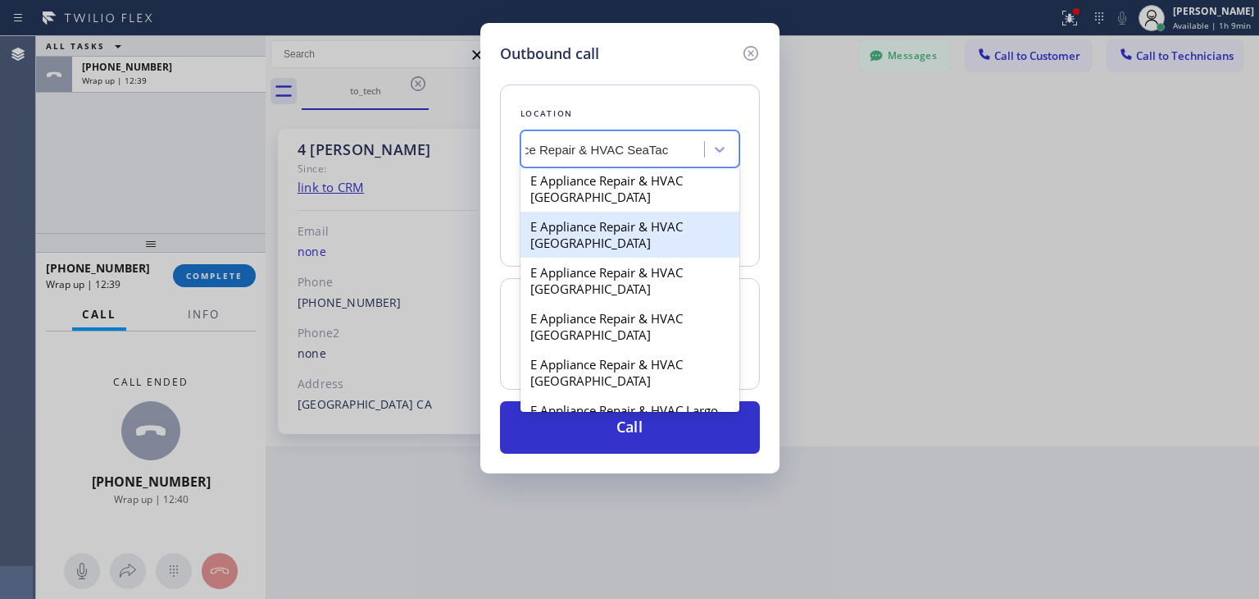
scroll to position [3893, 0]
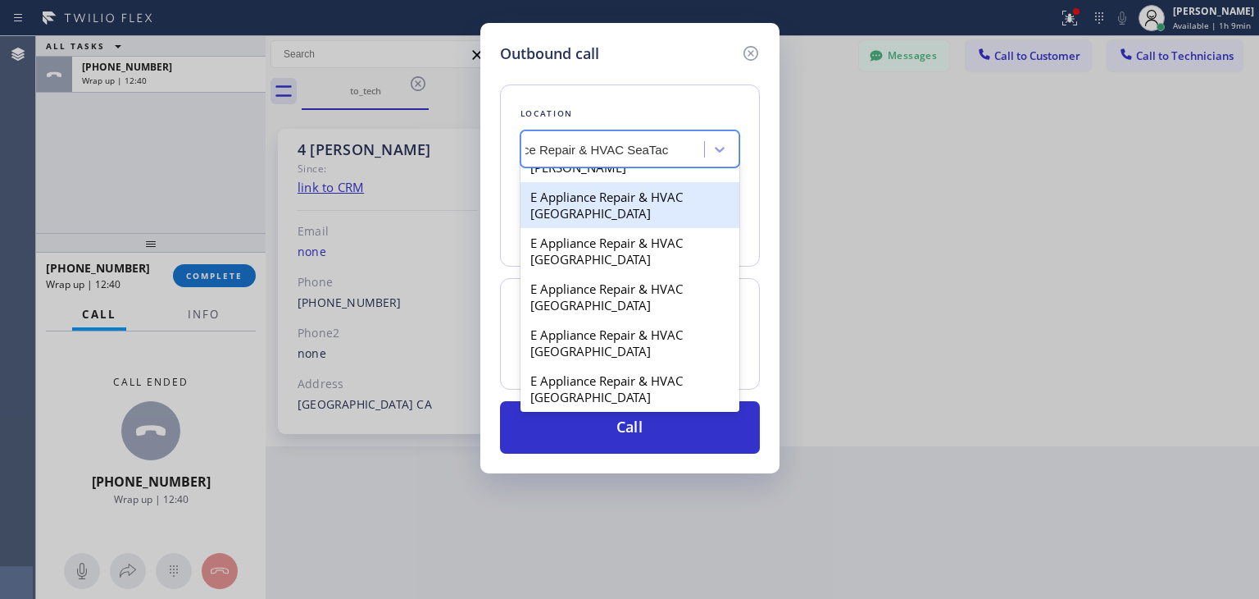
click at [692, 228] on div "E Appliance Repair & HVAC [GEOGRAPHIC_DATA]" at bounding box center [630, 205] width 219 height 46
type input "[PHONE_NUMBER]"
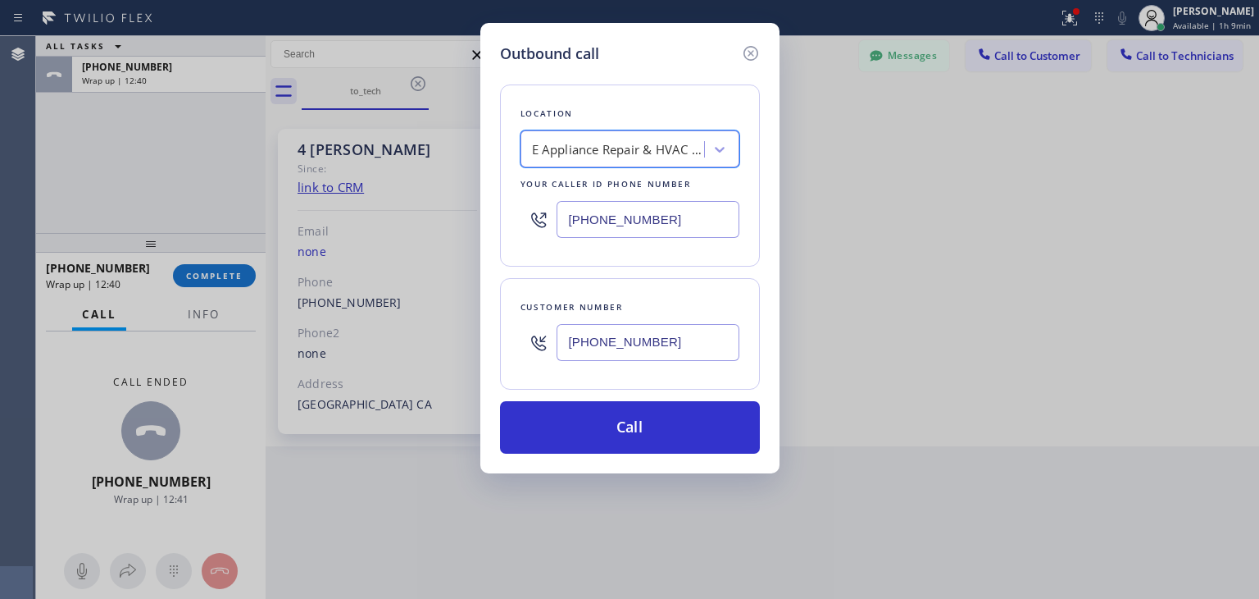
scroll to position [0, 1]
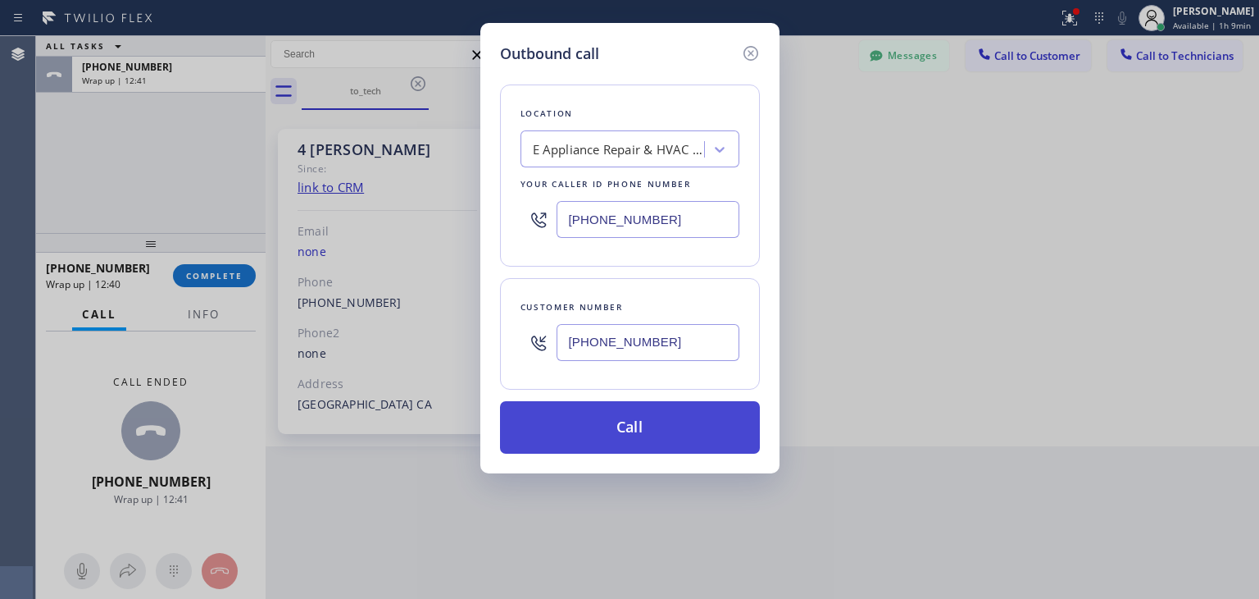
click at [699, 405] on button "Call" at bounding box center [630, 427] width 260 height 52
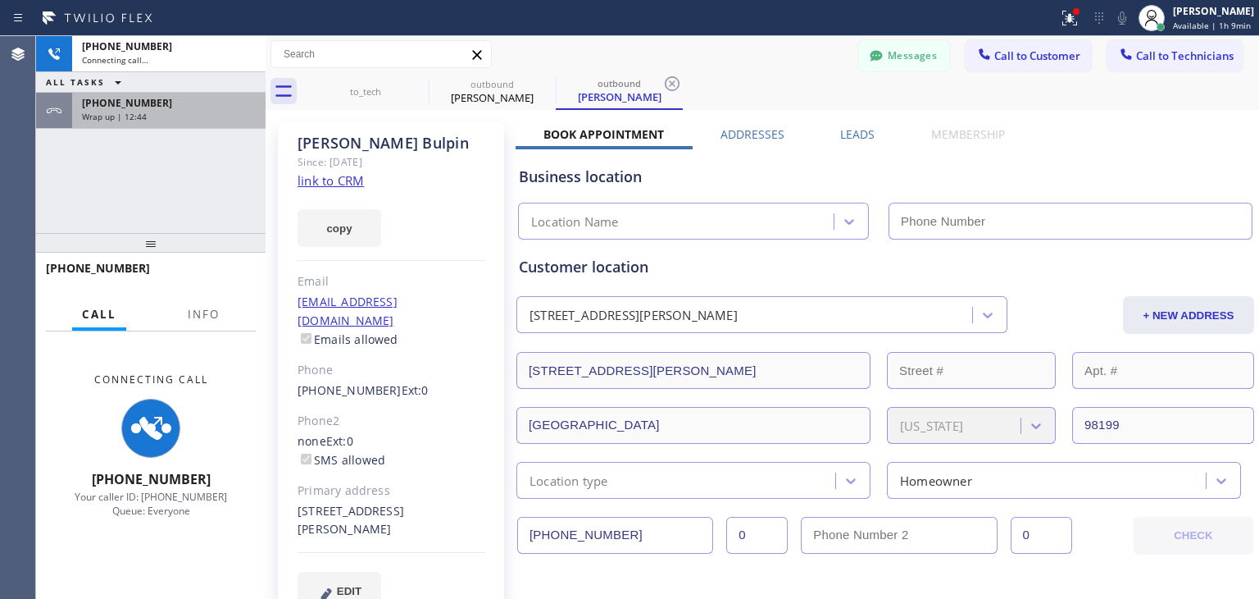
click at [226, 123] on div "[PHONE_NUMBER] Wrap up | 12:44" at bounding box center [165, 111] width 187 height 36
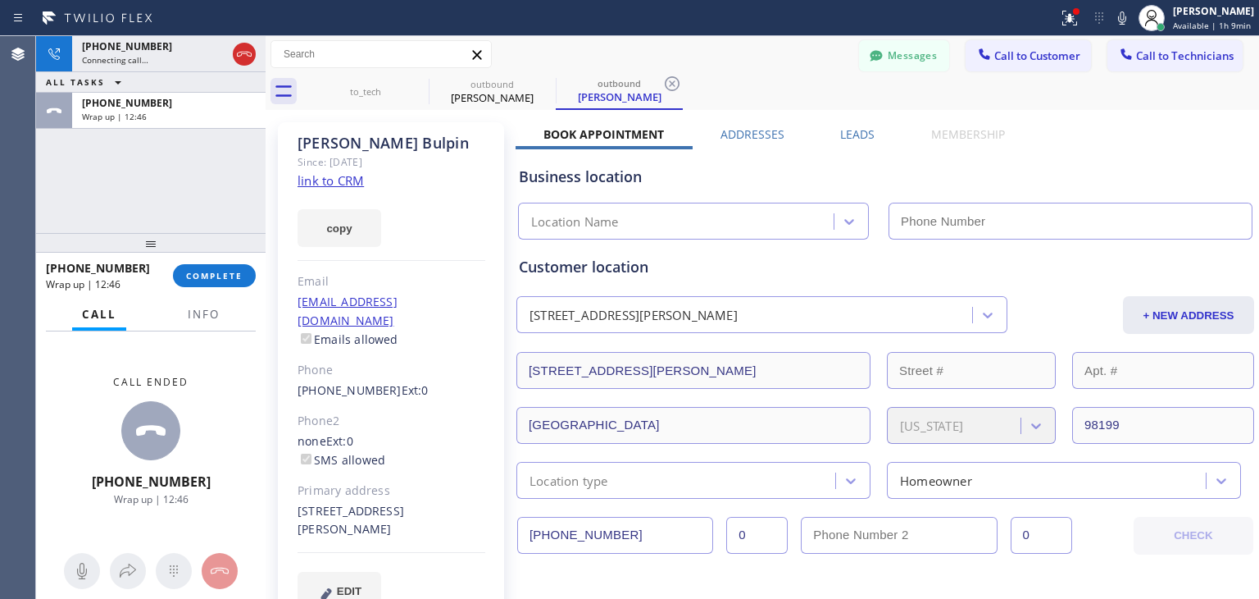
click at [239, 286] on div "[PHONE_NUMBER] Wrap up | 12:46 COMPLETE" at bounding box center [151, 275] width 210 height 43
click at [236, 278] on span "COMPLETE" at bounding box center [214, 275] width 57 height 11
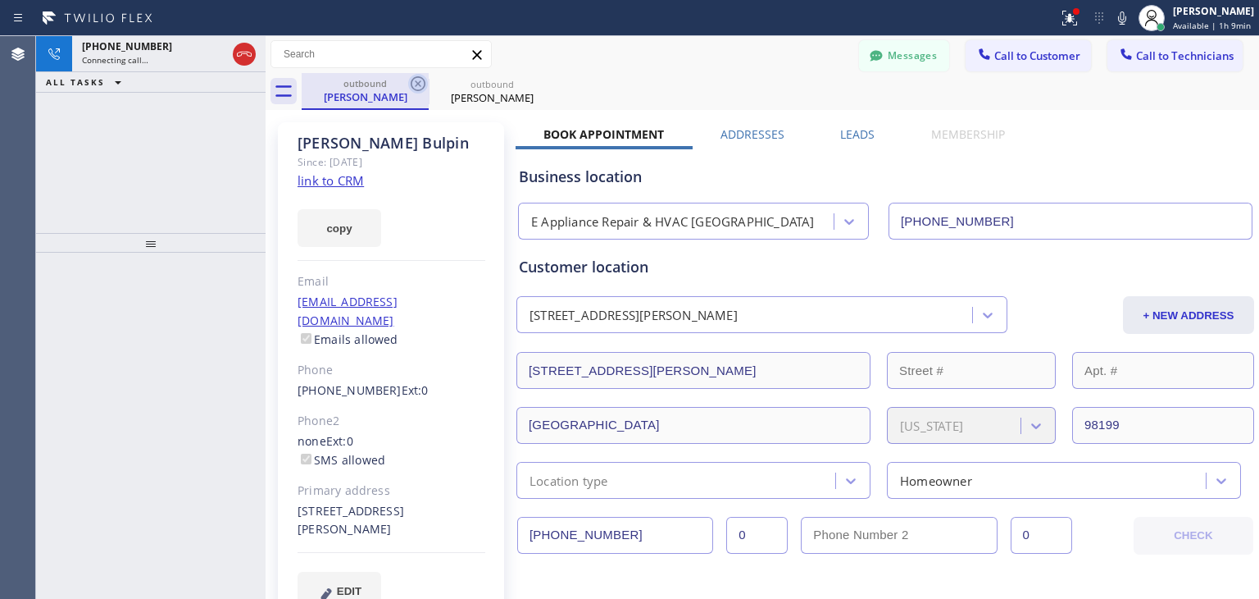
drag, startPoint x: 411, startPoint y: 95, endPoint x: 422, endPoint y: 82, distance: 17.4
click at [422, 82] on div "outbound [PERSON_NAME]" at bounding box center [365, 91] width 127 height 37
click at [422, 82] on icon at bounding box center [418, 84] width 20 height 20
click at [0, 0] on icon at bounding box center [0, 0] width 0 height 0
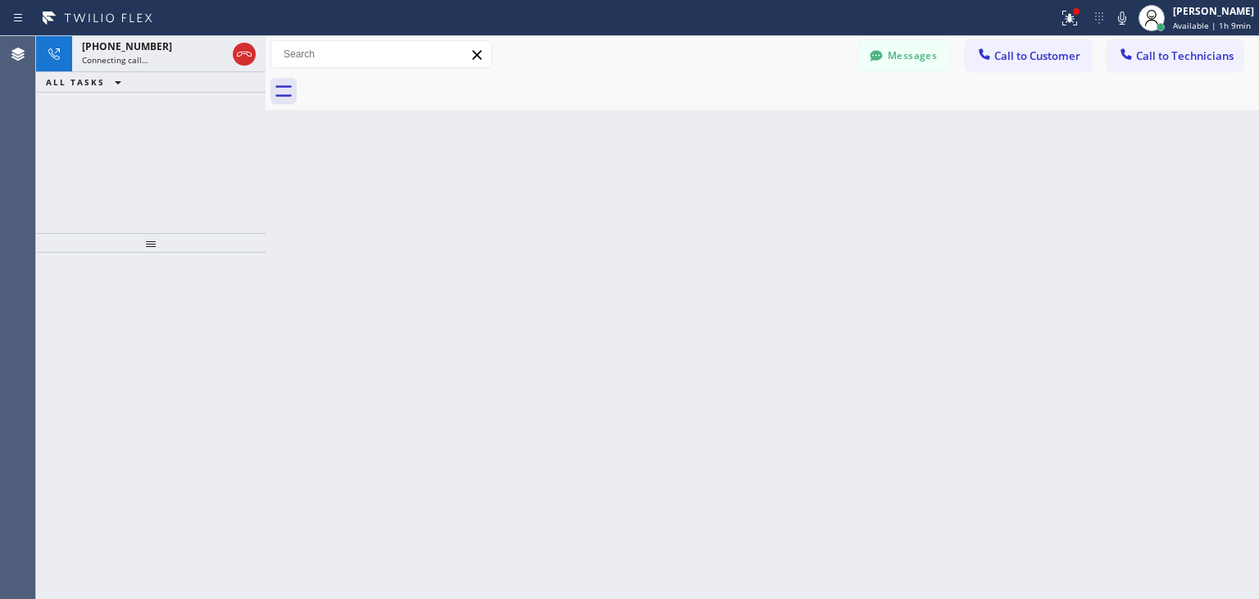
click at [422, 82] on div at bounding box center [781, 91] width 958 height 37
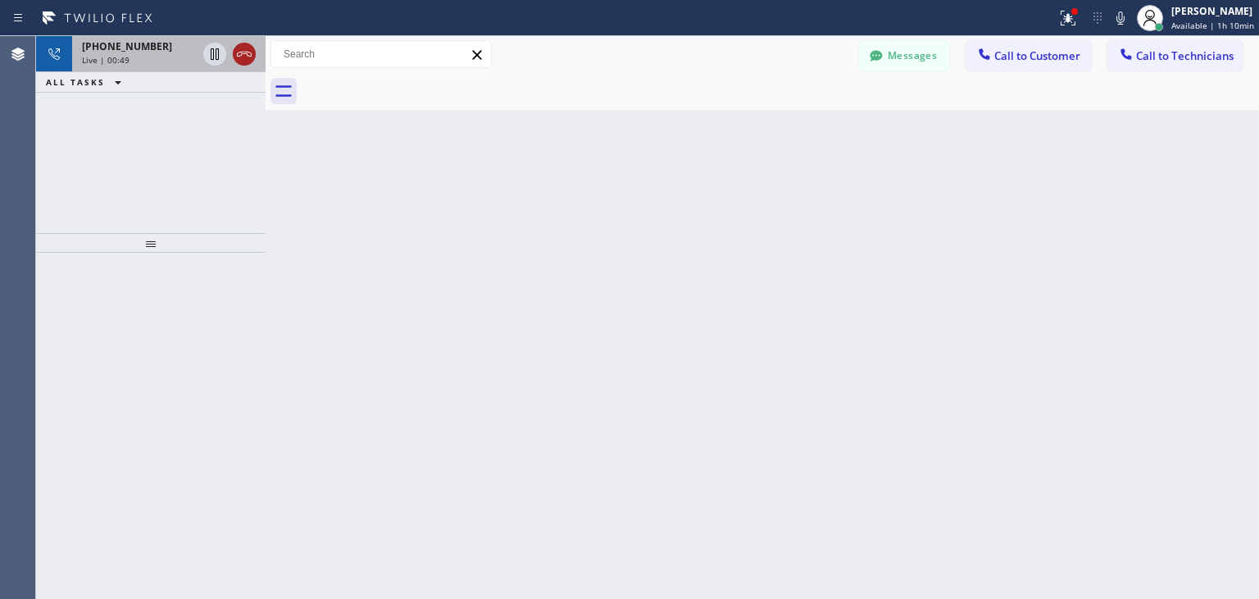
click at [248, 56] on icon at bounding box center [244, 54] width 15 height 5
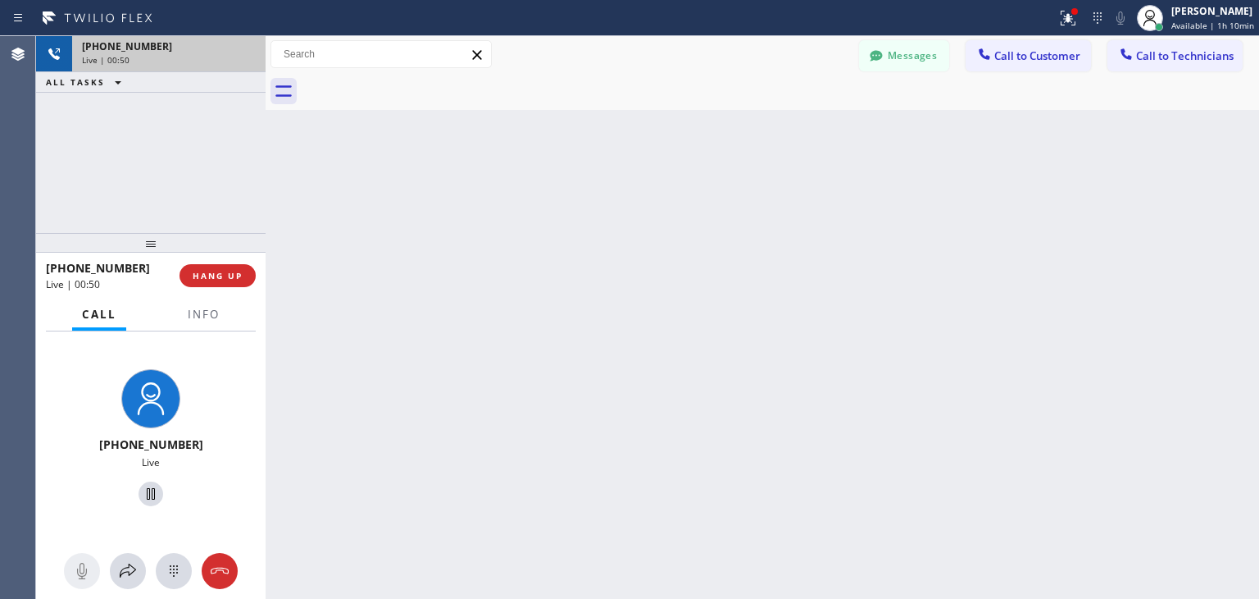
click at [248, 56] on div "Live | 00:50" at bounding box center [169, 59] width 174 height 11
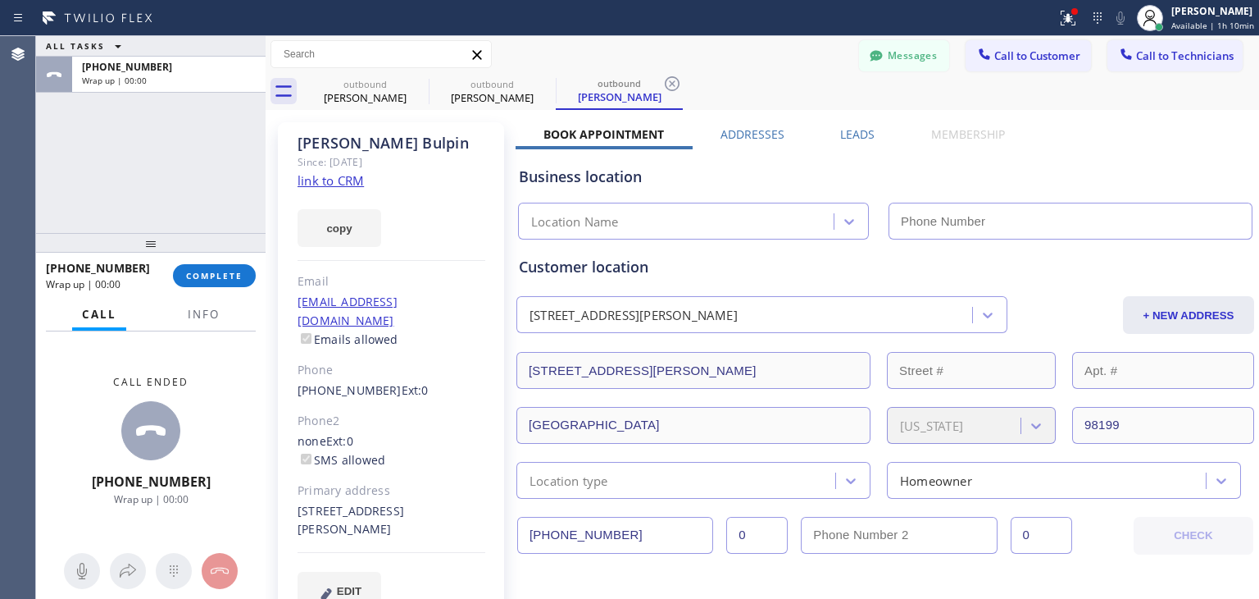
drag, startPoint x: 216, startPoint y: 292, endPoint x: 227, endPoint y: 288, distance: 11.4
click at [227, 288] on div "[PHONE_NUMBER] Wrap up | 00:00 COMPLETE" at bounding box center [151, 275] width 210 height 43
click at [237, 274] on span "COMPLETE" at bounding box center [214, 275] width 57 height 11
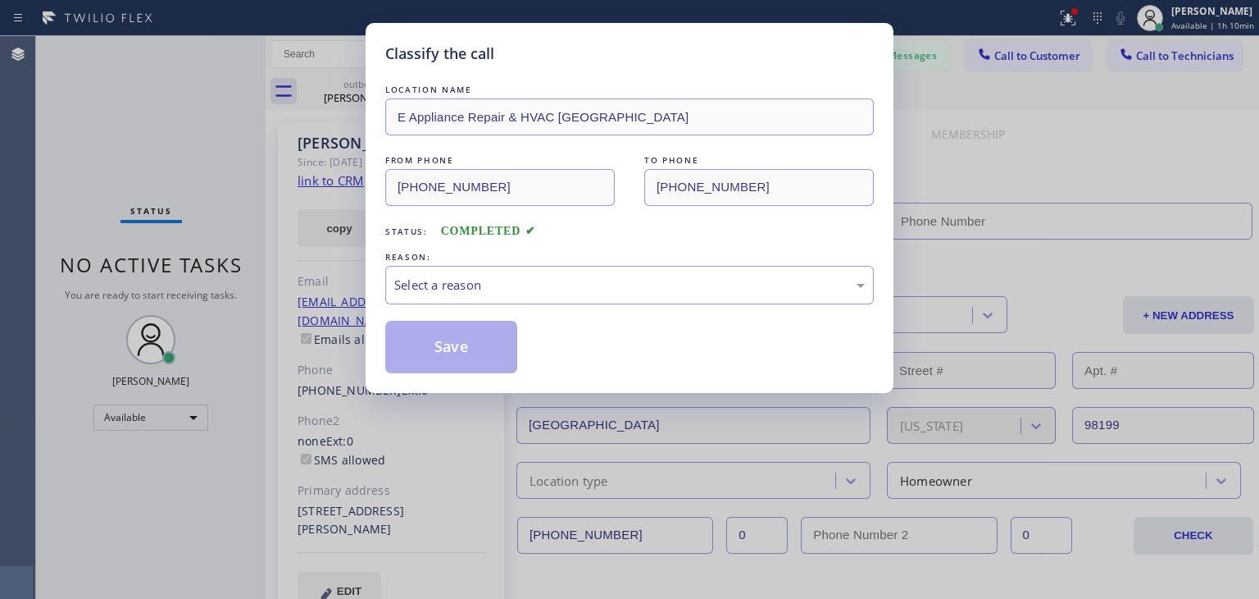
type input "[PHONE_NUMBER]"
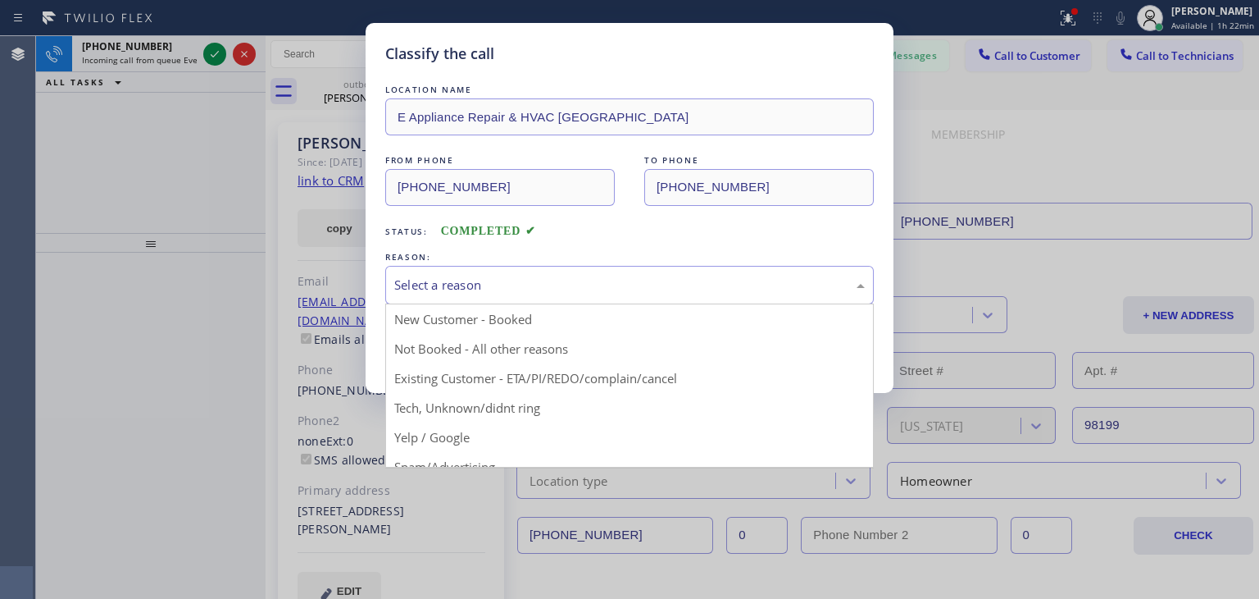
click at [637, 271] on div "Select a reason" at bounding box center [629, 285] width 489 height 39
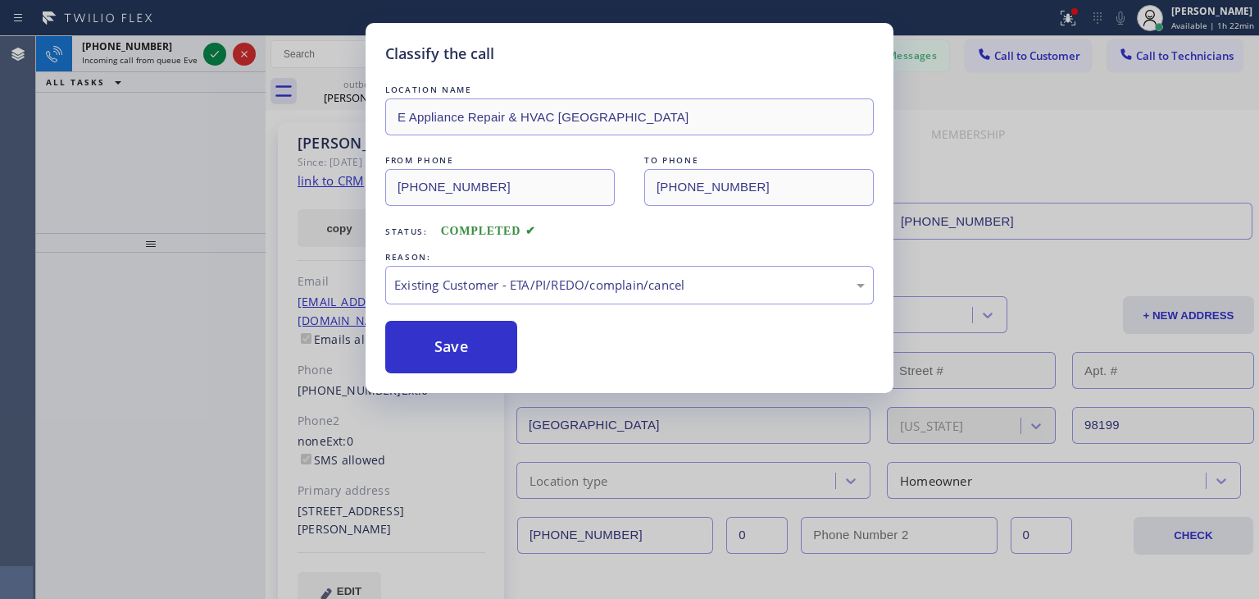
drag, startPoint x: 599, startPoint y: 365, endPoint x: 528, endPoint y: 345, distance: 74.0
click at [443, 335] on button "Save" at bounding box center [451, 347] width 132 height 52
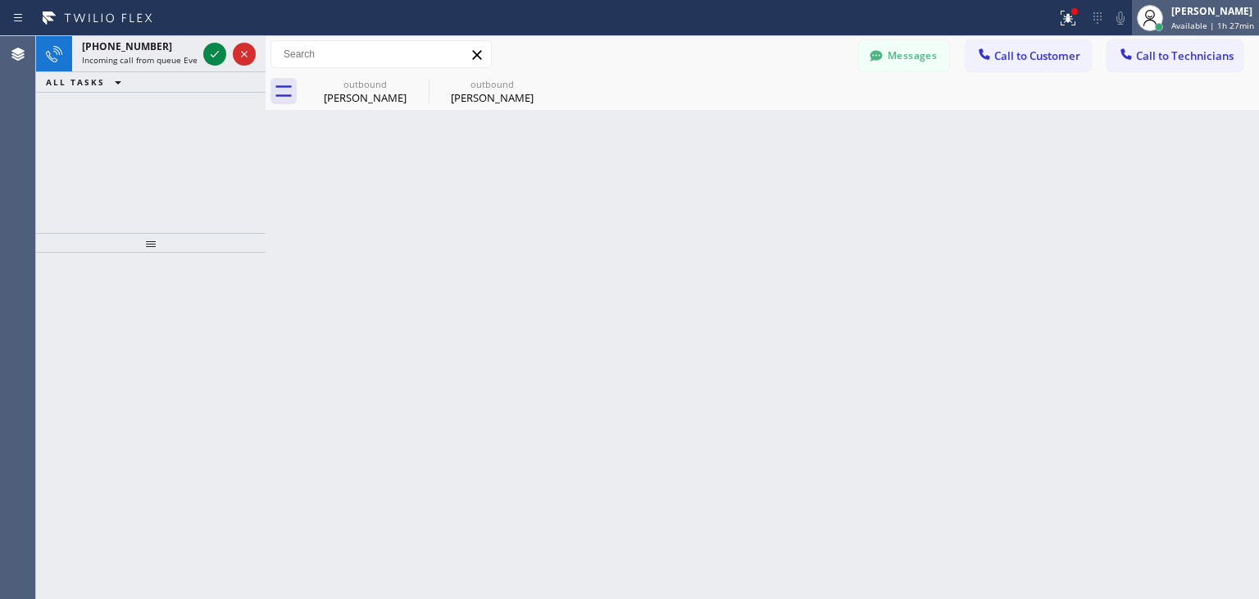
click at [1176, 7] on div "[PERSON_NAME]" at bounding box center [1213, 11] width 83 height 14
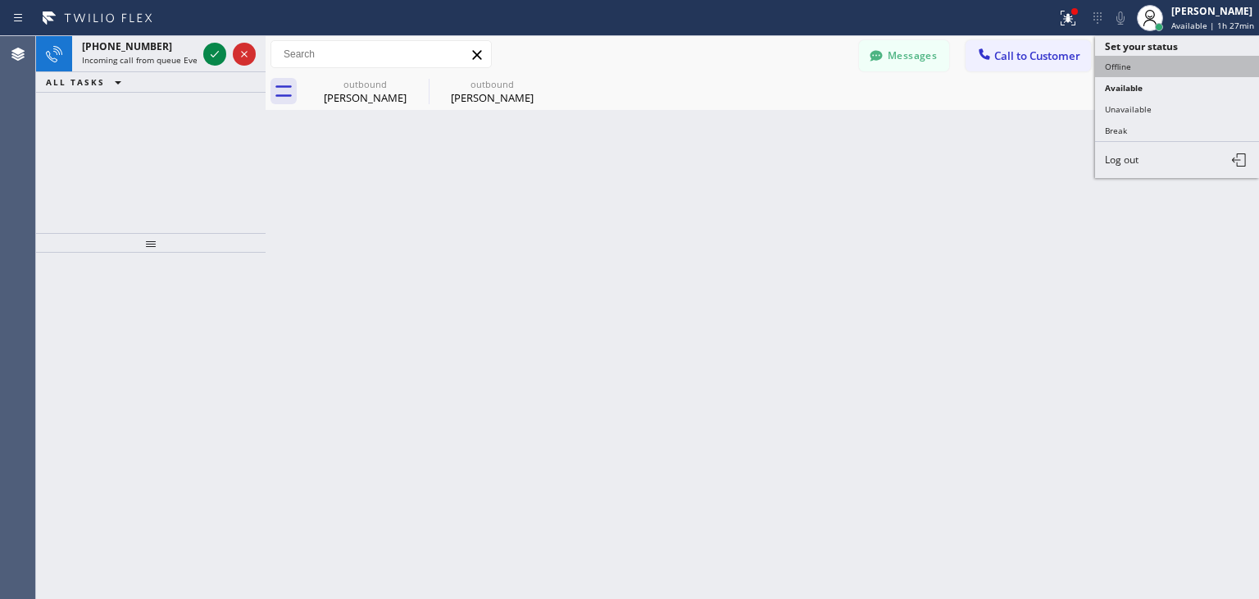
click at [1226, 71] on button "Offline" at bounding box center [1177, 66] width 164 height 21
